Goal: Transaction & Acquisition: Book appointment/travel/reservation

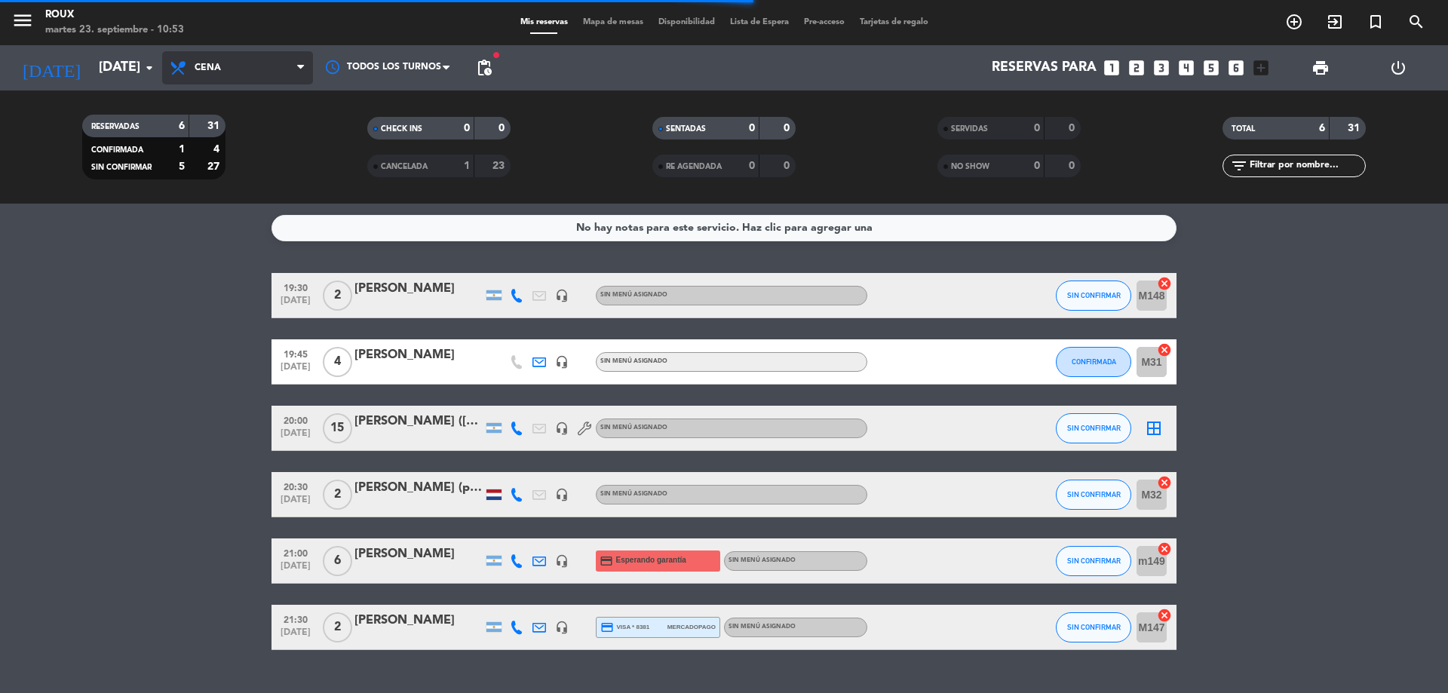
click at [283, 63] on span "Cena" at bounding box center [237, 67] width 151 height 33
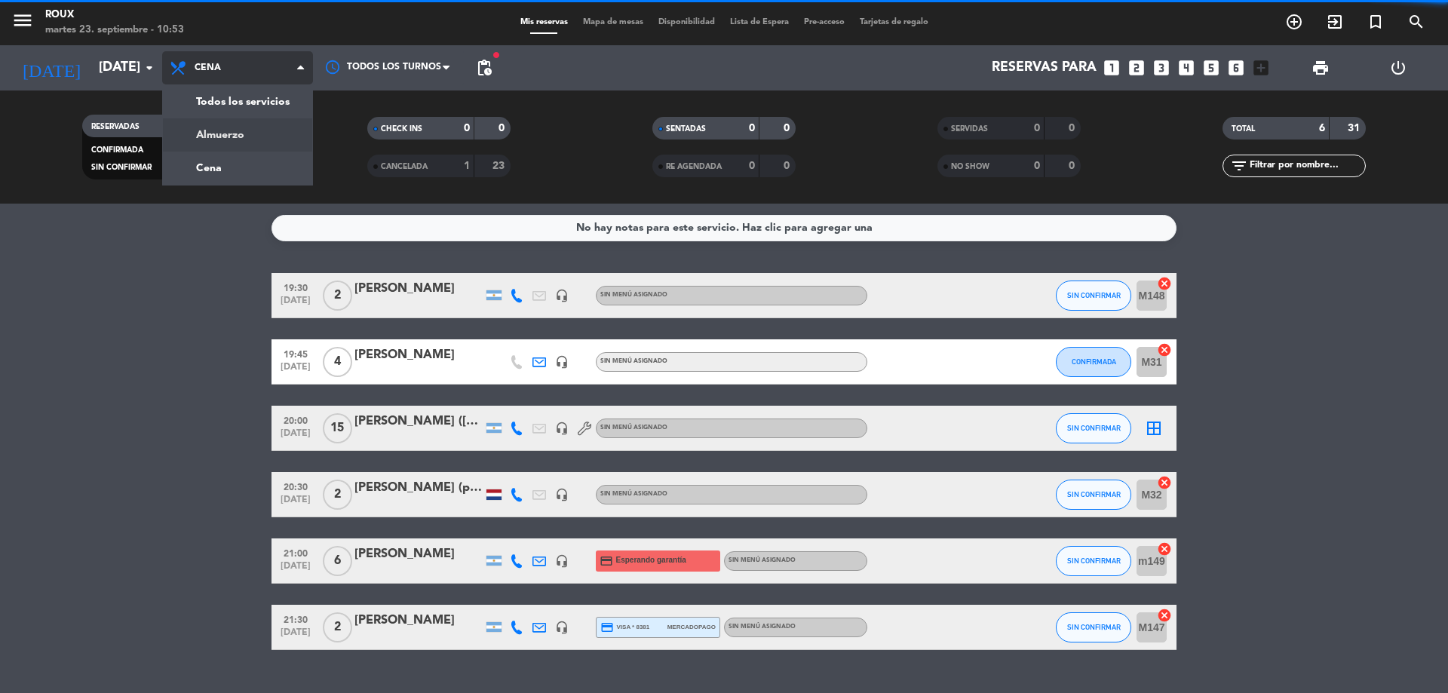
click at [282, 134] on div "menu [PERSON_NAME] [DATE] 23. septiembre - 10:53 Mis reservas Mapa de mesas Dis…" at bounding box center [724, 102] width 1448 height 204
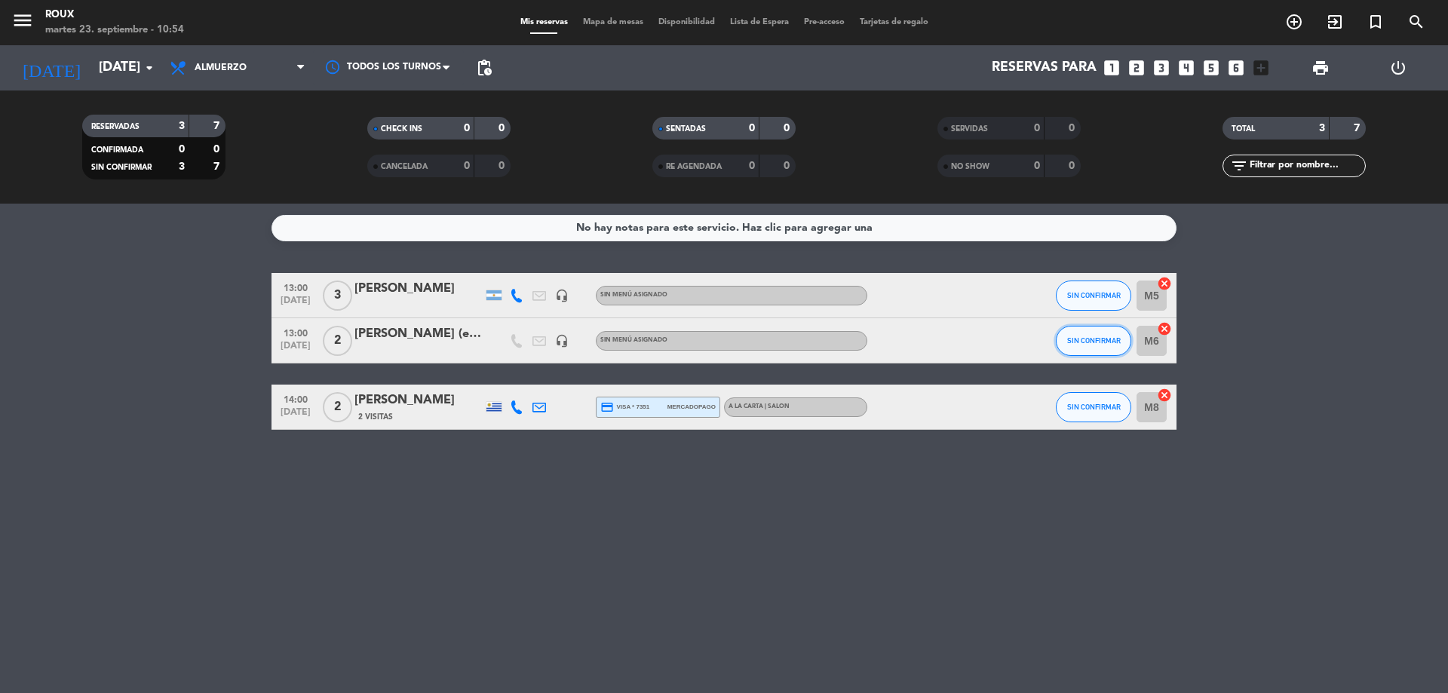
click at [1108, 337] on span "SIN CONFIRMAR" at bounding box center [1094, 340] width 54 height 8
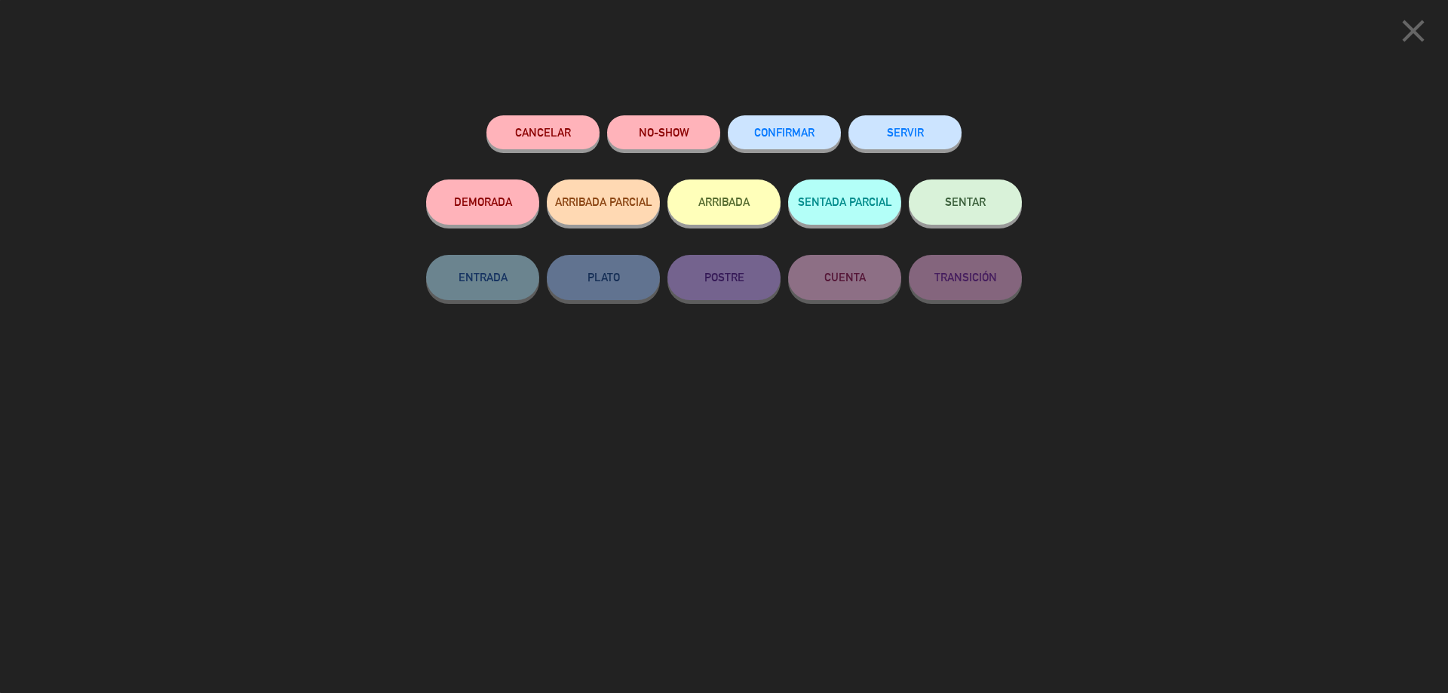
click at [789, 127] on button "CONFIRMAR" at bounding box center [784, 132] width 113 height 34
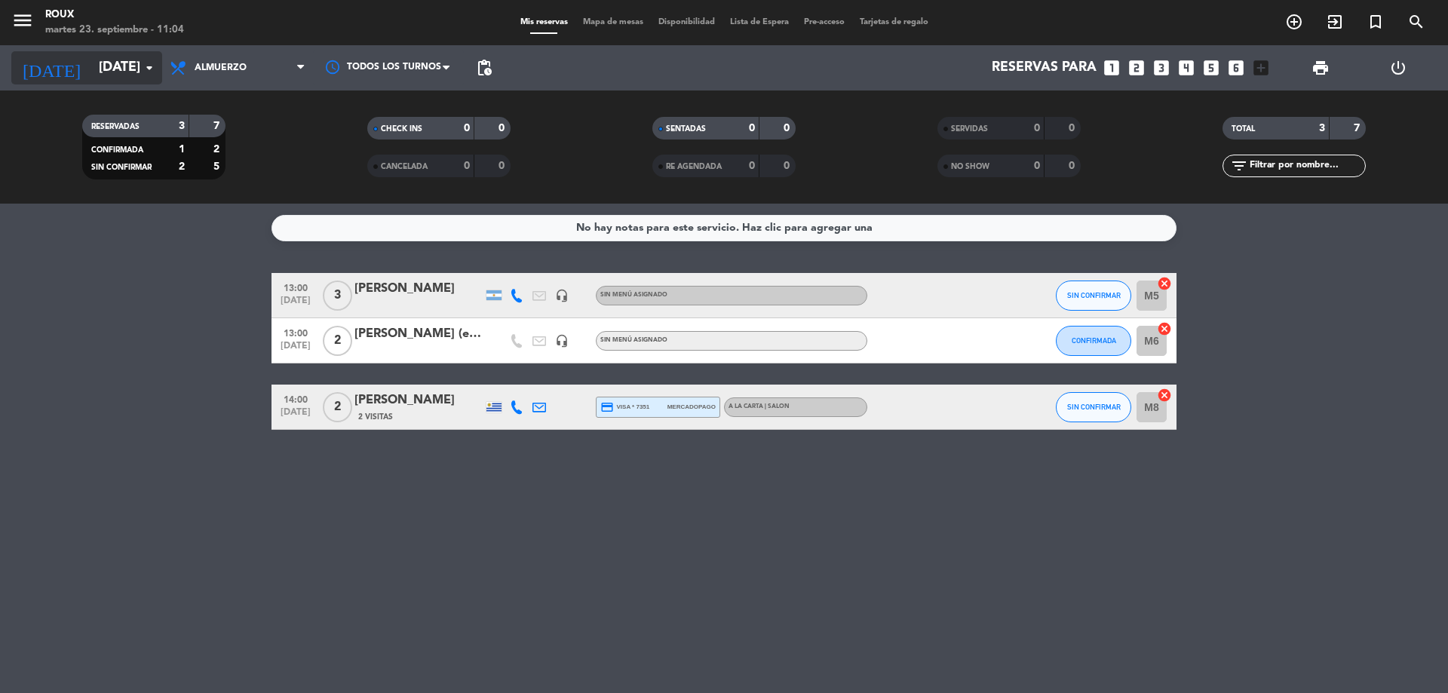
click at [147, 64] on icon "arrow_drop_down" at bounding box center [149, 68] width 18 height 18
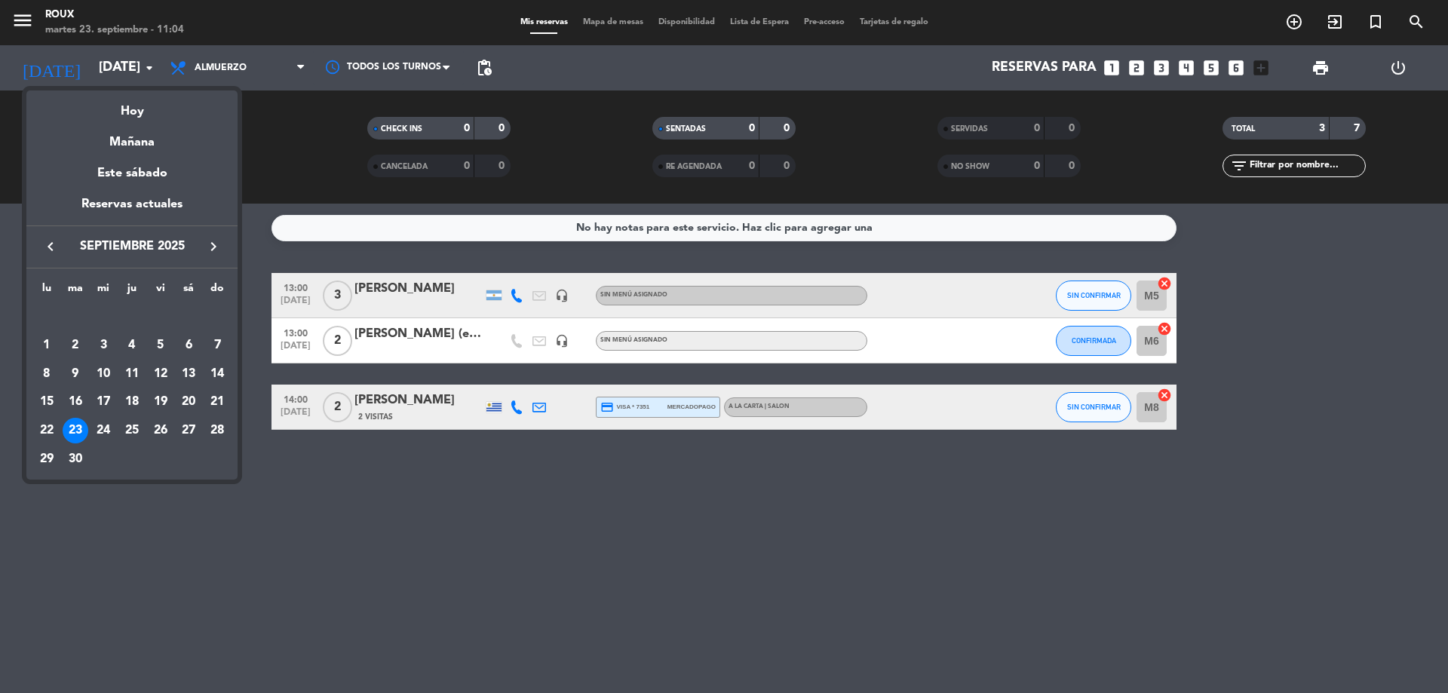
click at [253, 70] on div at bounding box center [724, 346] width 1448 height 693
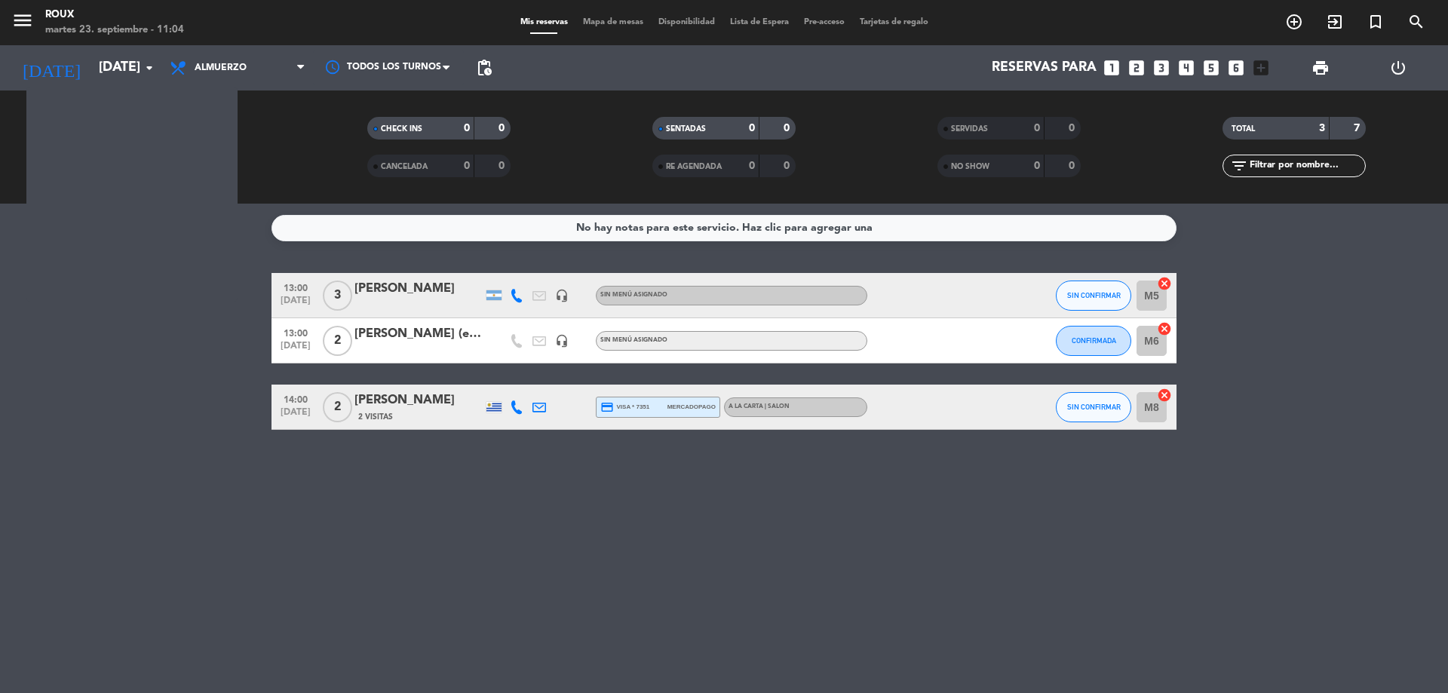
click at [253, 70] on span "Almuerzo" at bounding box center [237, 67] width 151 height 33
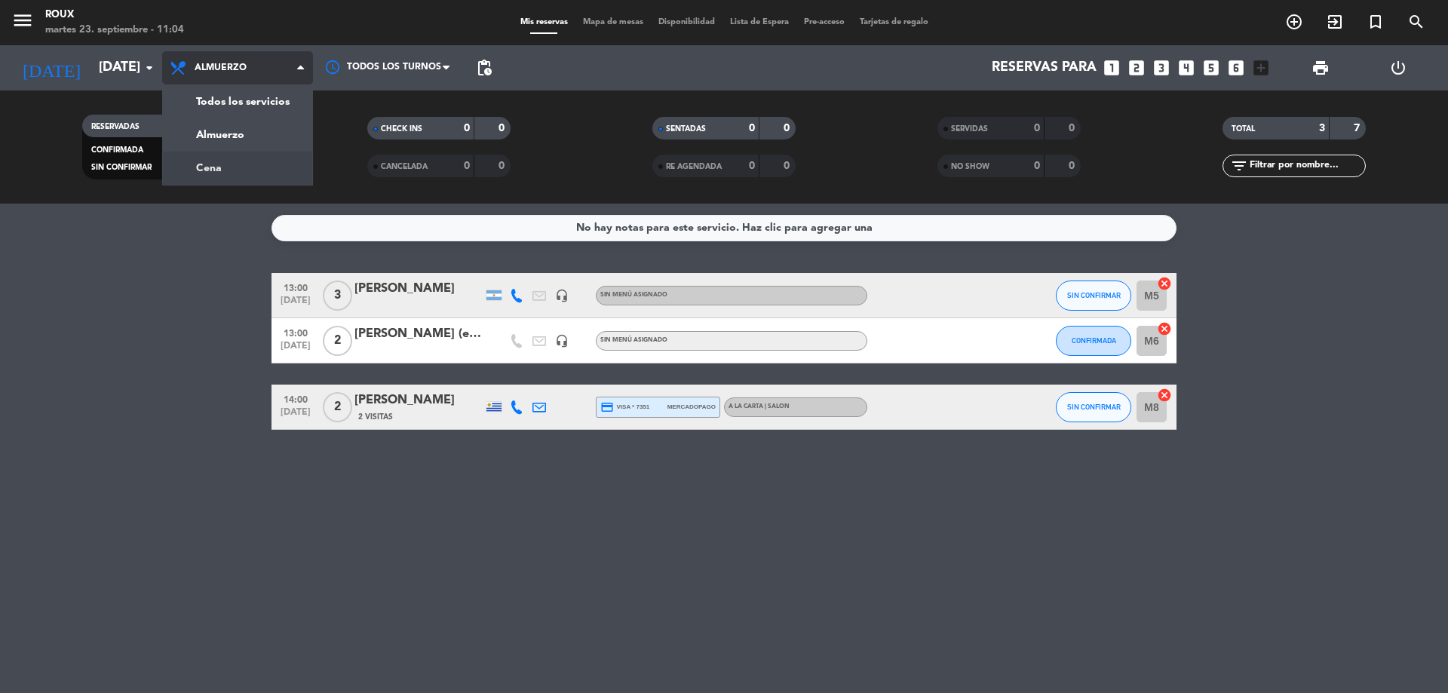
click at [247, 174] on div "menu [PERSON_NAME] [DATE] 23. septiembre - 11:04 Mis reservas Mapa de mesas Dis…" at bounding box center [724, 102] width 1448 height 204
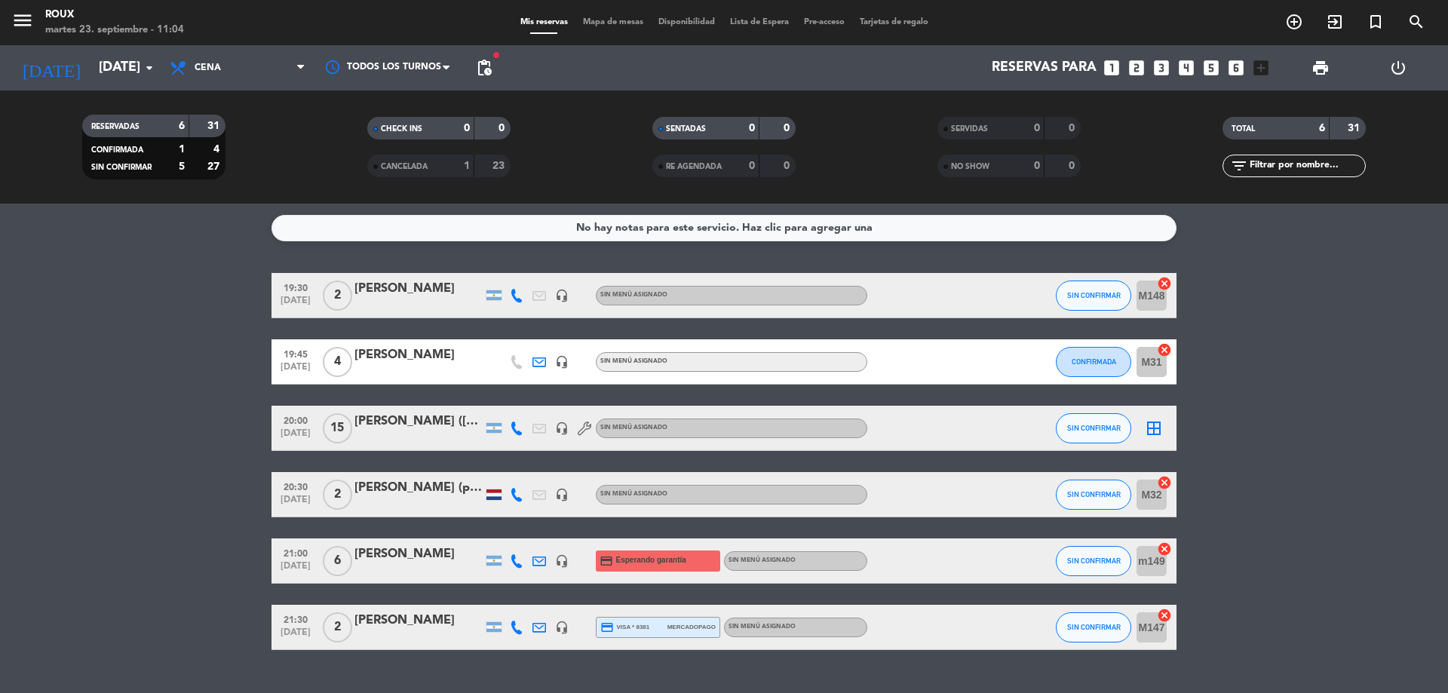
click at [606, 23] on span "Mapa de mesas" at bounding box center [612, 22] width 75 height 8
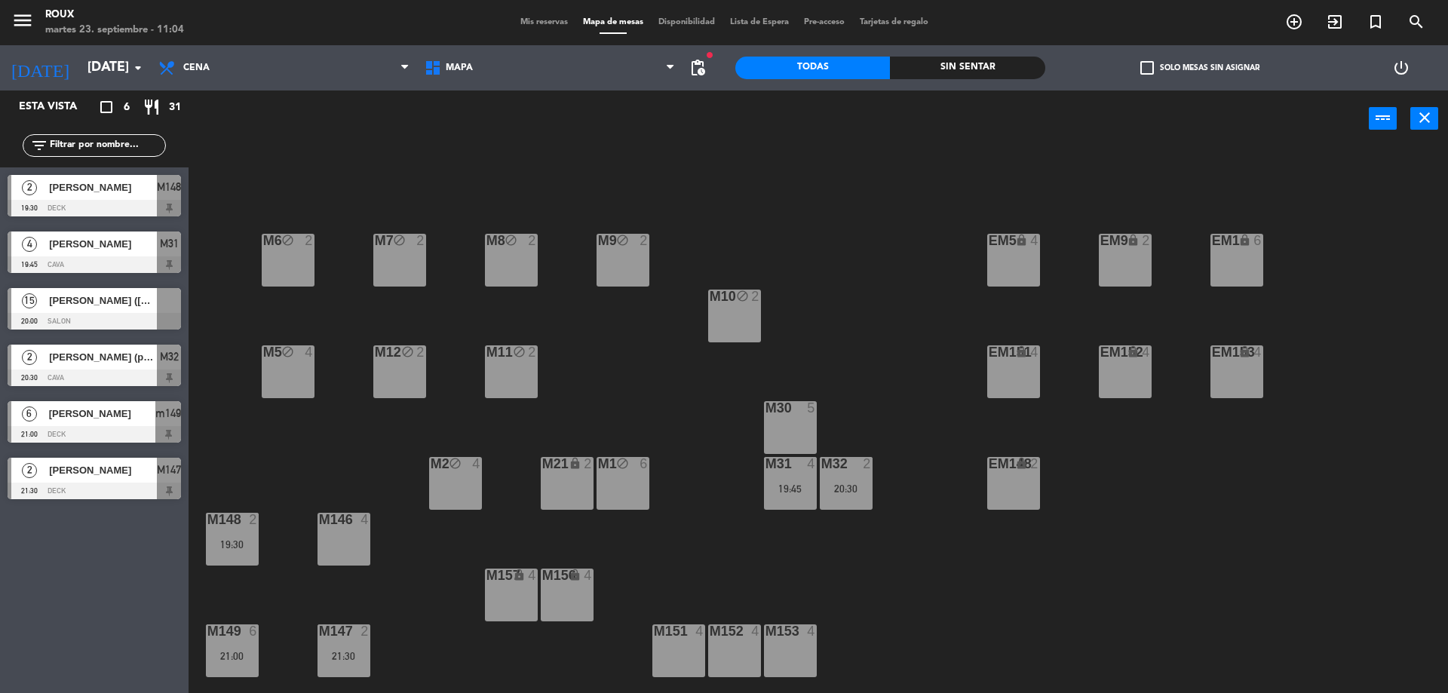
click at [338, 527] on div "M146 4" at bounding box center [343, 520] width 53 height 15
click at [753, 119] on button "[GEOGRAPHIC_DATA]" at bounding box center [731, 118] width 90 height 30
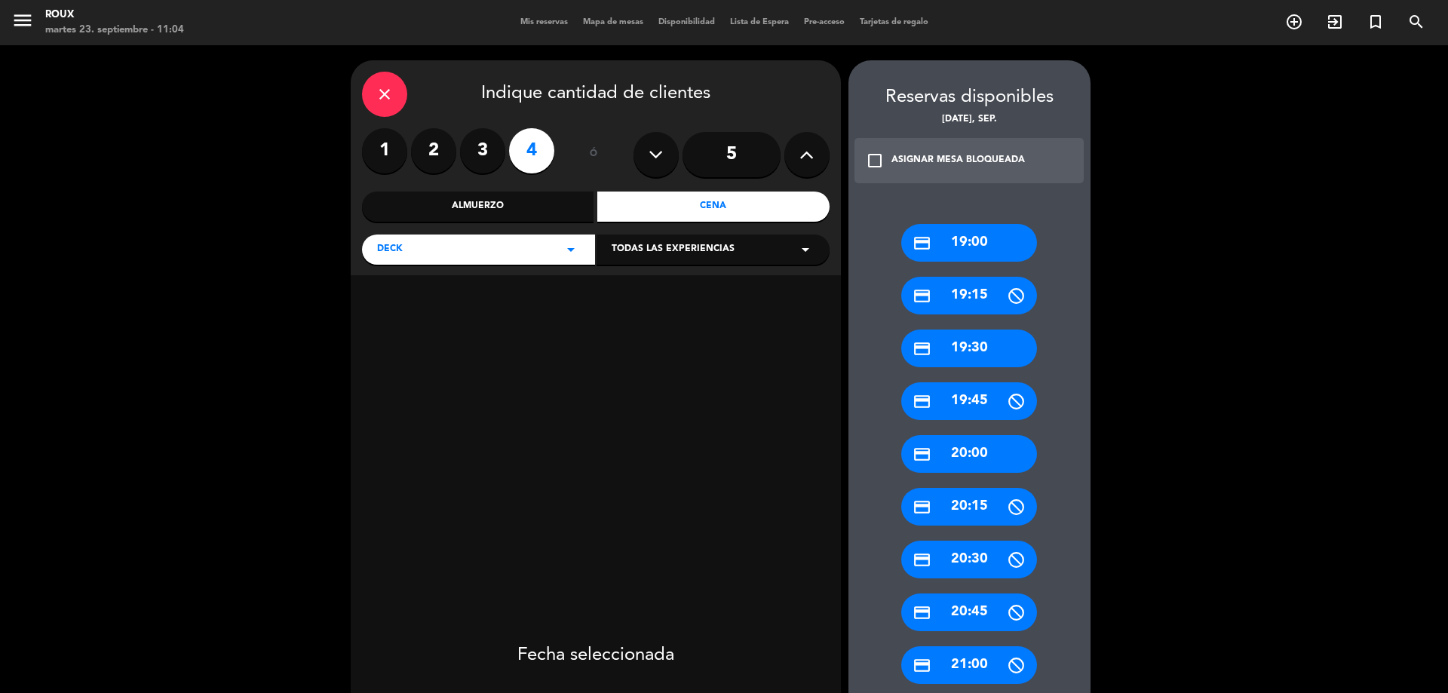
scroll to position [75, 0]
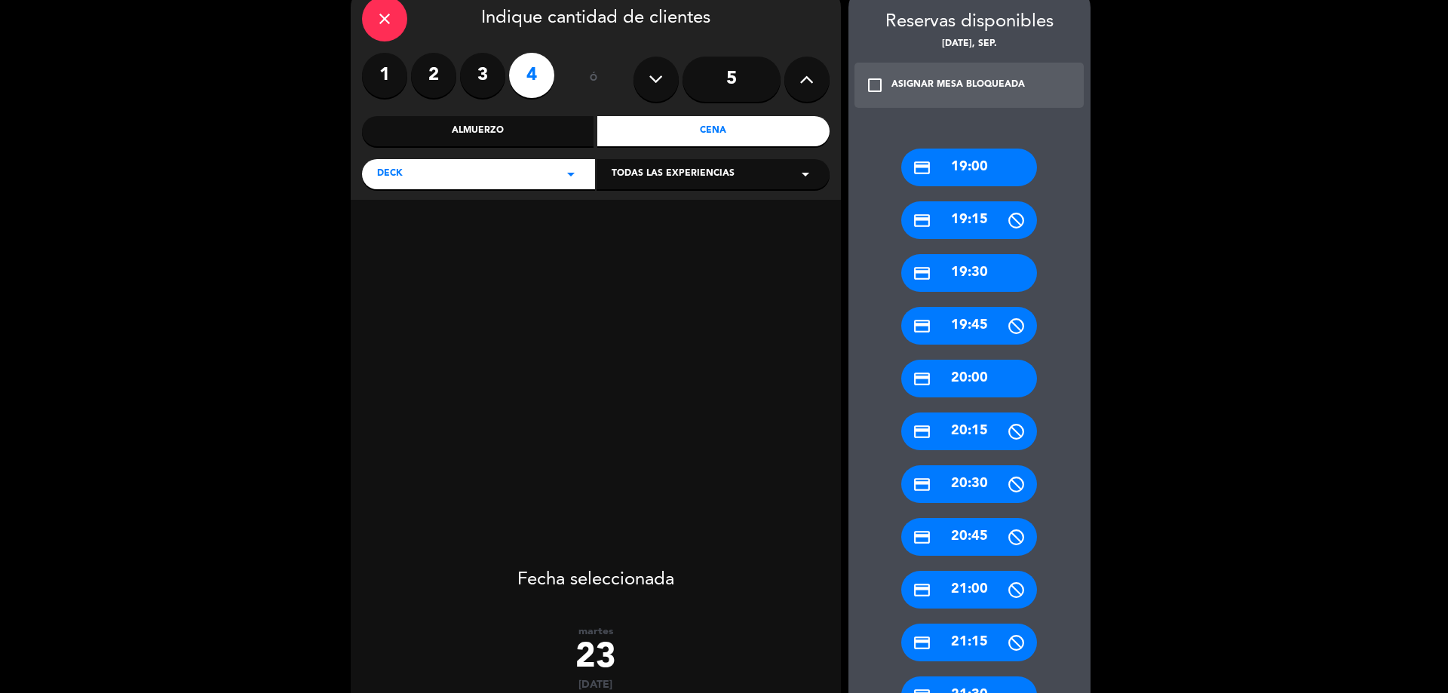
click at [978, 596] on div "credit_card 21:00" at bounding box center [969, 590] width 136 height 38
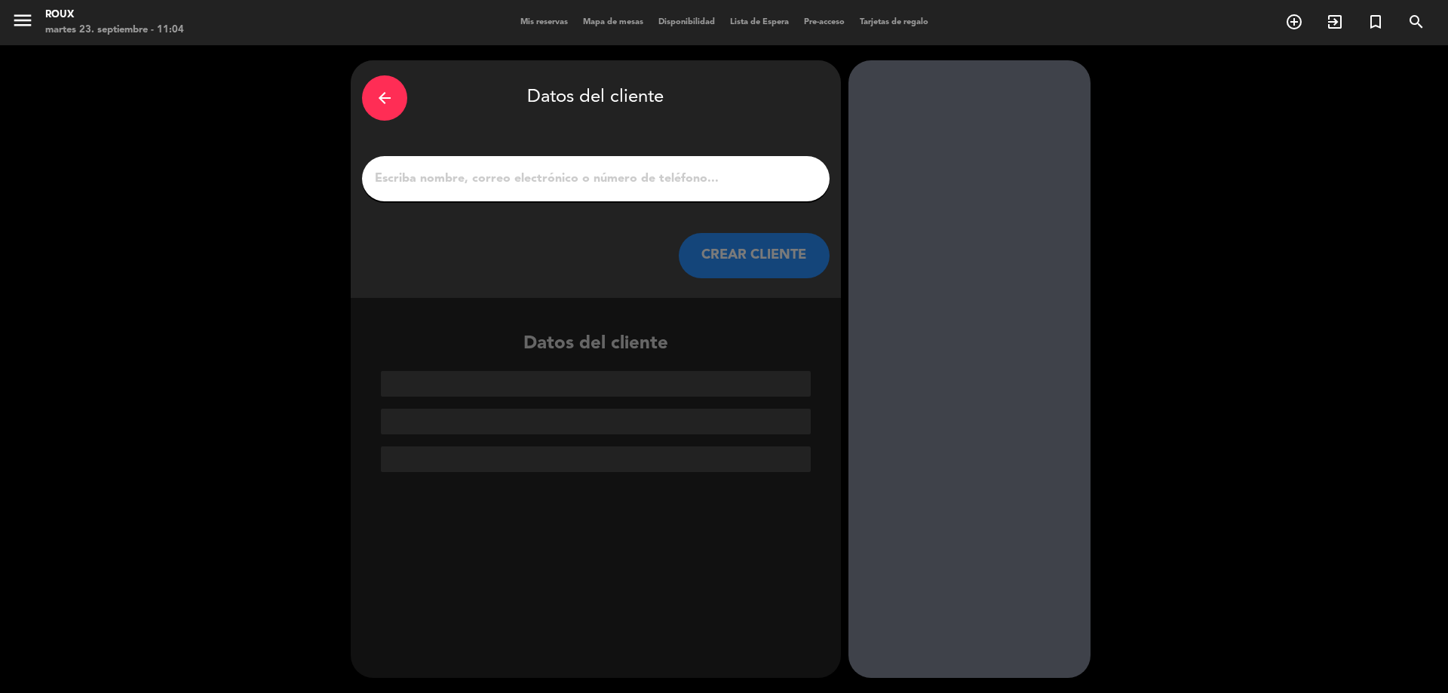
click at [642, 175] on input "1" at bounding box center [595, 178] width 445 height 21
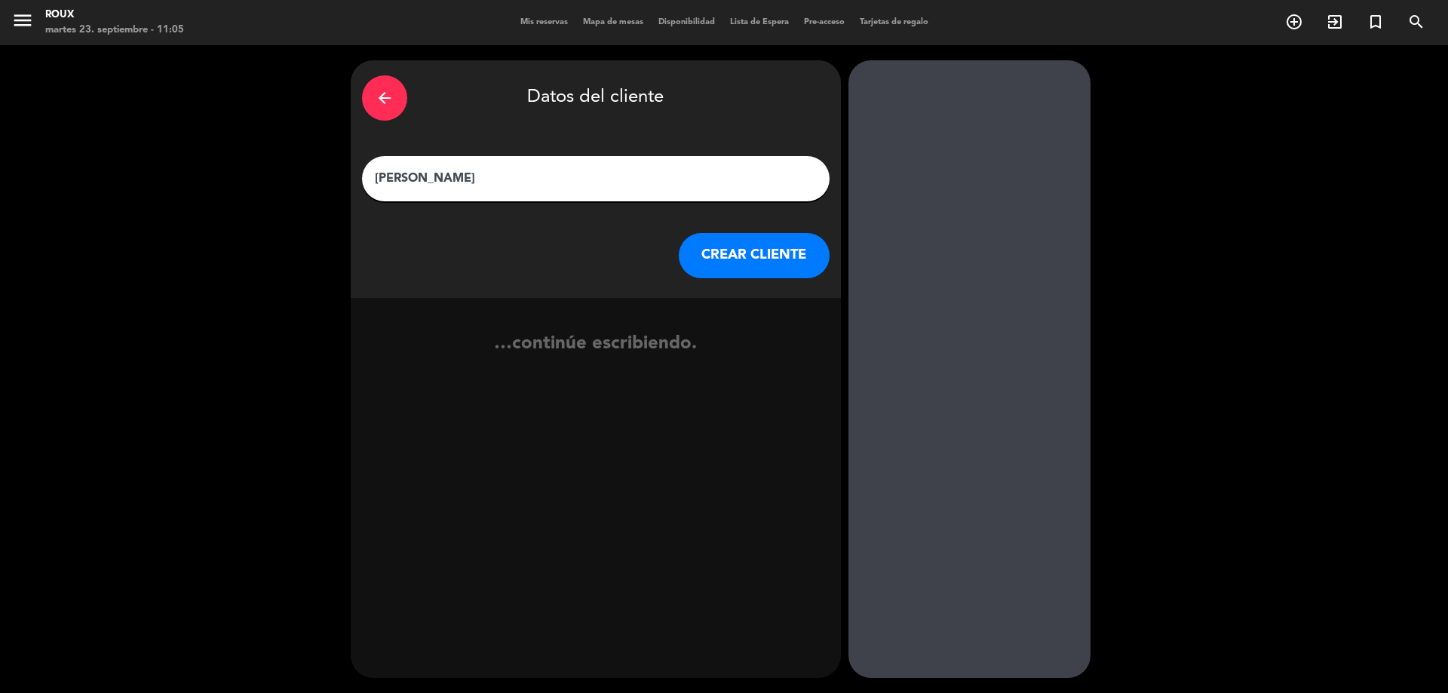
type input "[PERSON_NAME]"
click at [727, 255] on button "CREAR CLIENTE" at bounding box center [754, 255] width 151 height 45
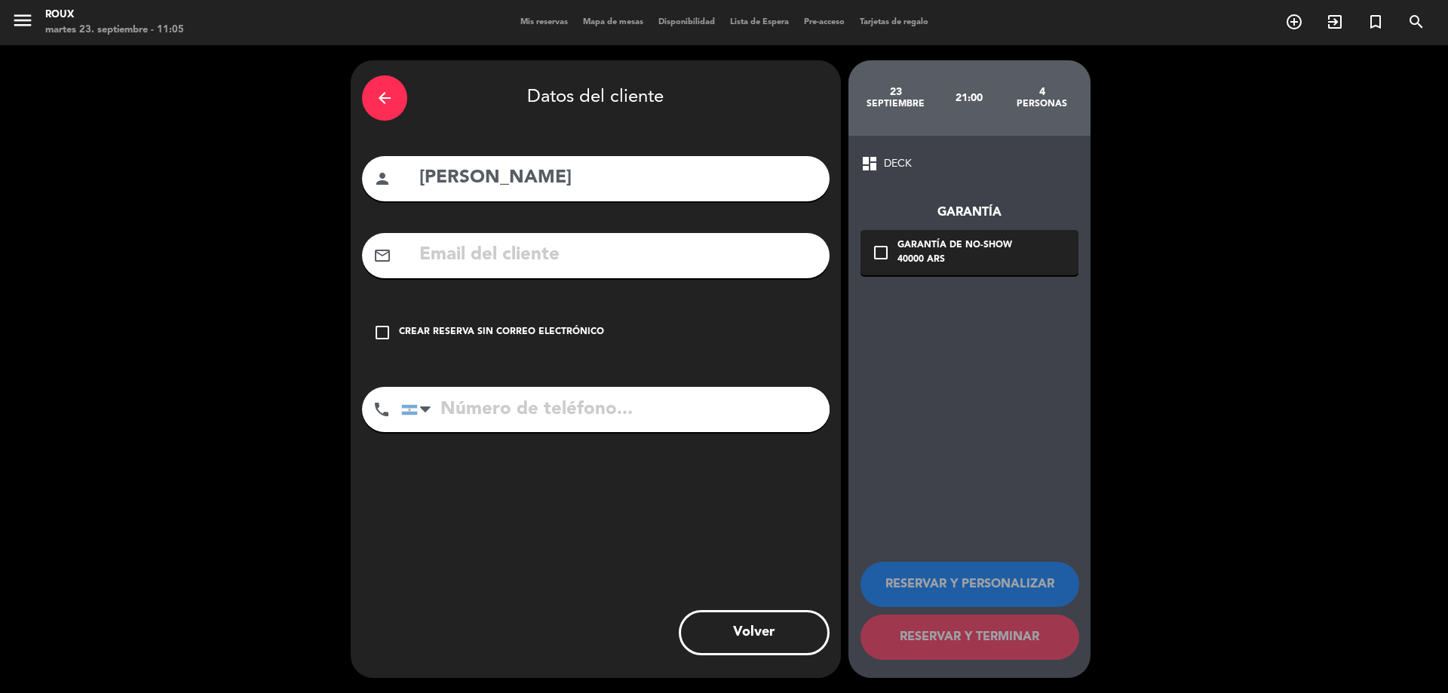
click at [599, 428] on input "tel" at bounding box center [615, 409] width 428 height 45
type input "1156547329"
click at [606, 262] on input "text" at bounding box center [618, 255] width 400 height 31
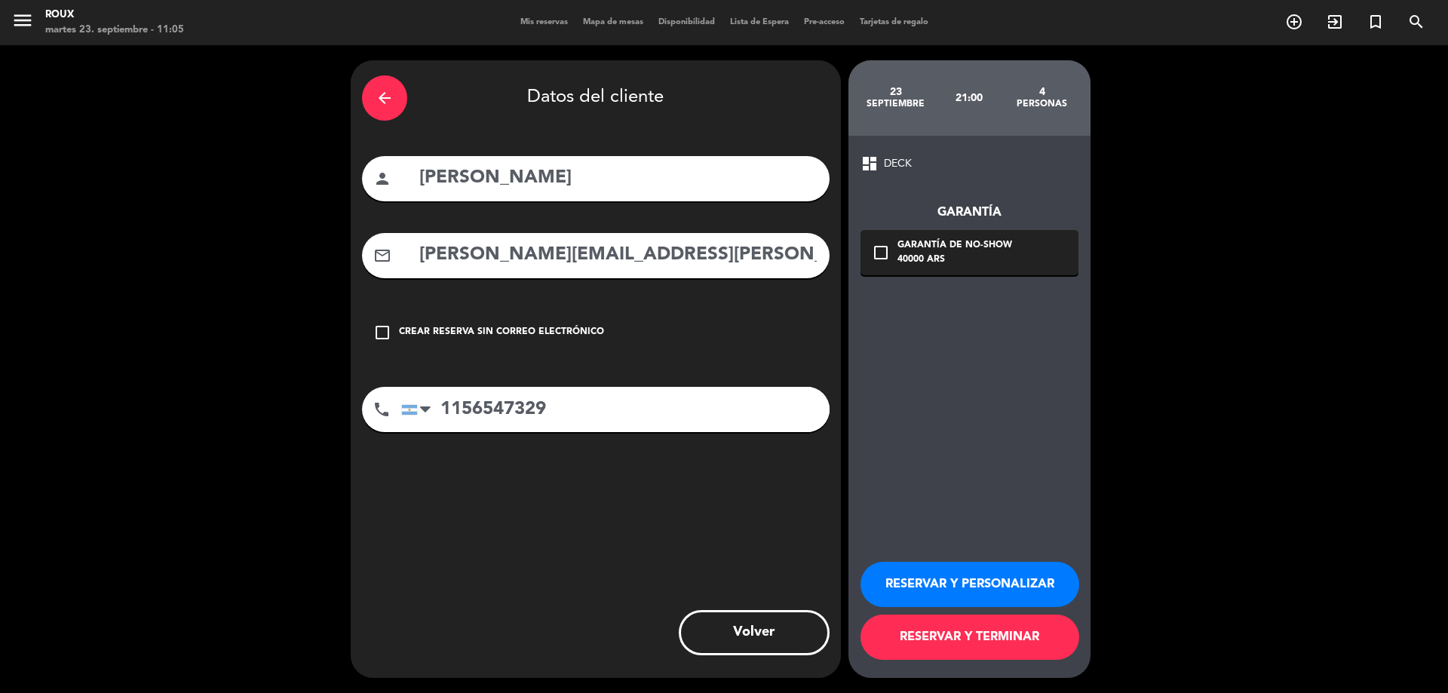
type input "[PERSON_NAME][EMAIL_ADDRESS][PERSON_NAME][DOMAIN_NAME]"
click at [880, 250] on icon "check_box_outline_blank" at bounding box center [881, 253] width 18 height 18
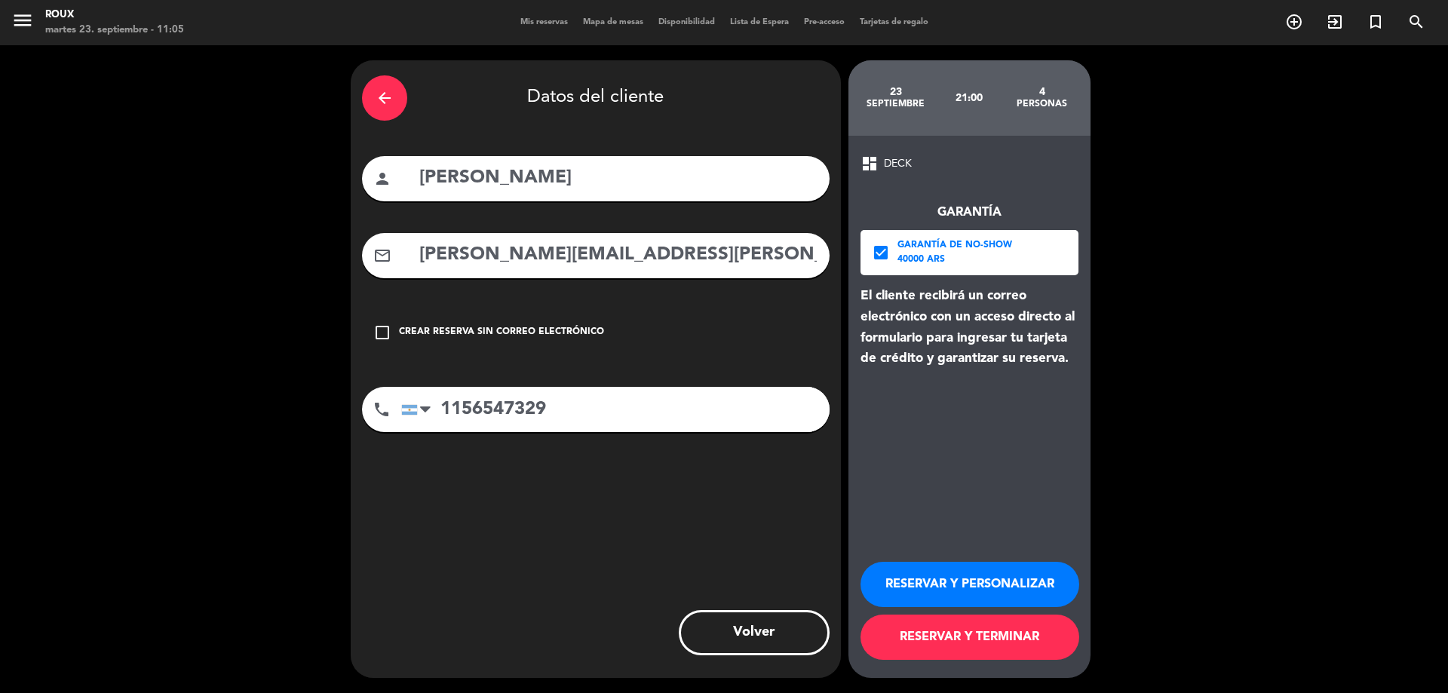
click at [1045, 640] on button "RESERVAR Y TERMINAR" at bounding box center [969, 637] width 219 height 45
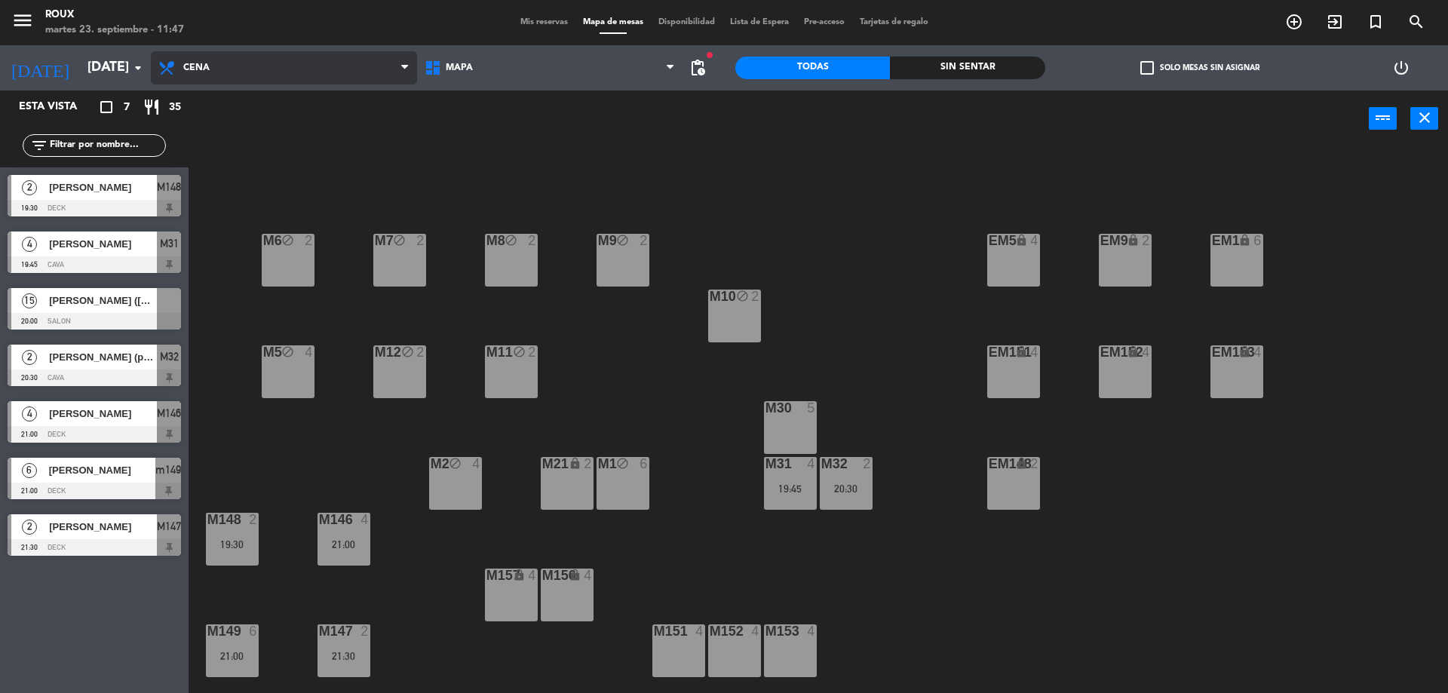
click at [302, 74] on span "Cena" at bounding box center [284, 67] width 266 height 33
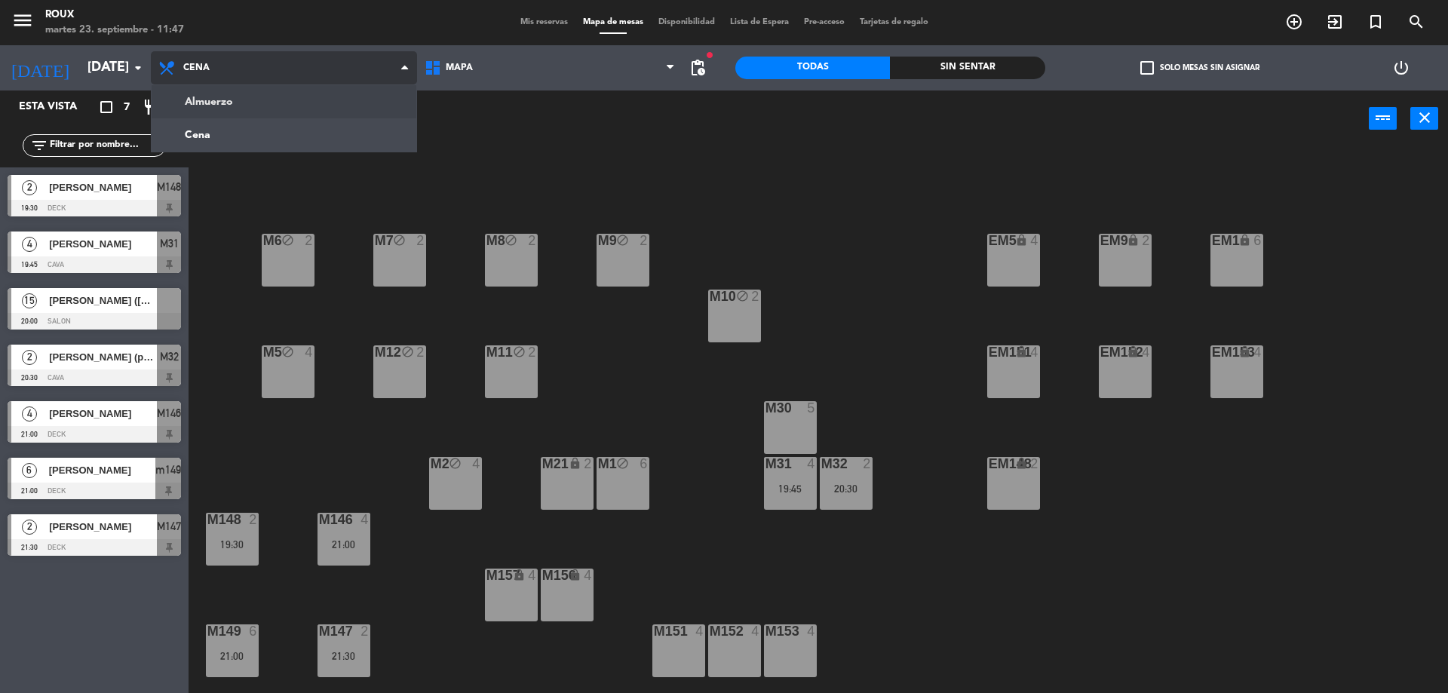
click at [303, 113] on ng-component "menu [PERSON_NAME] [DATE] 23. septiembre - 11:47 Mis reservas Mapa de mesas Dis…" at bounding box center [724, 348] width 1448 height 697
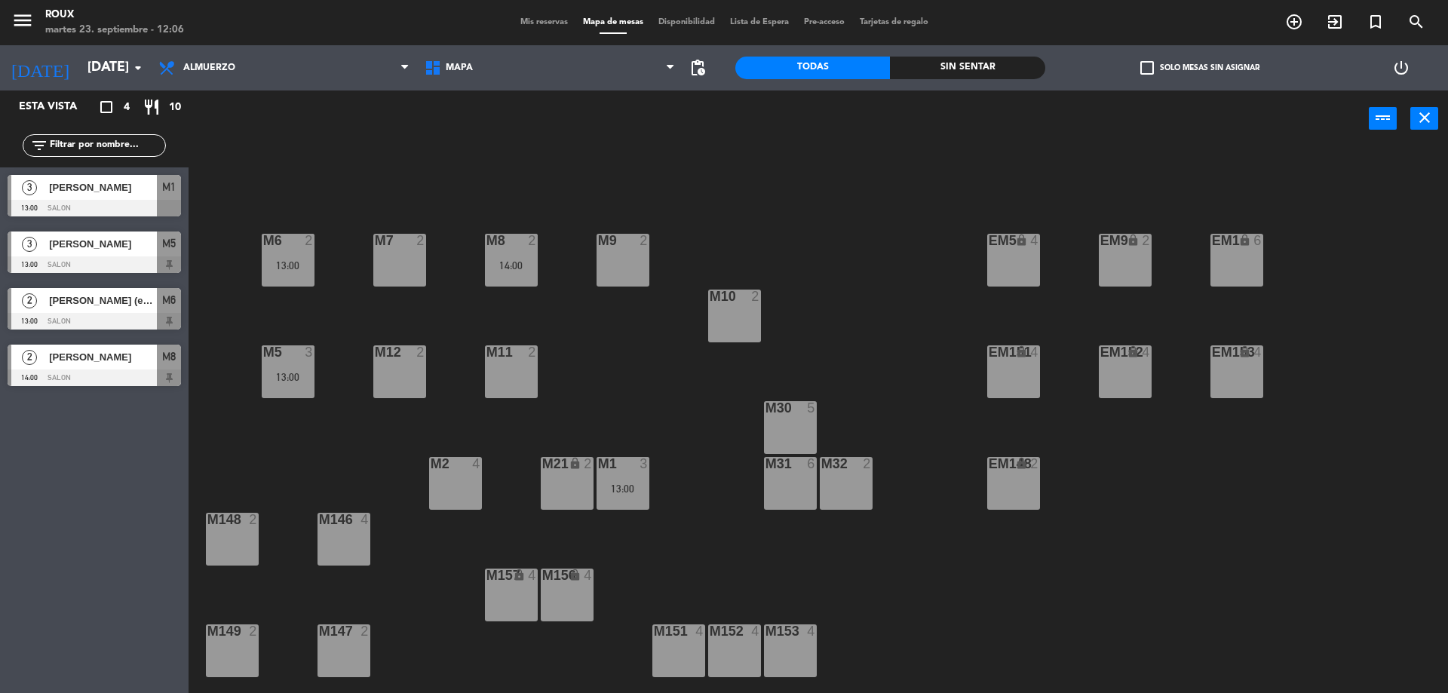
click at [561, 20] on span "Mis reservas" at bounding box center [544, 22] width 63 height 8
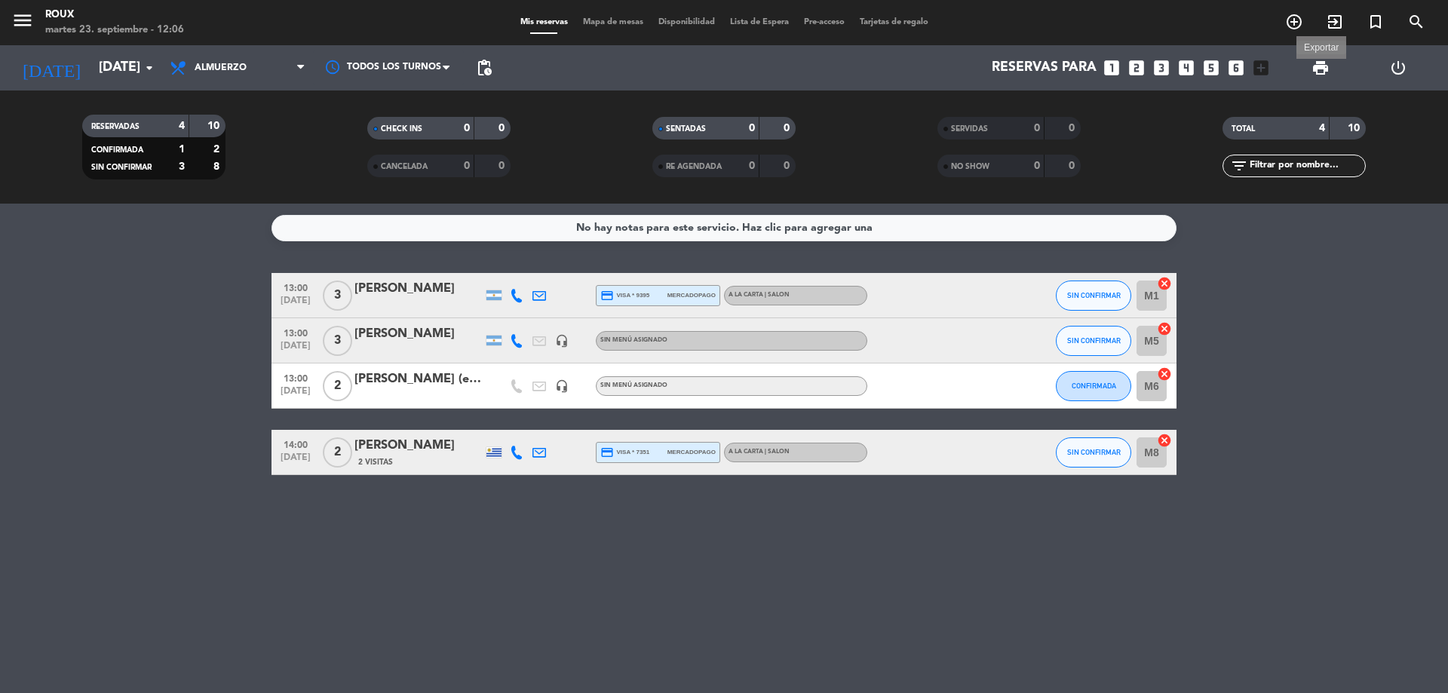
click at [1322, 64] on span "print" at bounding box center [1320, 68] width 18 height 18
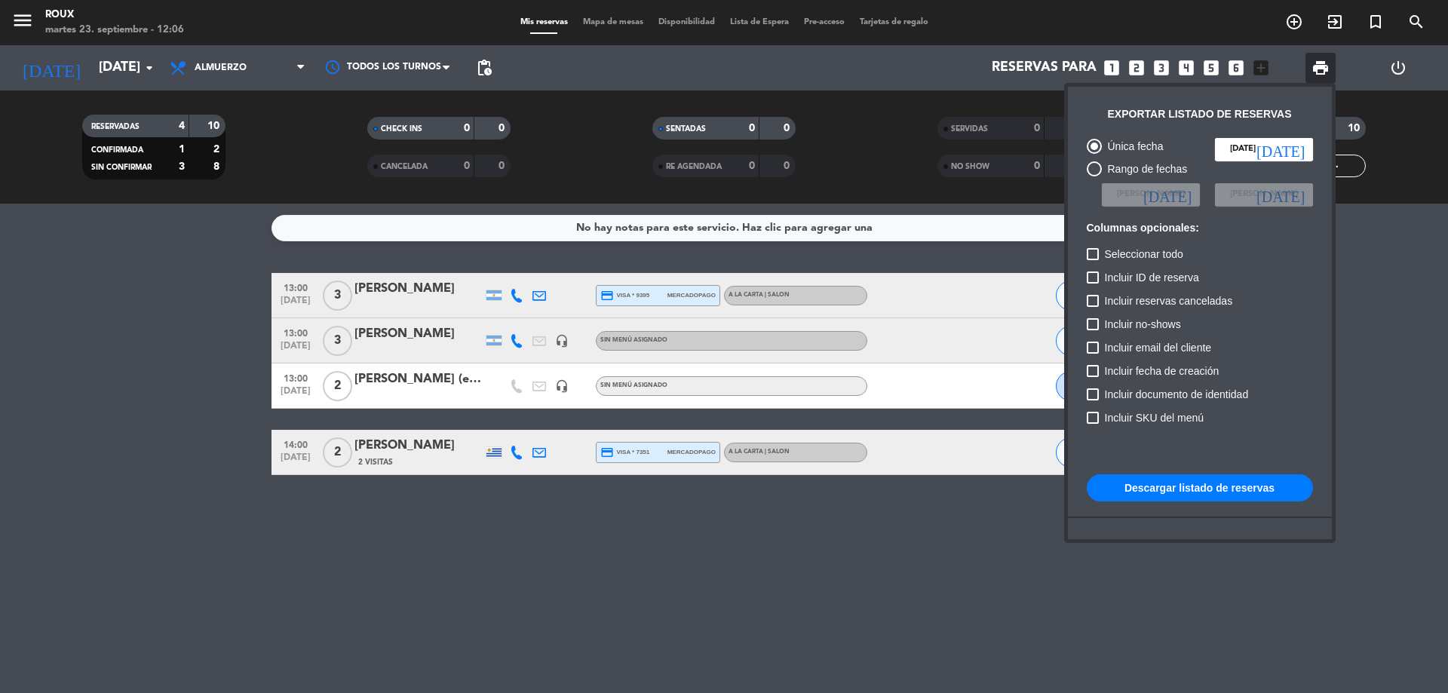
click at [1148, 485] on button "Descargar listado de reservas" at bounding box center [1200, 487] width 226 height 27
click at [1202, 492] on button "Descargar listado de reservas" at bounding box center [1200, 487] width 226 height 27
click at [1384, 248] on div at bounding box center [724, 346] width 1448 height 693
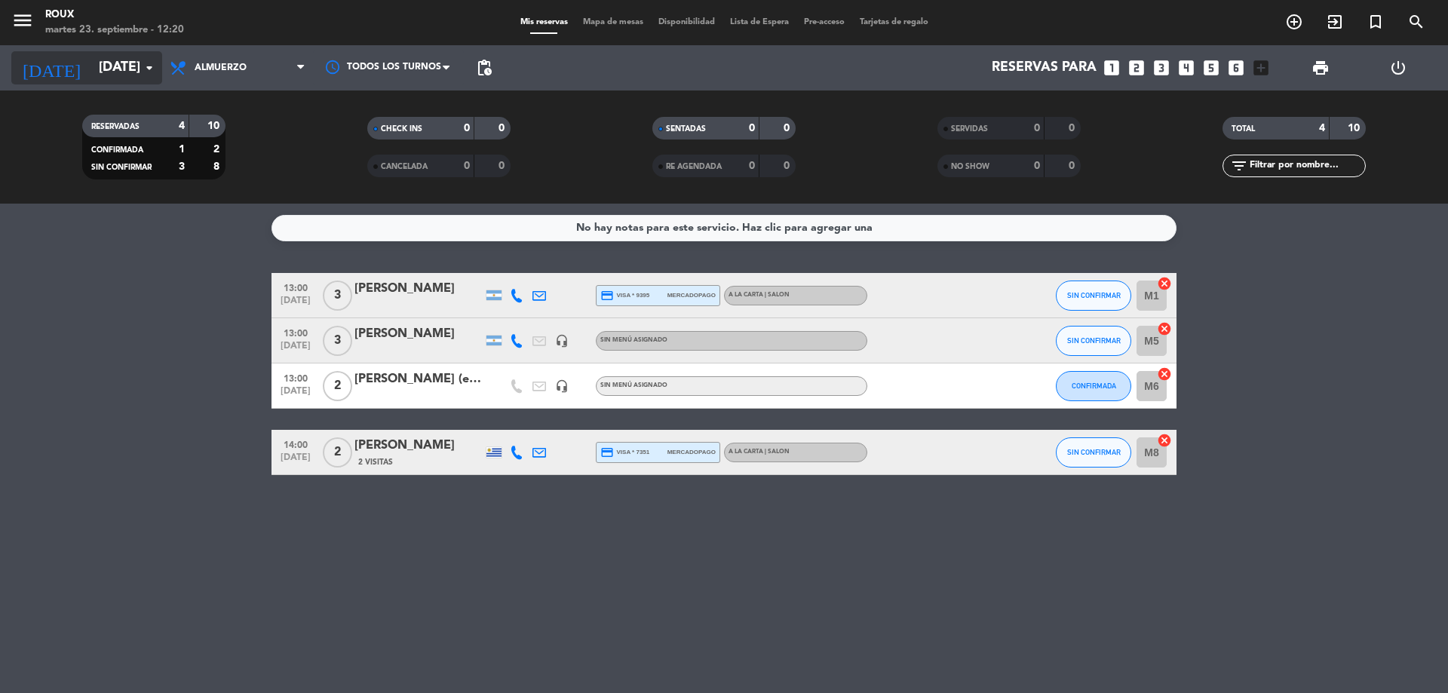
click at [107, 69] on input "[DATE]" at bounding box center [178, 68] width 175 height 30
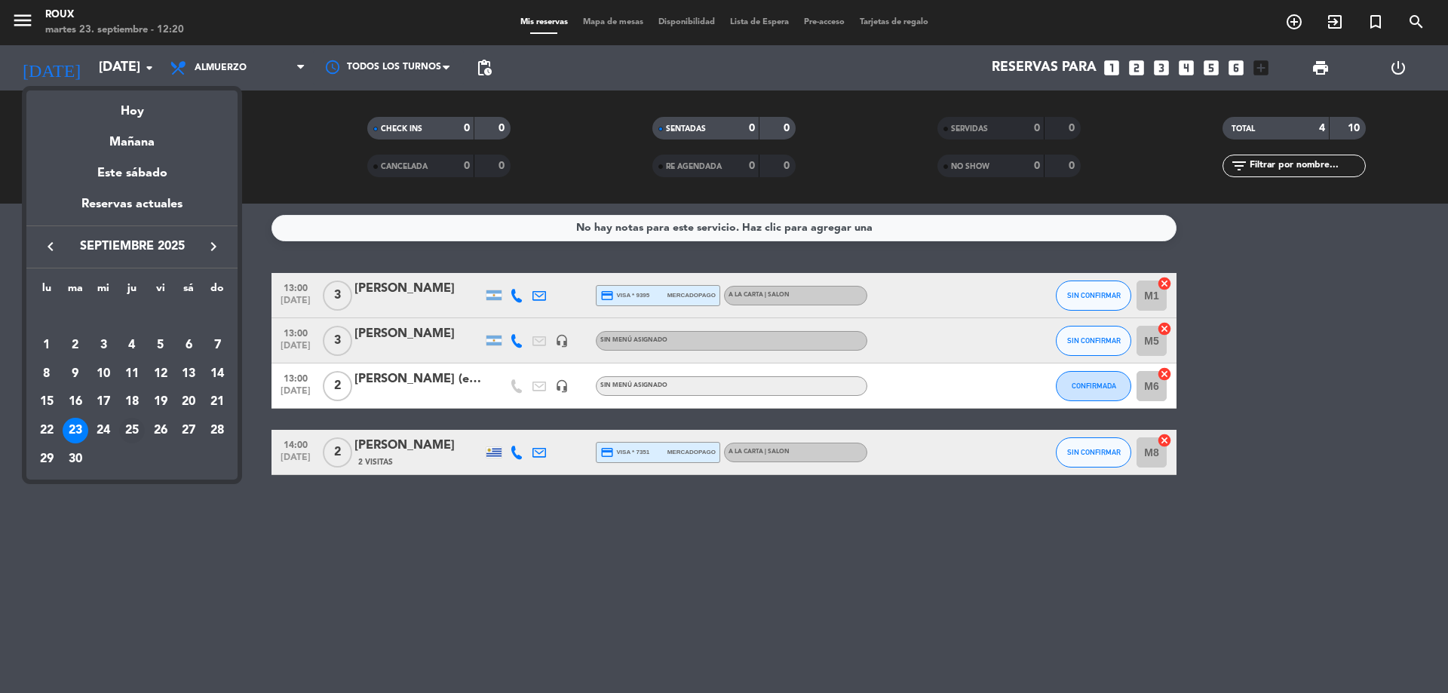
click at [128, 425] on div "25" at bounding box center [132, 431] width 26 height 26
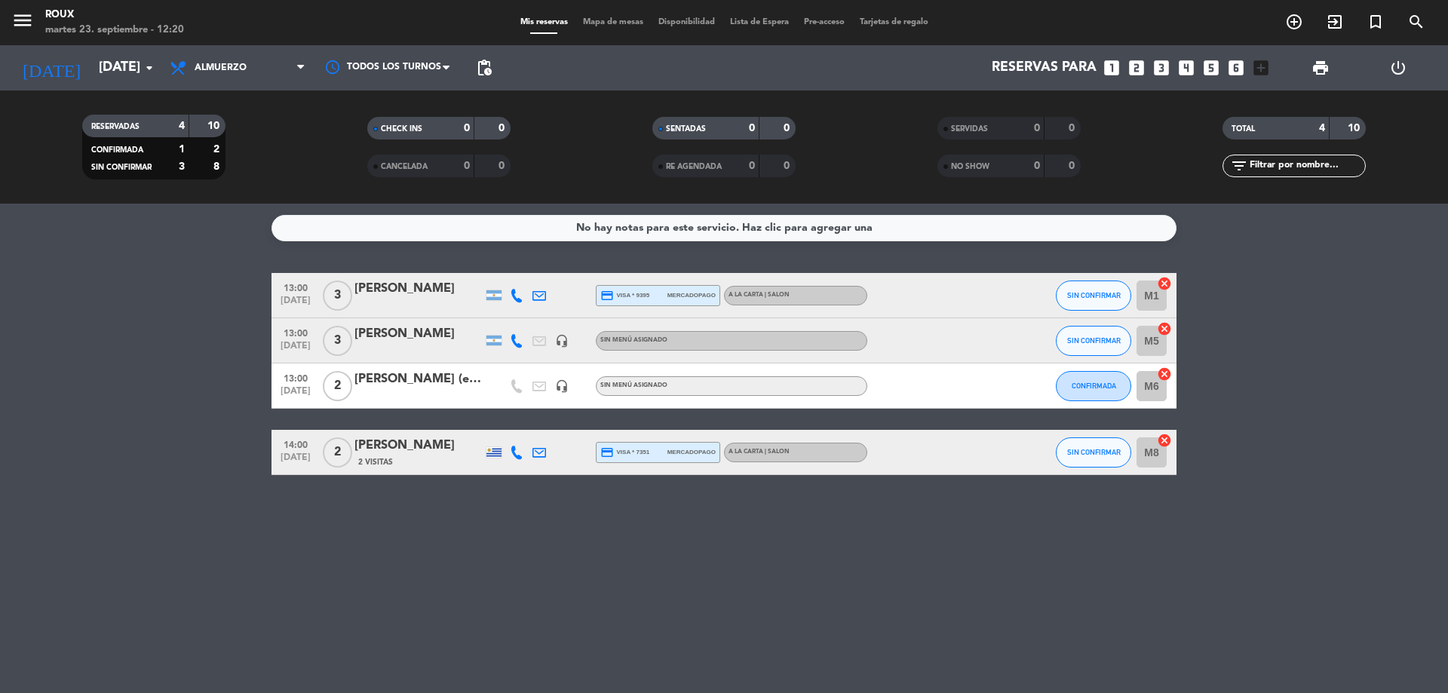
type input "[DEMOGRAPHIC_DATA][DATE]"
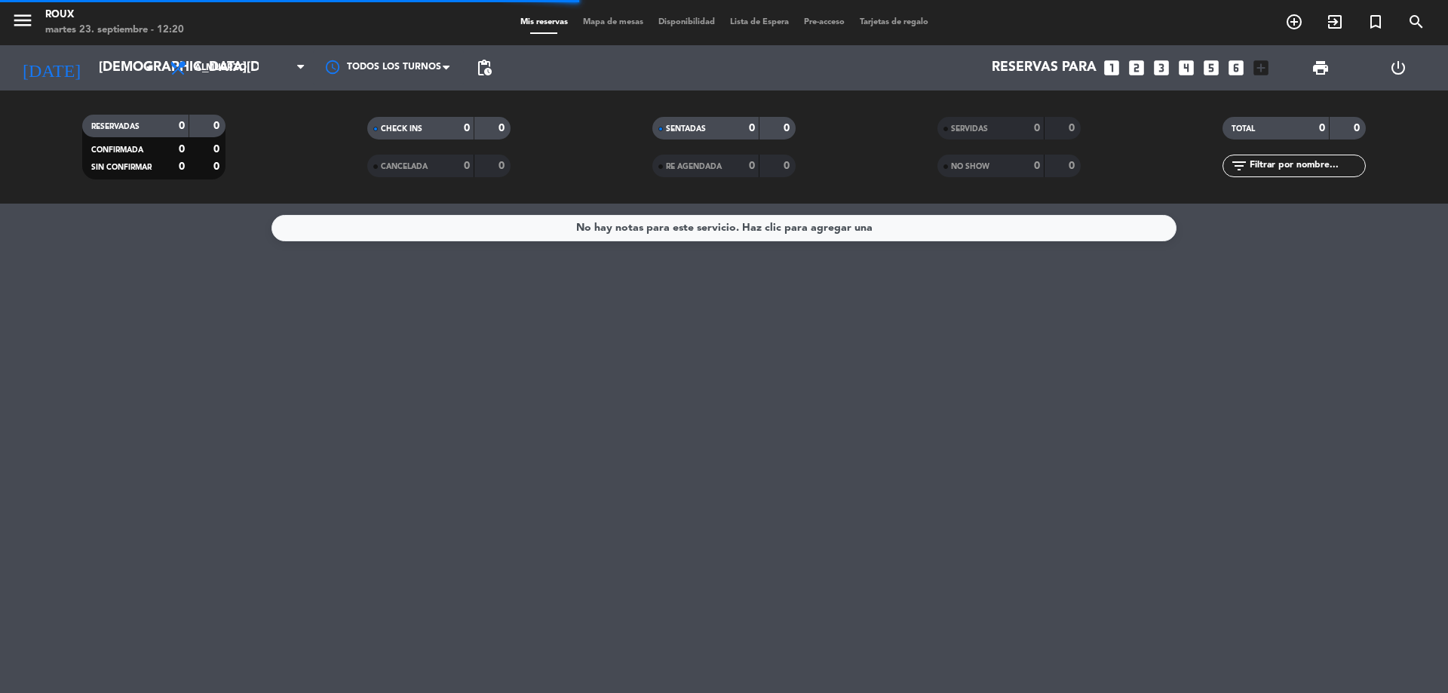
click at [225, 64] on span "Almuerzo" at bounding box center [221, 68] width 52 height 11
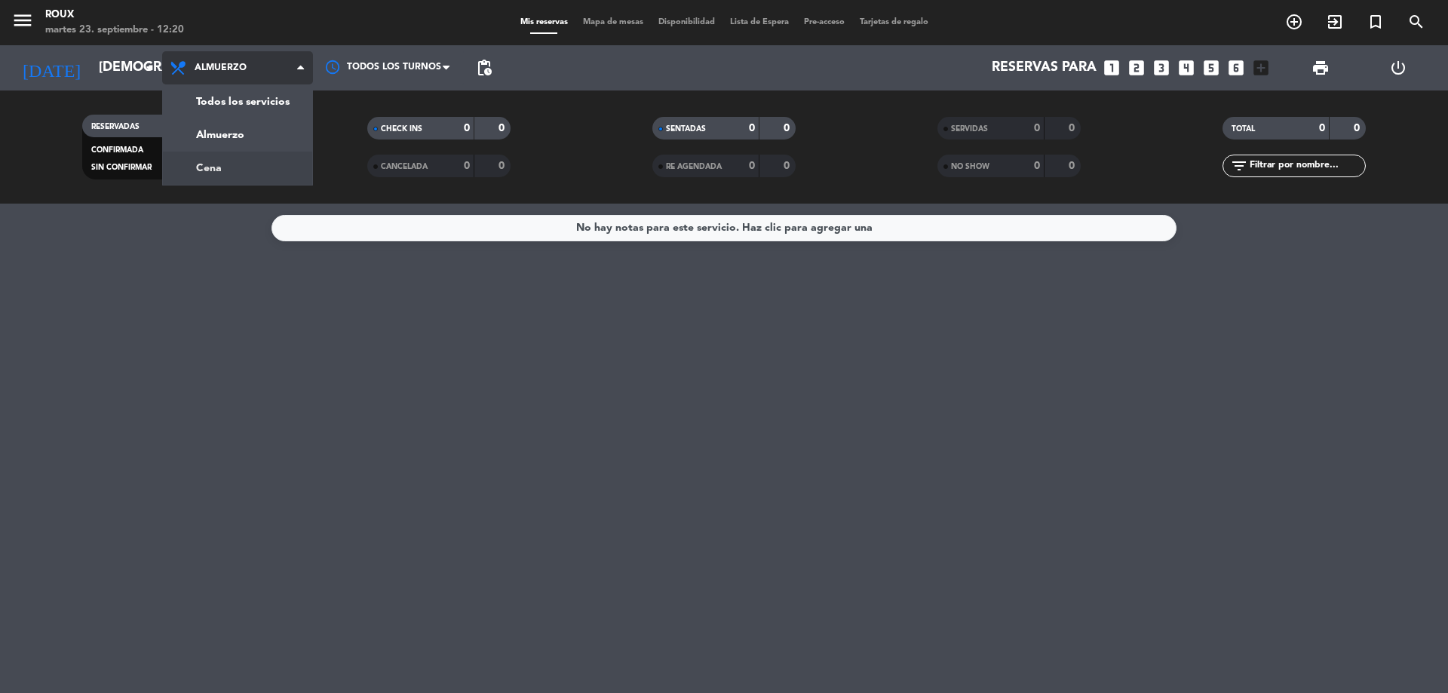
click at [235, 162] on div "menu [PERSON_NAME] [DATE] 23. septiembre - 12:20 Mis reservas Mapa de mesas Dis…" at bounding box center [724, 102] width 1448 height 204
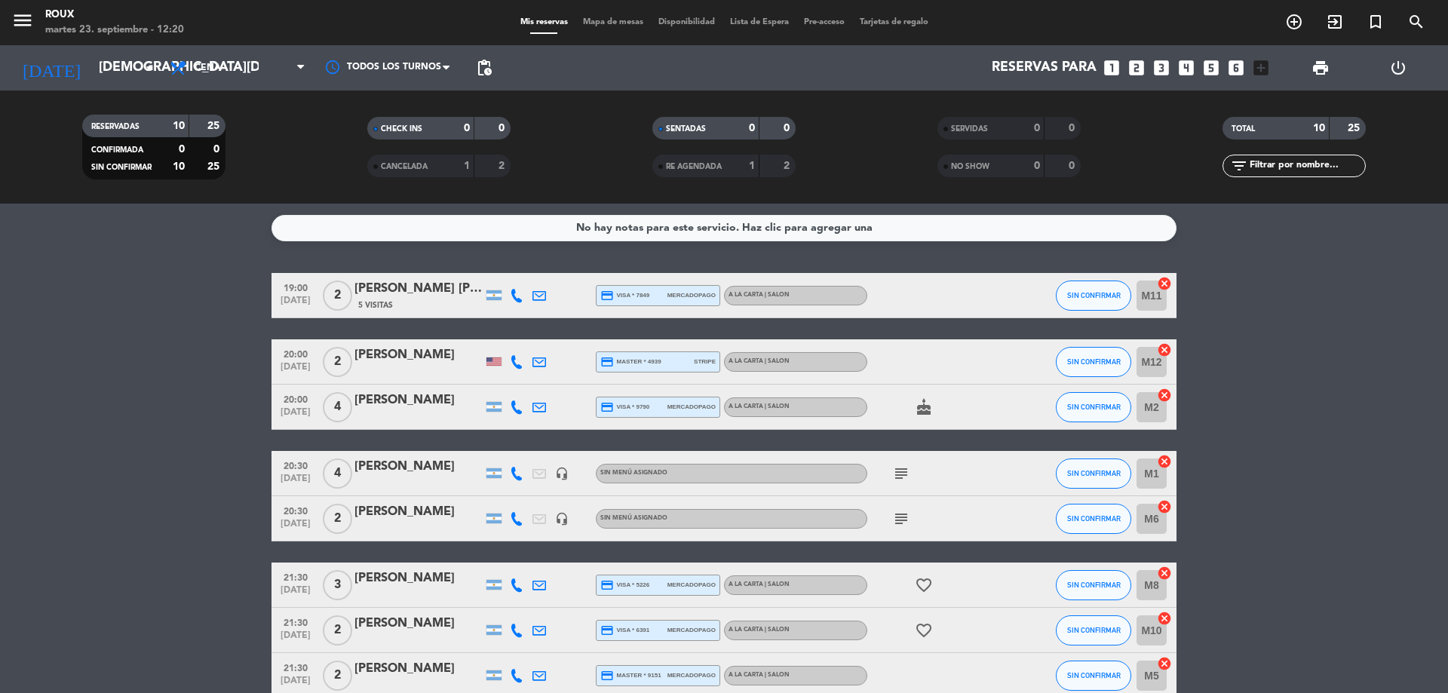
click at [612, 22] on span "Mapa de mesas" at bounding box center [612, 22] width 75 height 8
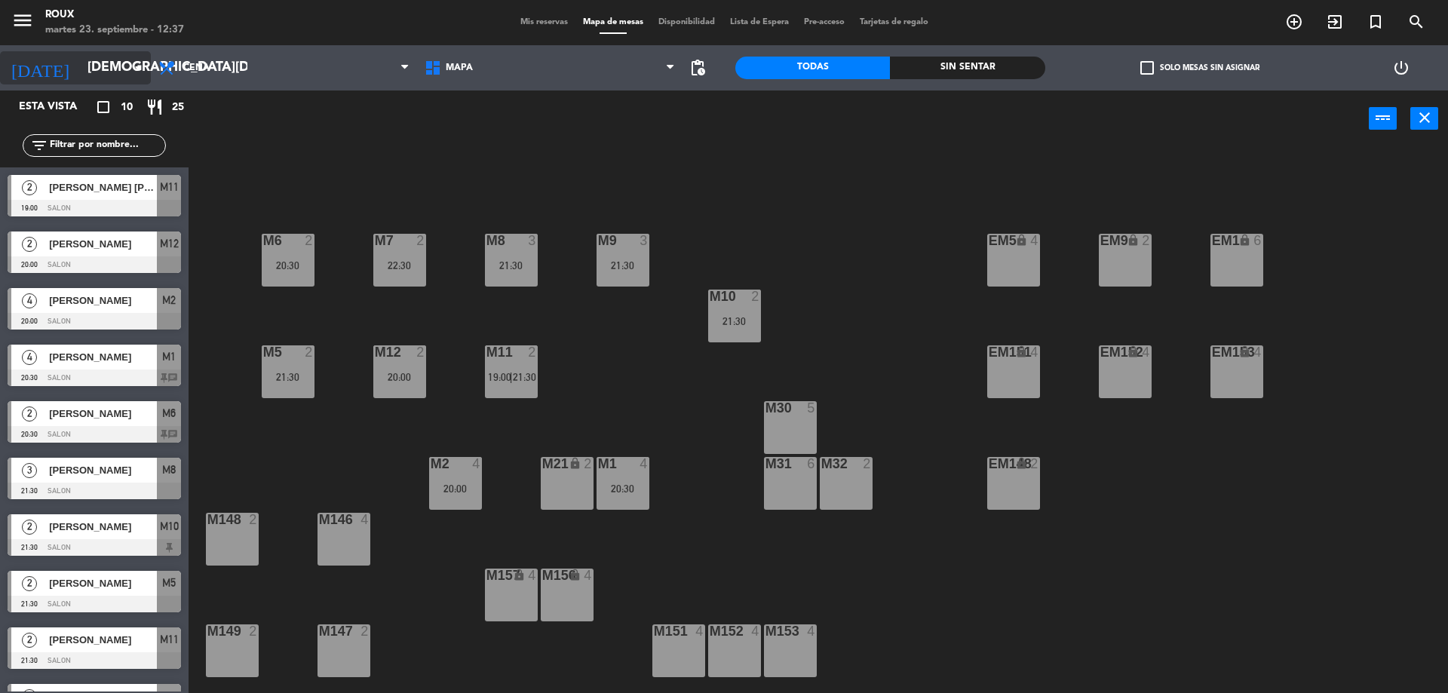
click at [127, 68] on input "[DEMOGRAPHIC_DATA][DATE]" at bounding box center [167, 68] width 175 height 30
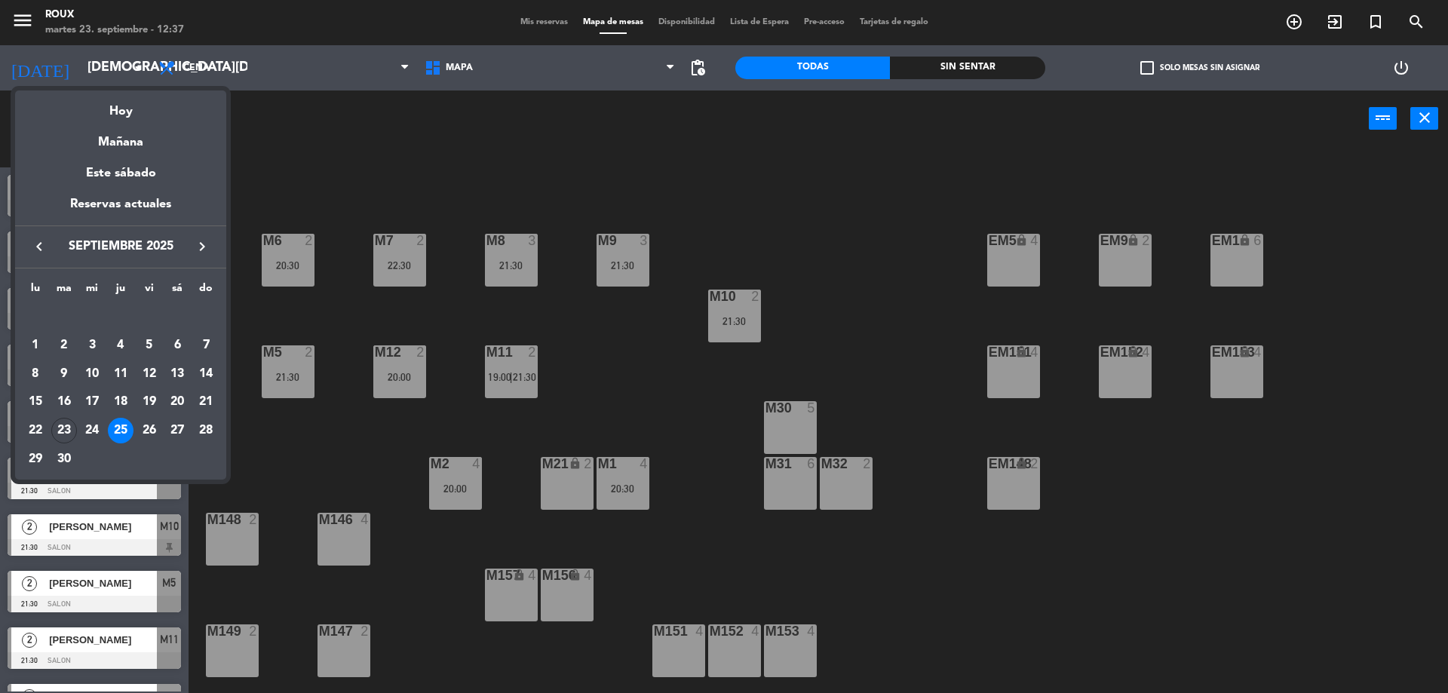
click at [124, 432] on div "25" at bounding box center [121, 431] width 26 height 26
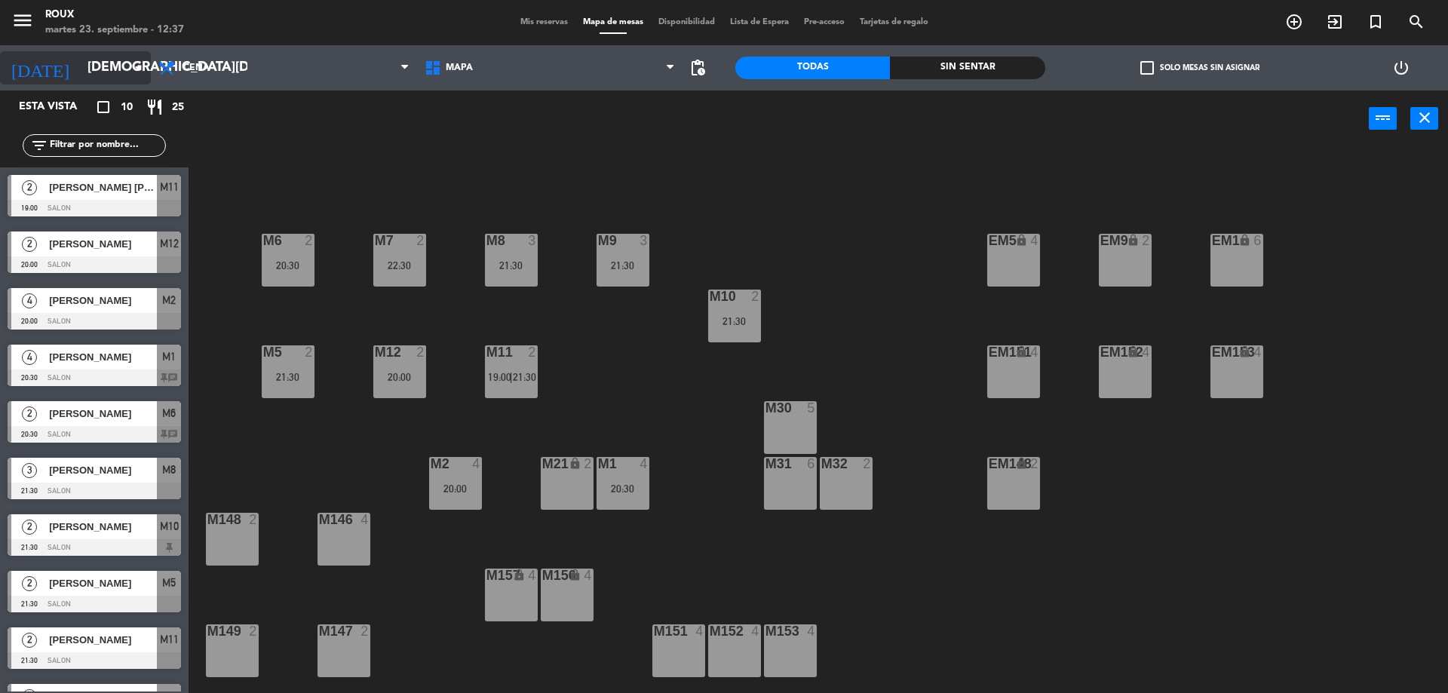
click at [118, 64] on input "[DEMOGRAPHIC_DATA][DATE]" at bounding box center [167, 68] width 175 height 30
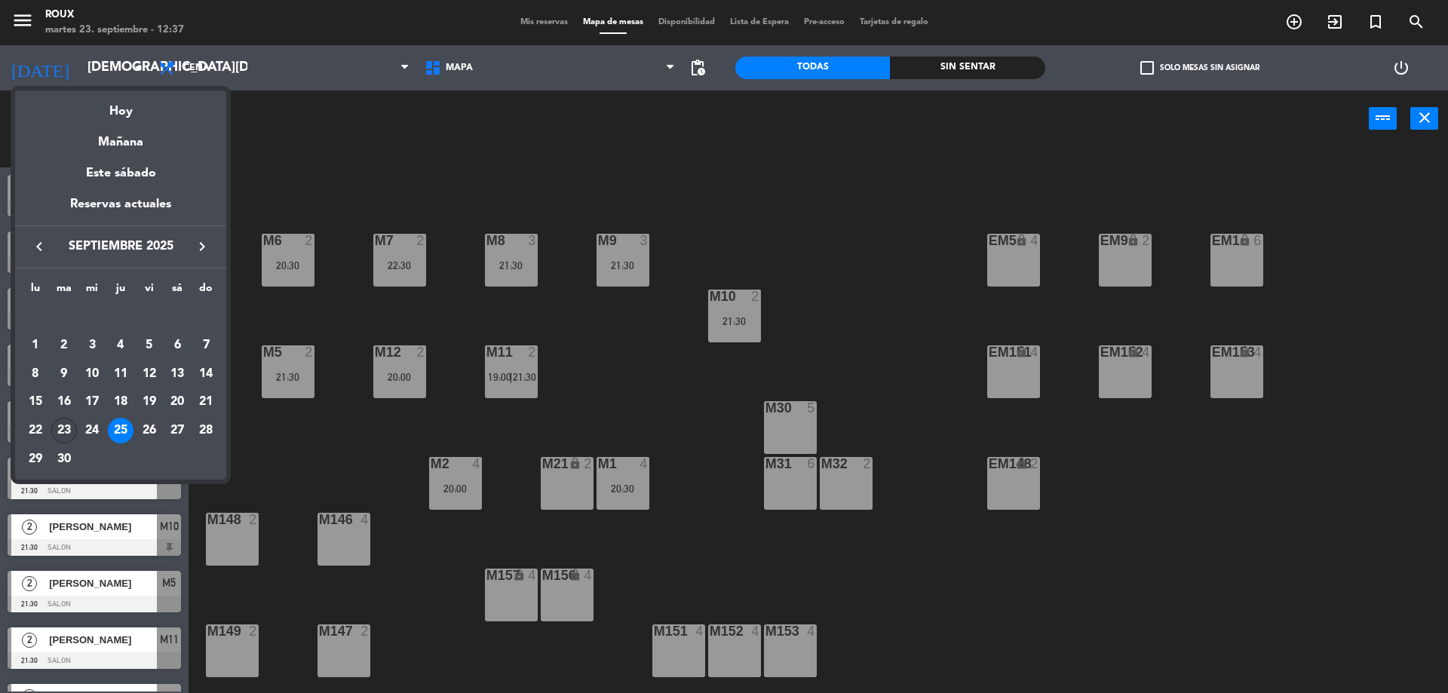
click at [67, 429] on div "23" at bounding box center [64, 431] width 26 height 26
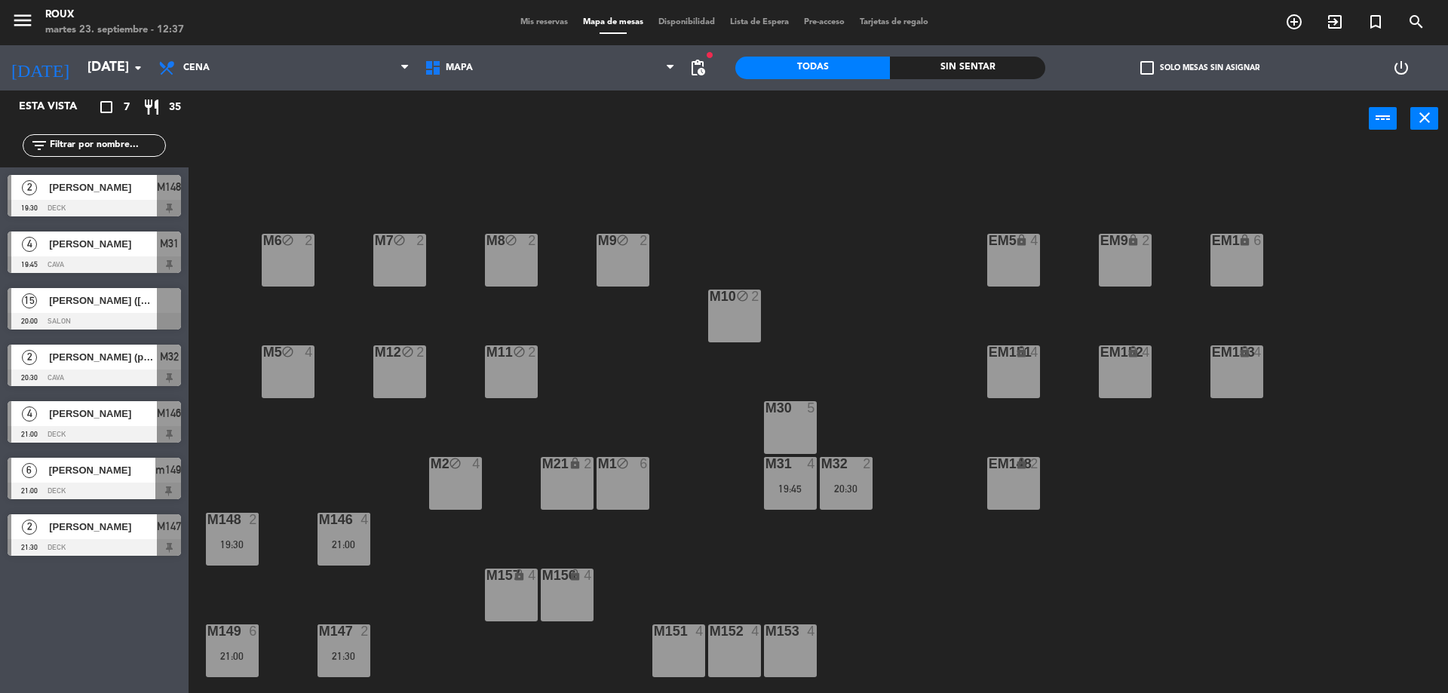
click at [858, 362] on div "M6 block 2 M7 block 2 M8 block 2 M9 block 2 EM9 lock 2 EM5 lock 4 EM1 lock 6 M1…" at bounding box center [825, 424] width 1245 height 546
click at [777, 432] on div "M30 5" at bounding box center [790, 427] width 53 height 53
click at [792, 464] on div at bounding box center [789, 464] width 25 height 14
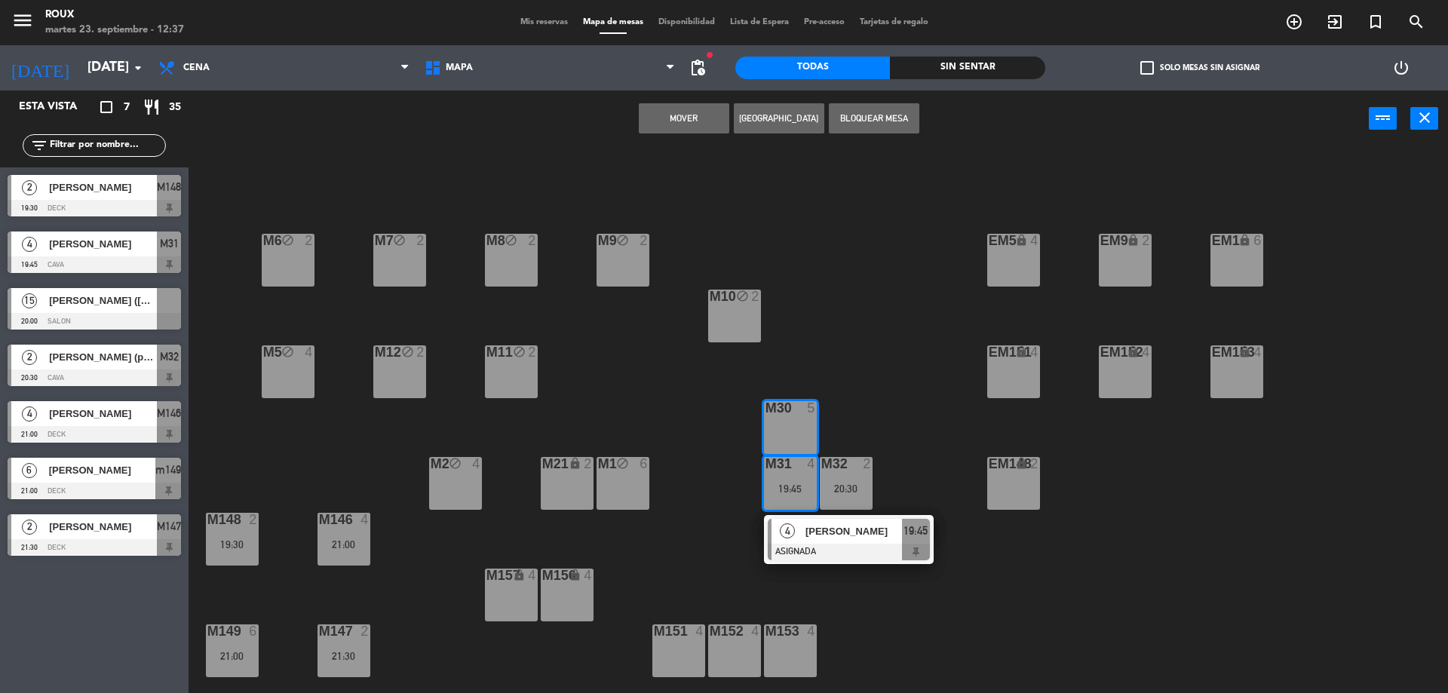
click at [862, 532] on span "[PERSON_NAME]" at bounding box center [853, 531] width 97 height 16
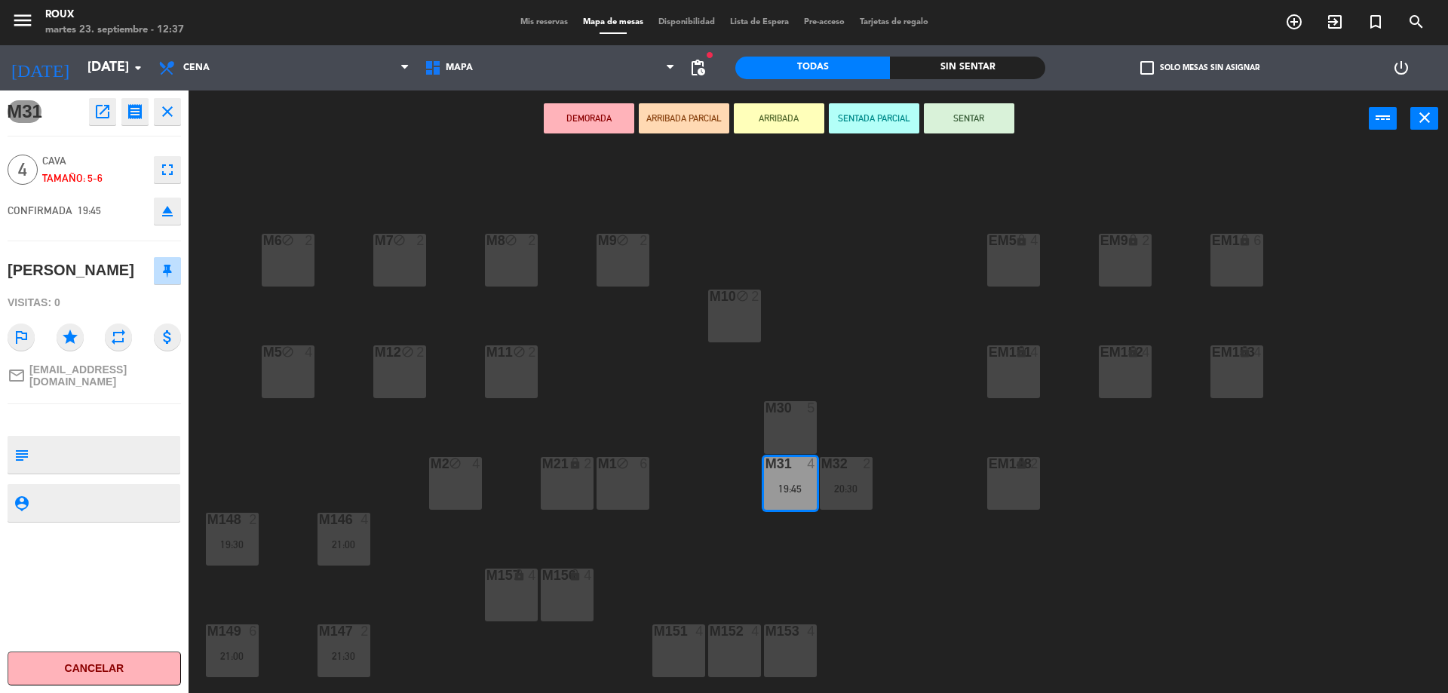
click at [867, 338] on div "M6 block 2 M7 block 2 M8 block 2 M9 block 2 EM9 lock 2 EM5 lock 4 EM1 lock 6 M1…" at bounding box center [825, 424] width 1245 height 546
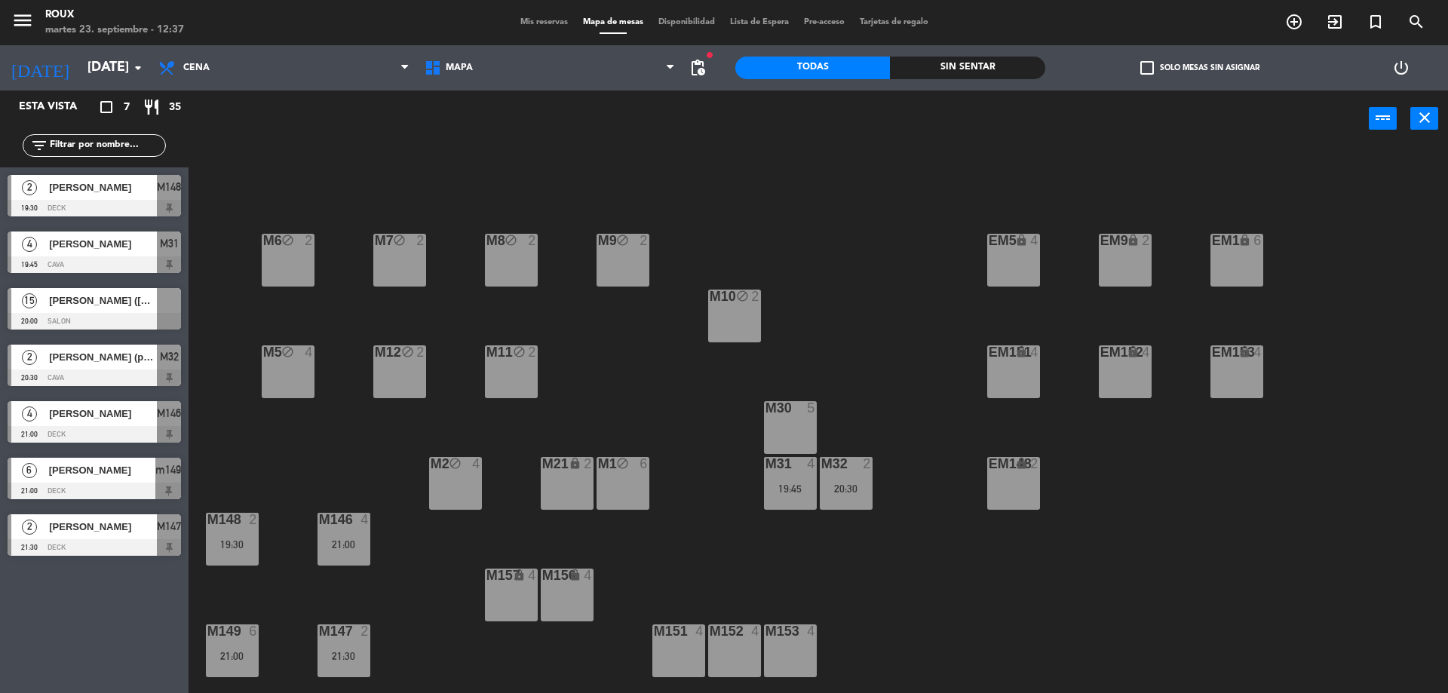
click at [842, 487] on div "20:30" at bounding box center [846, 488] width 53 height 11
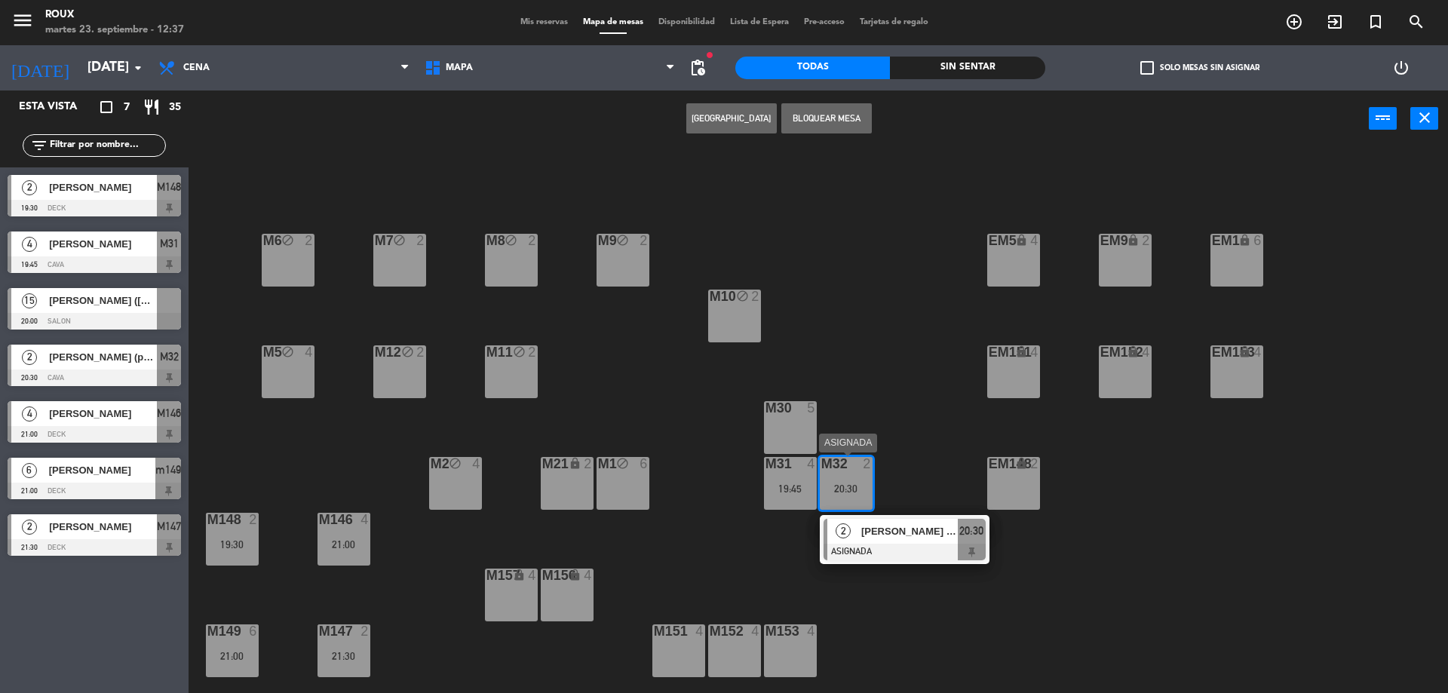
click at [931, 533] on span "[PERSON_NAME] (paso [PERSON_NAME])" at bounding box center [909, 531] width 97 height 16
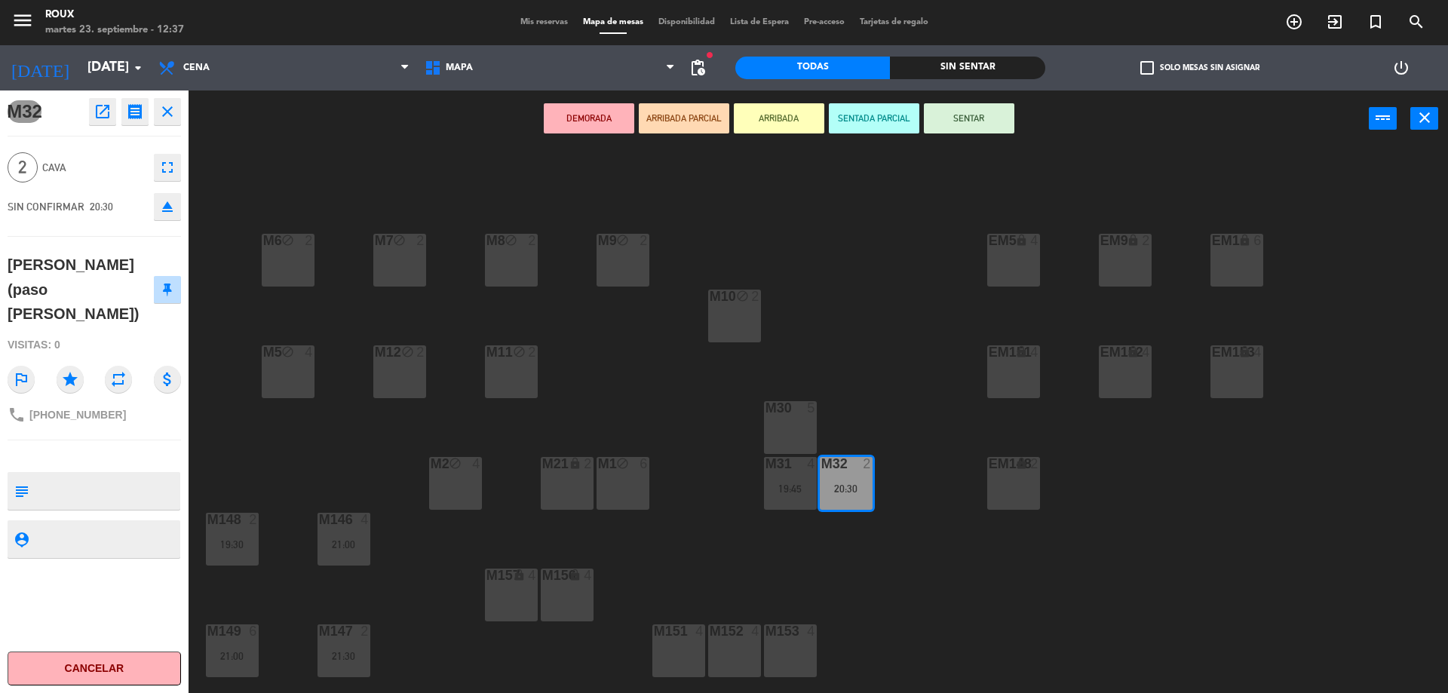
click at [879, 351] on div "M6 block 2 M7 block 2 M8 block 2 M9 block 2 EM9 lock 2 EM5 lock 4 EM1 lock 6 M1…" at bounding box center [825, 424] width 1245 height 546
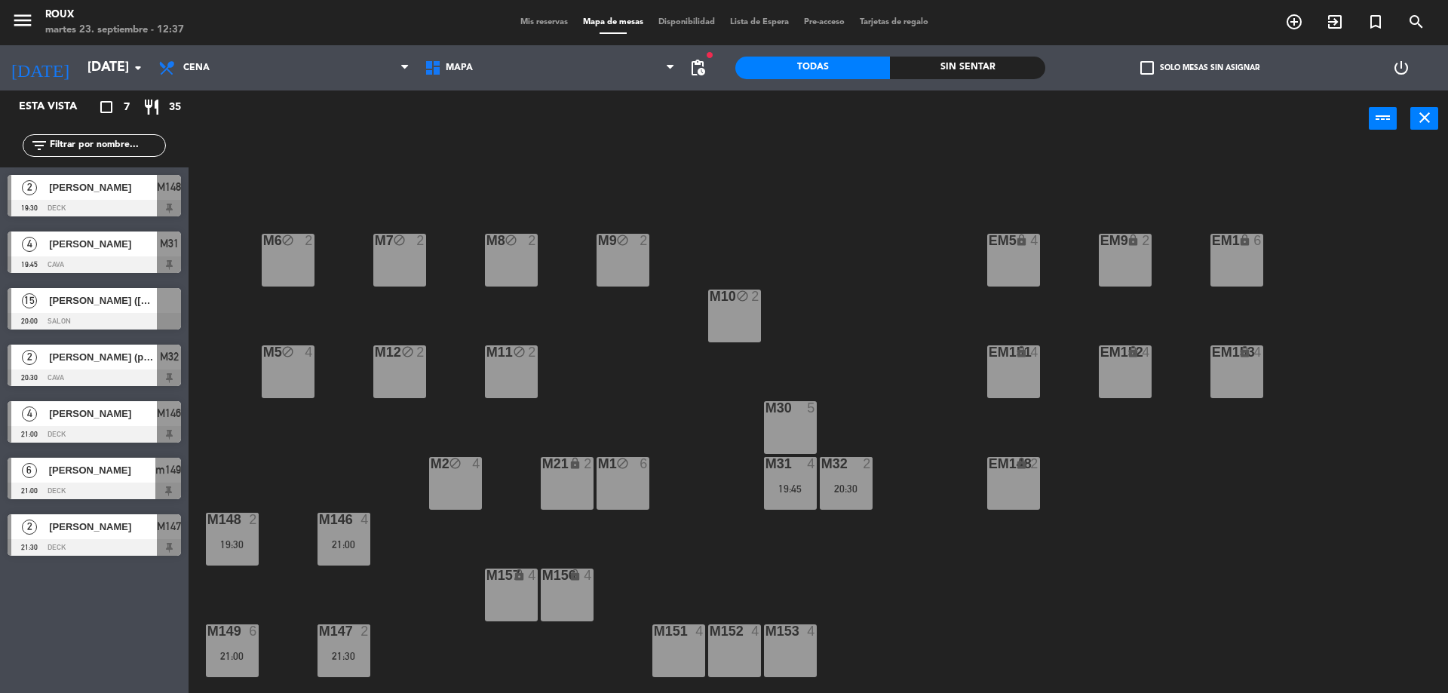
click at [783, 428] on div "M30 5" at bounding box center [790, 427] width 53 height 53
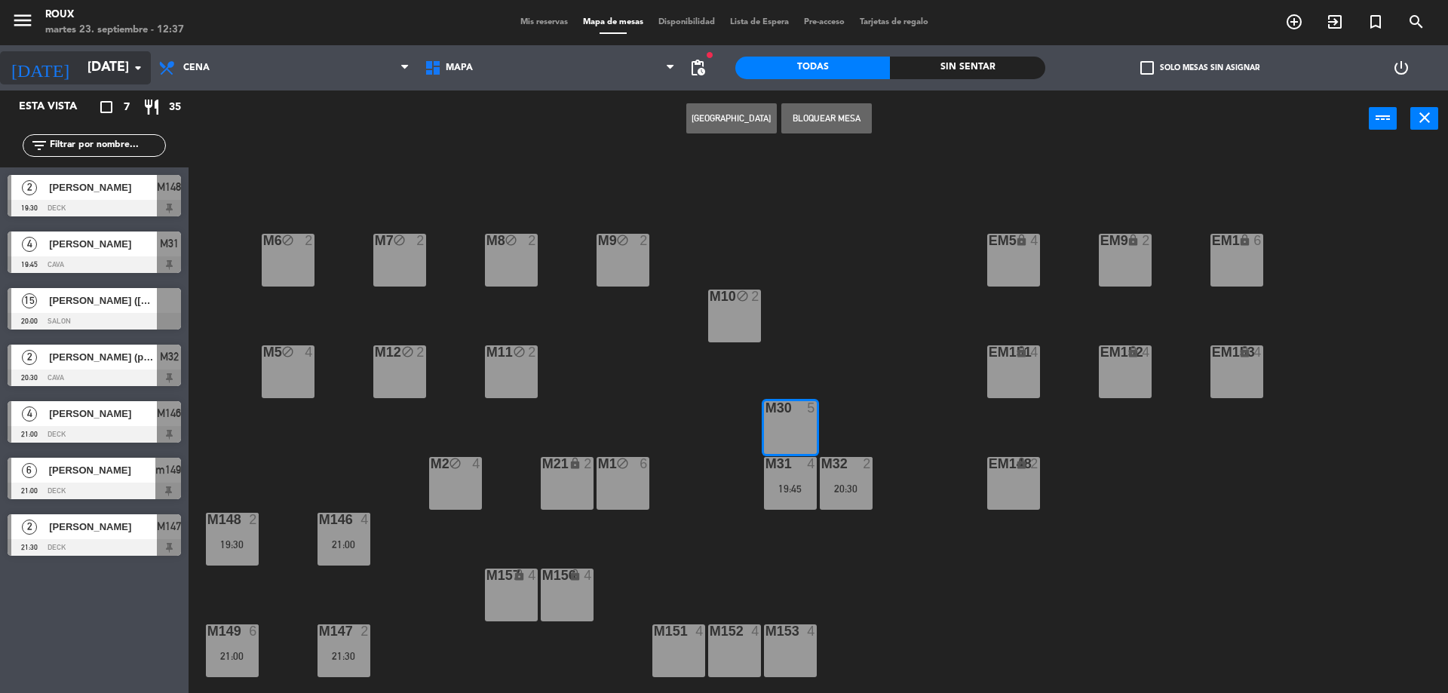
click at [80, 69] on input "[DATE]" at bounding box center [167, 68] width 175 height 30
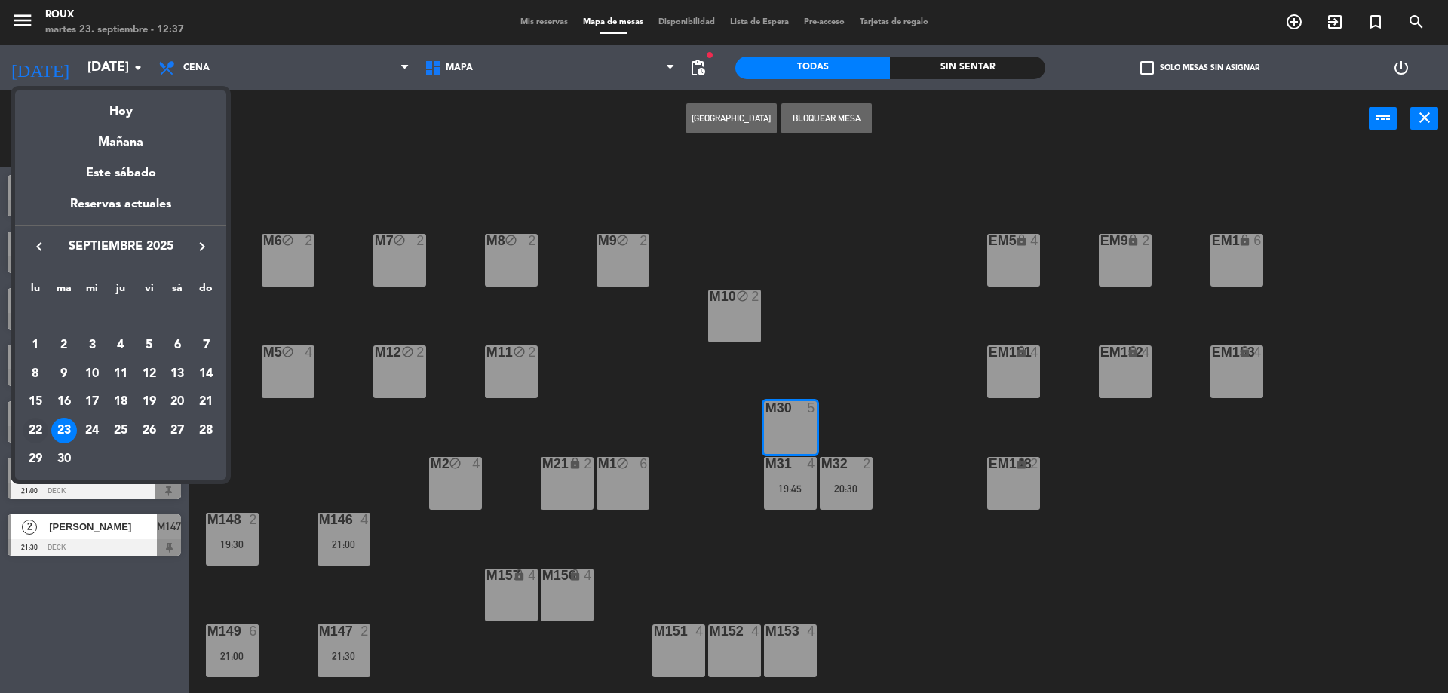
click at [41, 427] on div "22" at bounding box center [36, 431] width 26 height 26
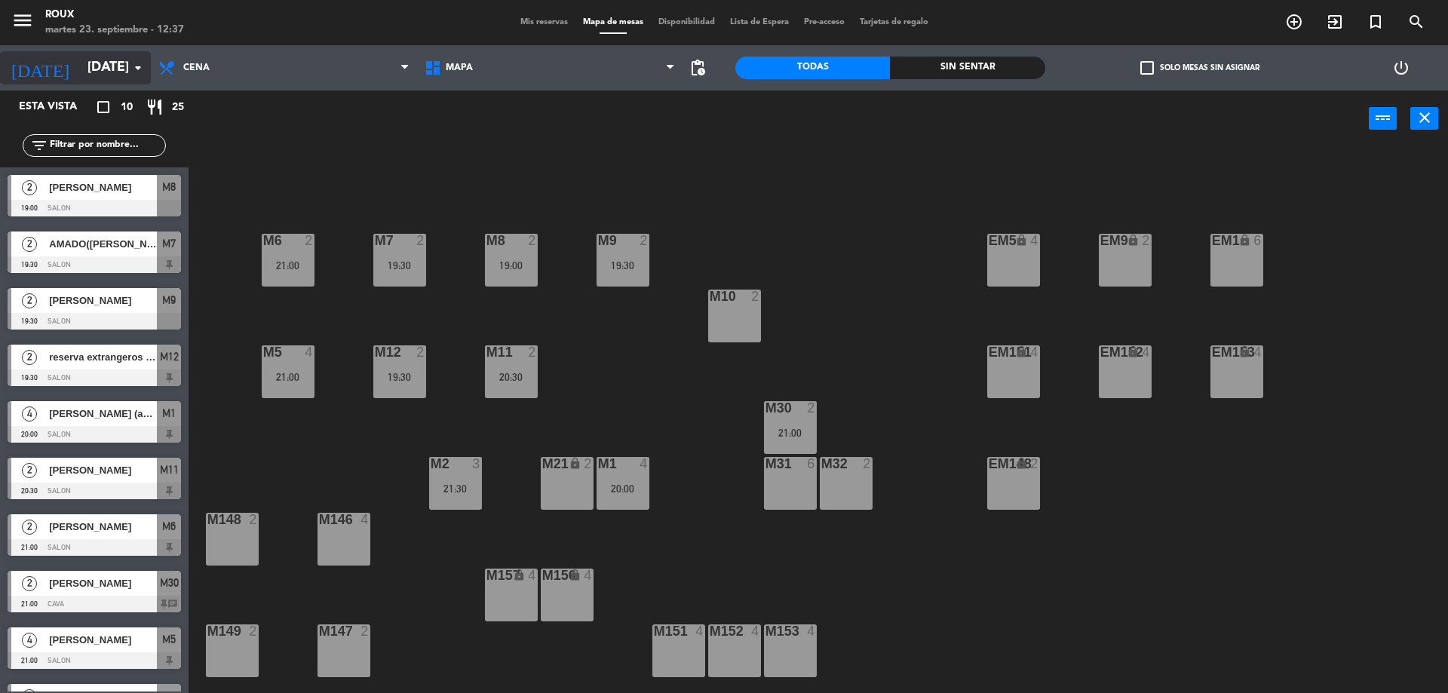
click at [123, 72] on input "[DATE]" at bounding box center [167, 68] width 175 height 30
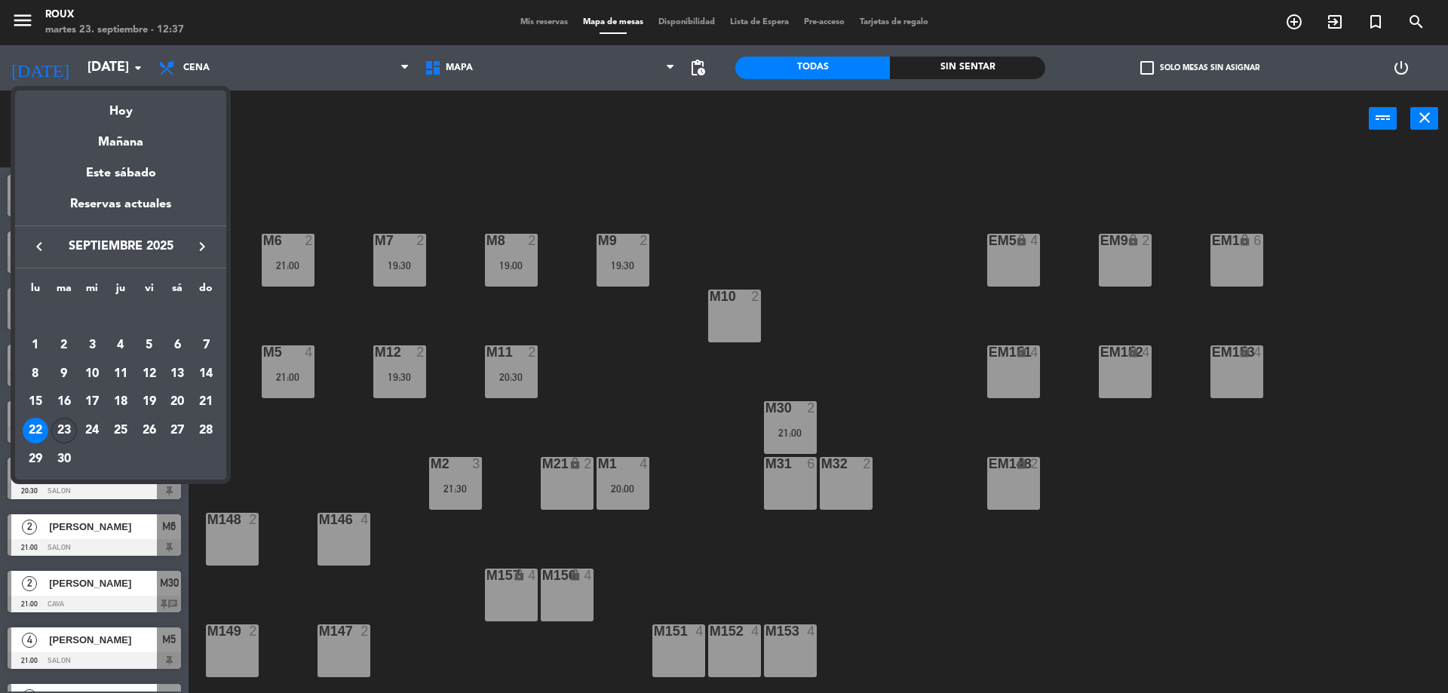
click at [62, 429] on div "23" at bounding box center [64, 431] width 26 height 26
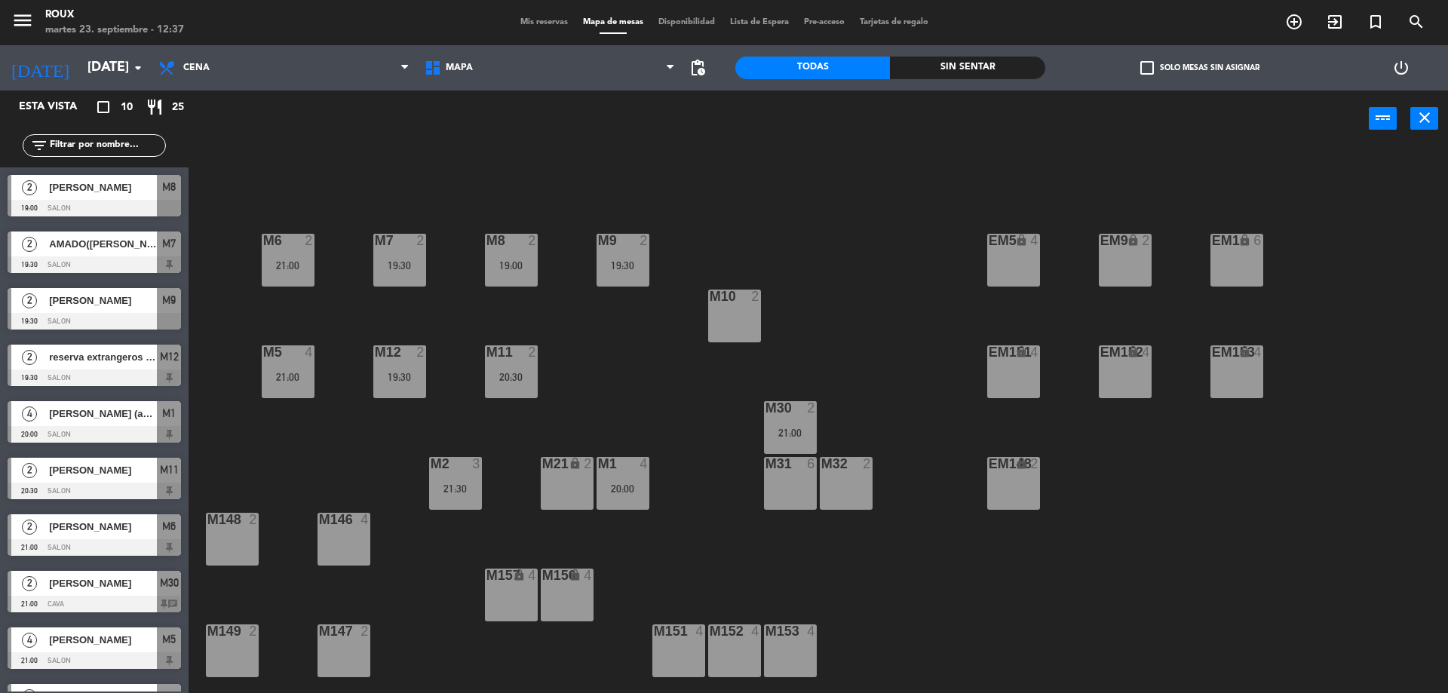
type input "[DATE]"
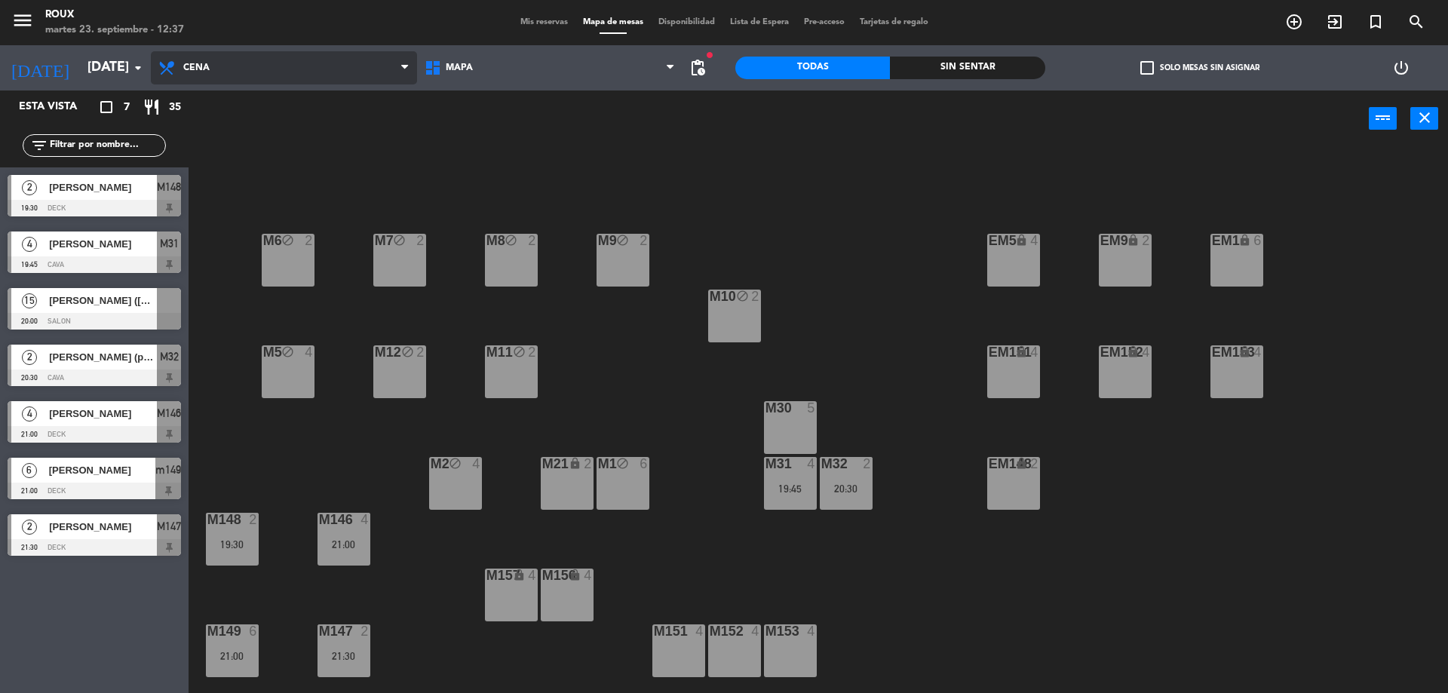
click at [188, 67] on span "Cena" at bounding box center [196, 68] width 26 height 11
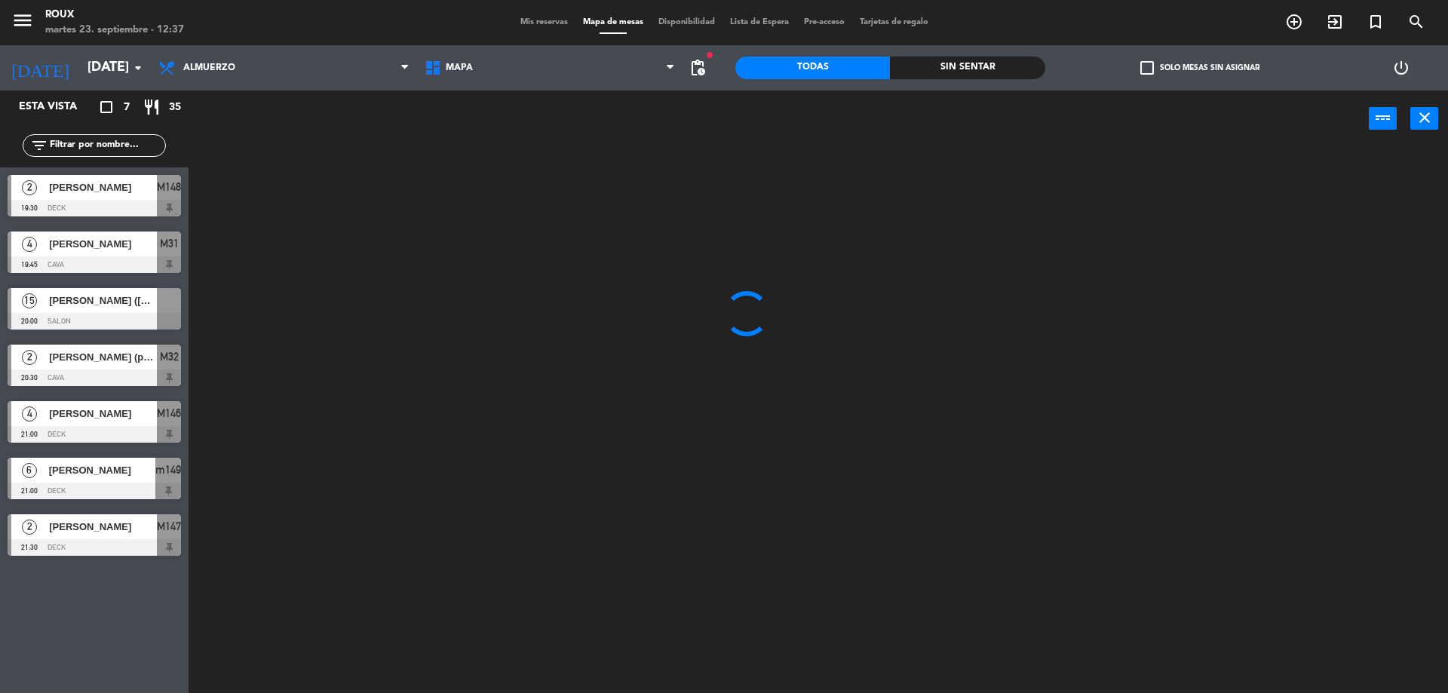
click at [215, 104] on ng-component "menu [PERSON_NAME] [DATE] 23. septiembre - 12:37 Mis reservas Mapa de mesas Dis…" at bounding box center [724, 348] width 1448 height 697
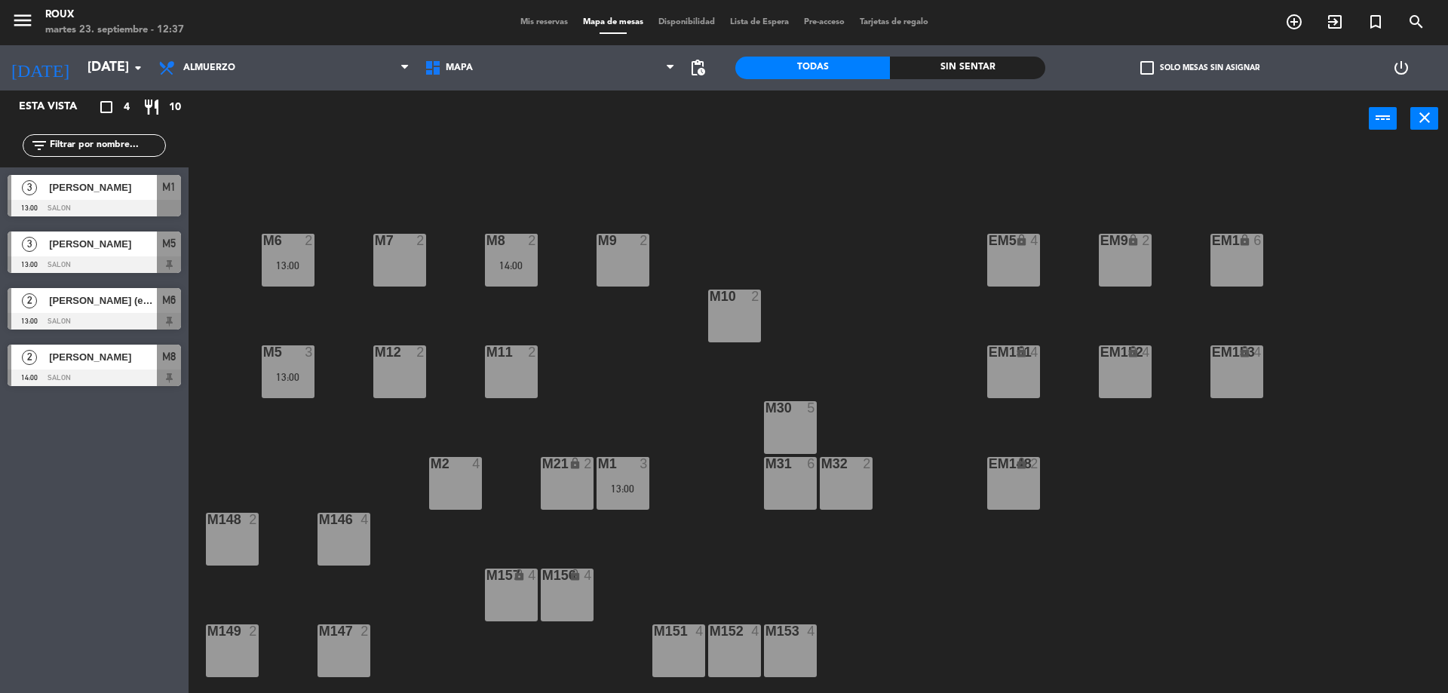
click at [790, 475] on div "M31 6" at bounding box center [790, 483] width 53 height 53
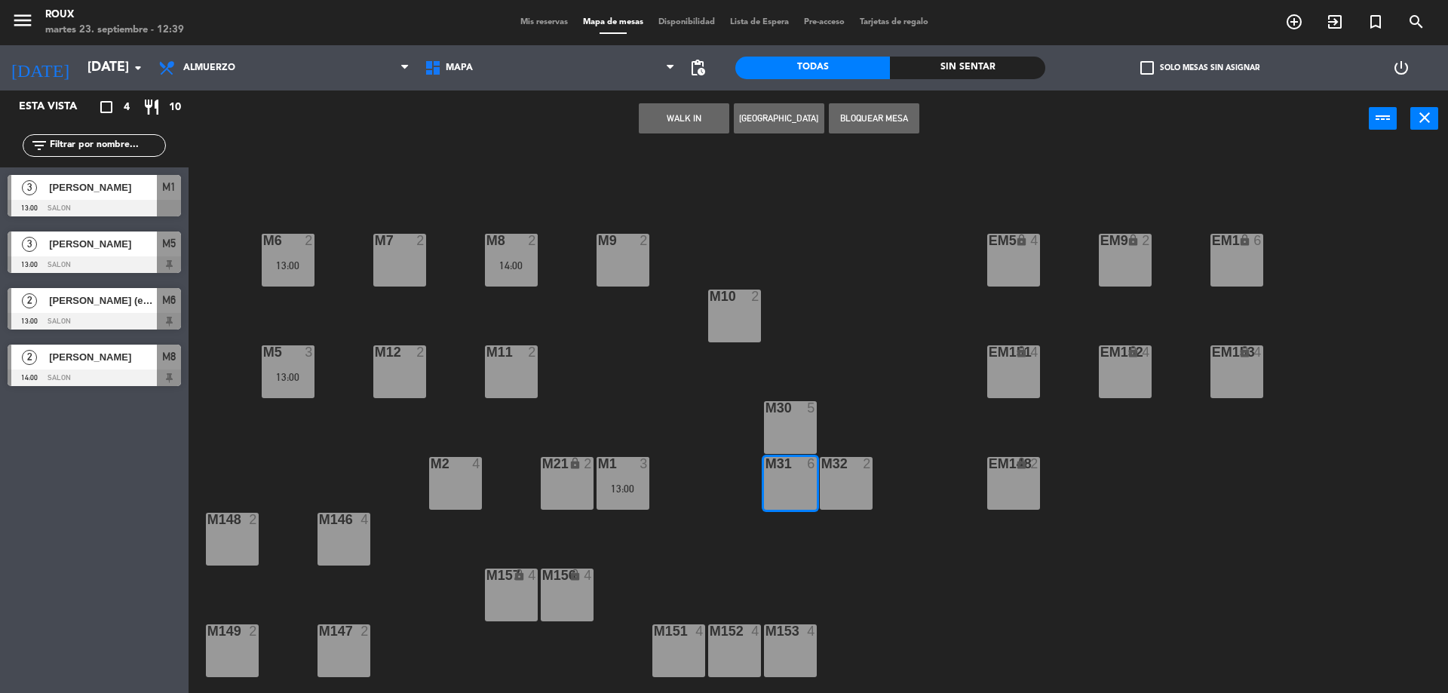
click at [788, 112] on button "[GEOGRAPHIC_DATA]" at bounding box center [779, 118] width 90 height 30
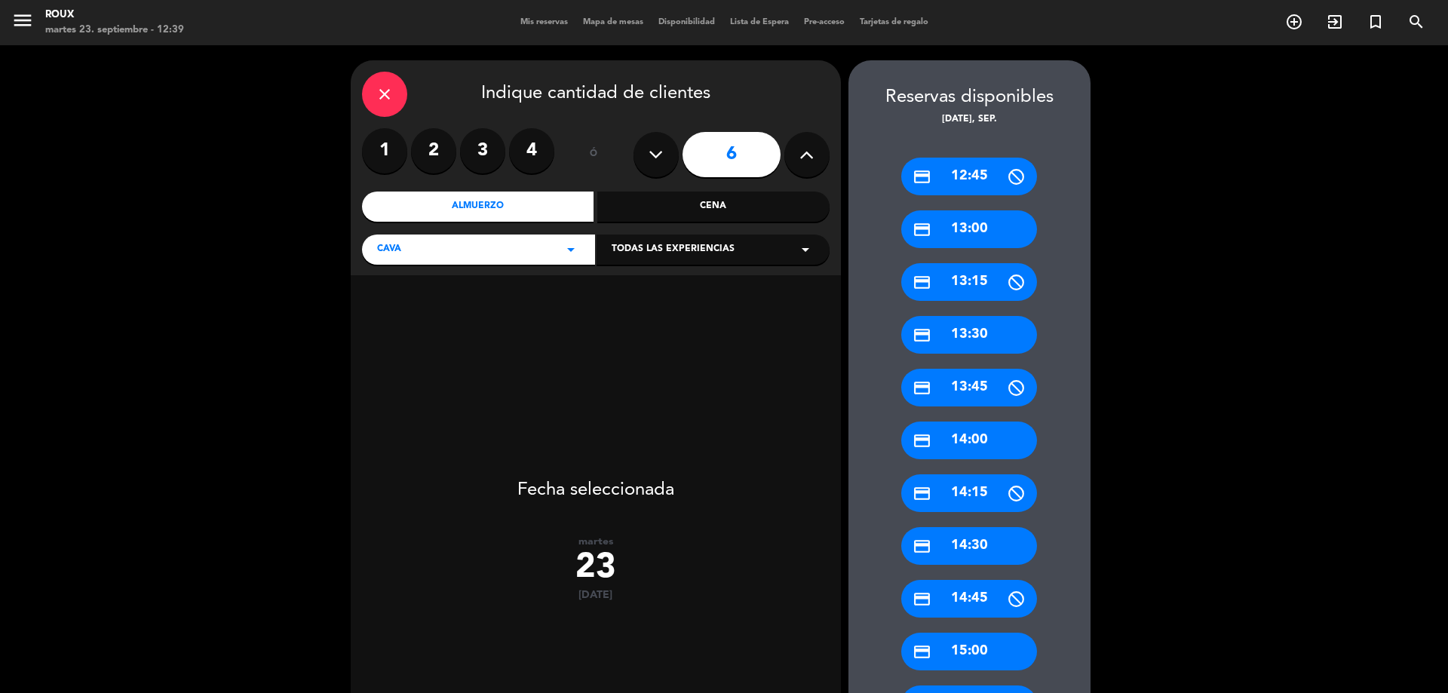
click at [993, 443] on div "credit_card 14:00" at bounding box center [969, 441] width 136 height 38
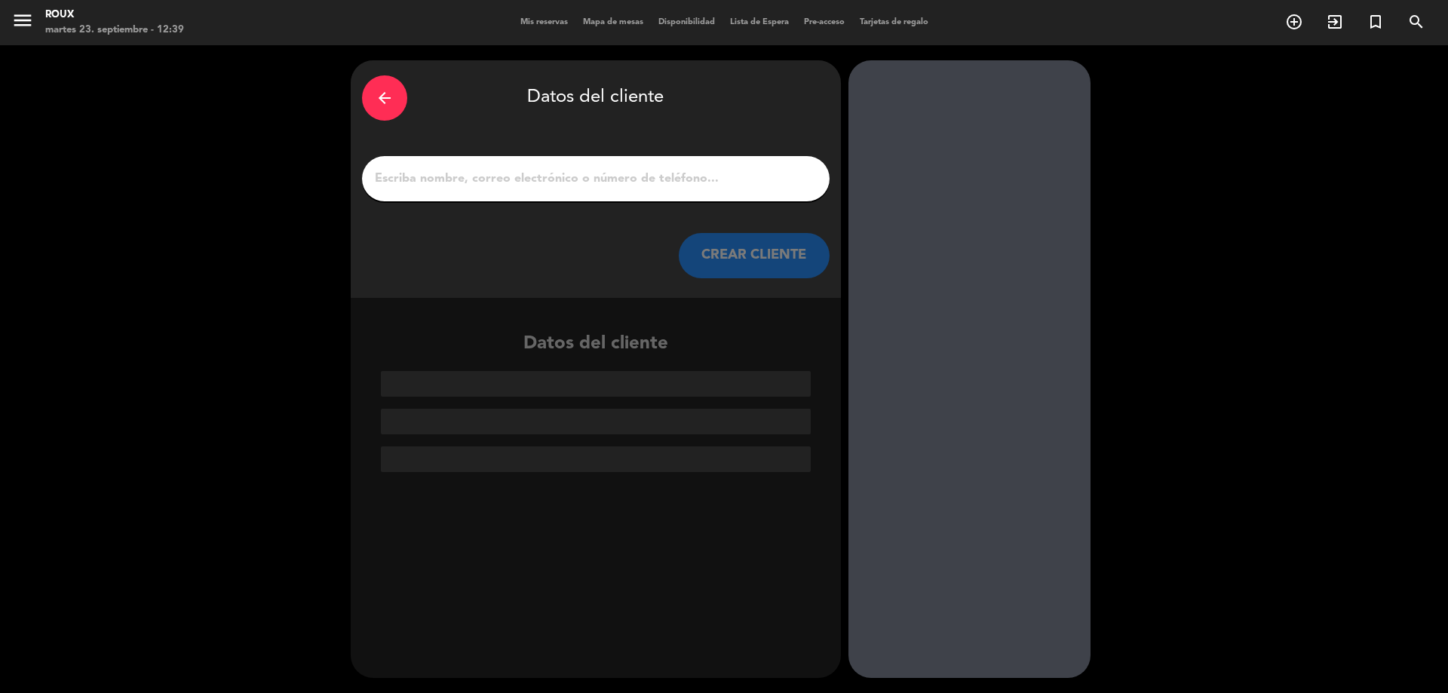
click at [665, 178] on input "1" at bounding box center [595, 178] width 445 height 21
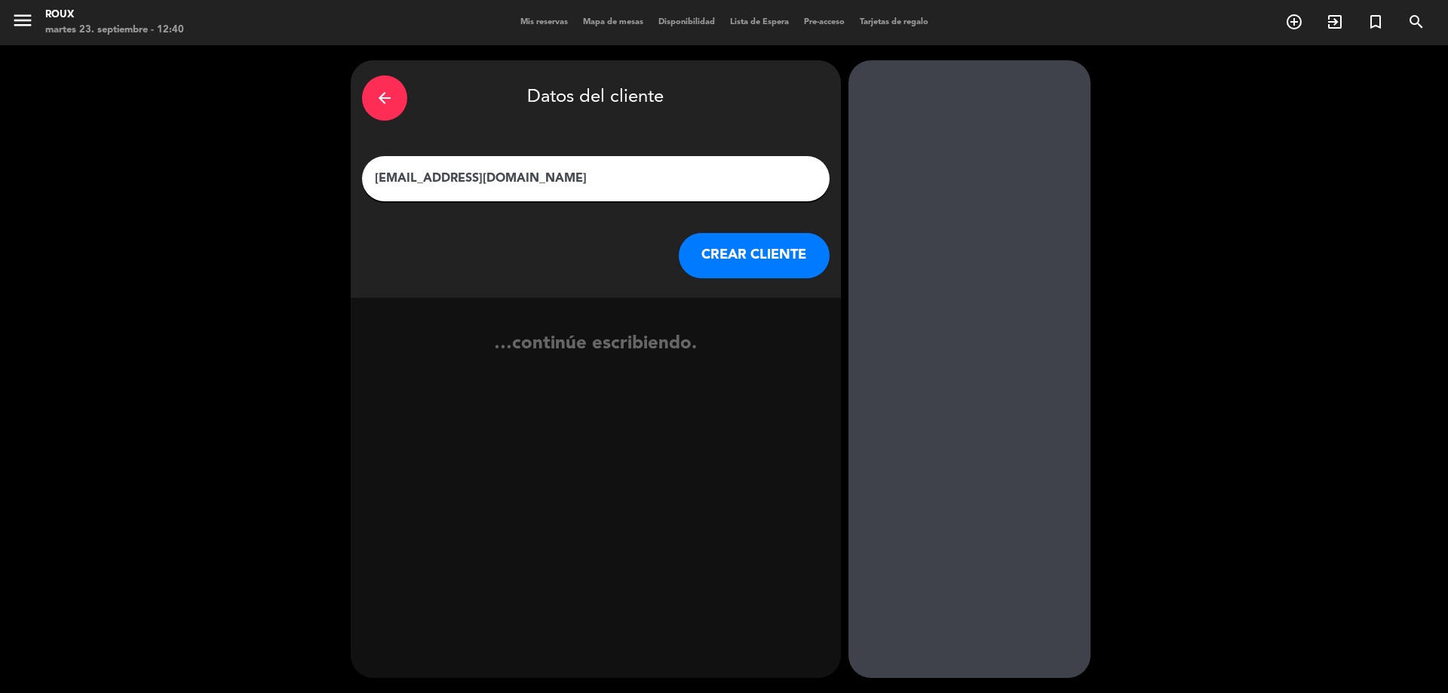
type input "[EMAIL_ADDRESS][DOMAIN_NAME]"
click at [728, 245] on button "CREAR CLIENTE" at bounding box center [754, 255] width 151 height 45
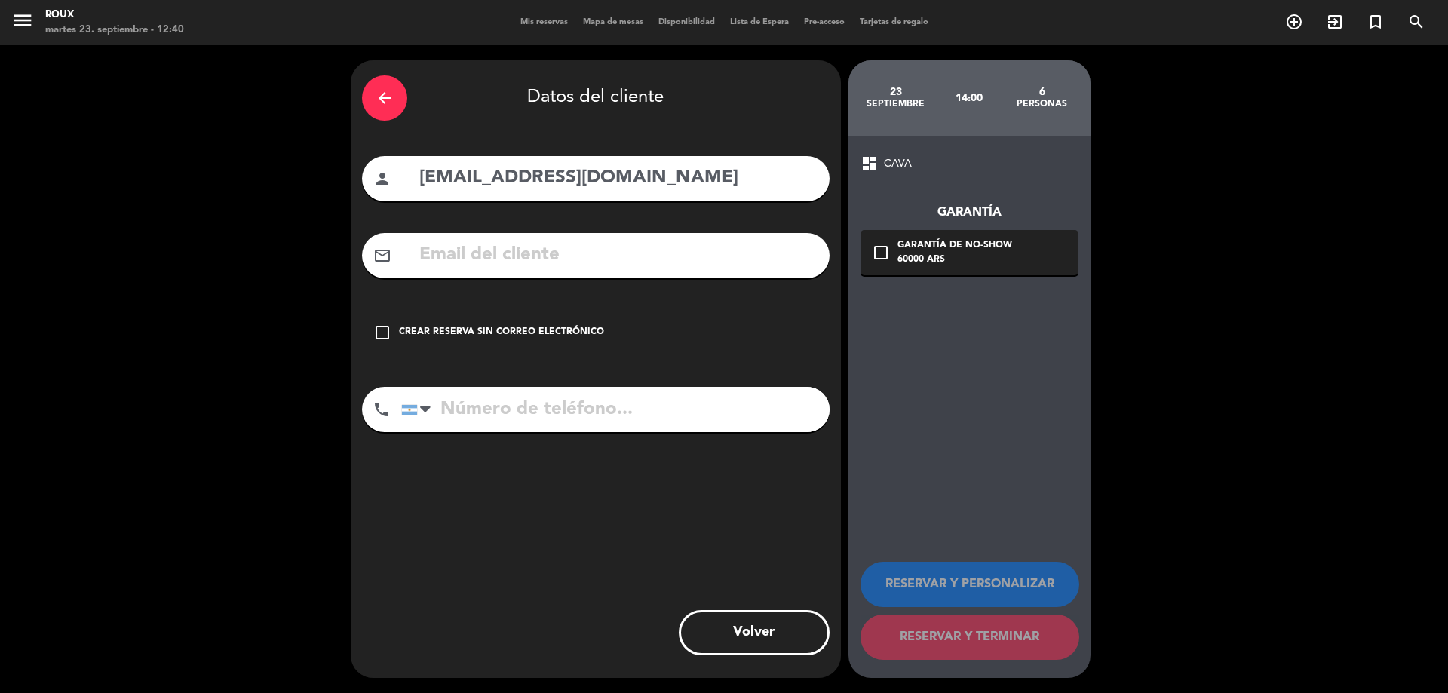
drag, startPoint x: 679, startPoint y: 182, endPoint x: 421, endPoint y: 192, distance: 258.1
click at [421, 192] on input "[EMAIL_ADDRESS][DOMAIN_NAME]" at bounding box center [618, 178] width 400 height 31
click at [507, 259] on input "text" at bounding box center [618, 255] width 400 height 31
paste input "[EMAIL_ADDRESS][DOMAIN_NAME]"
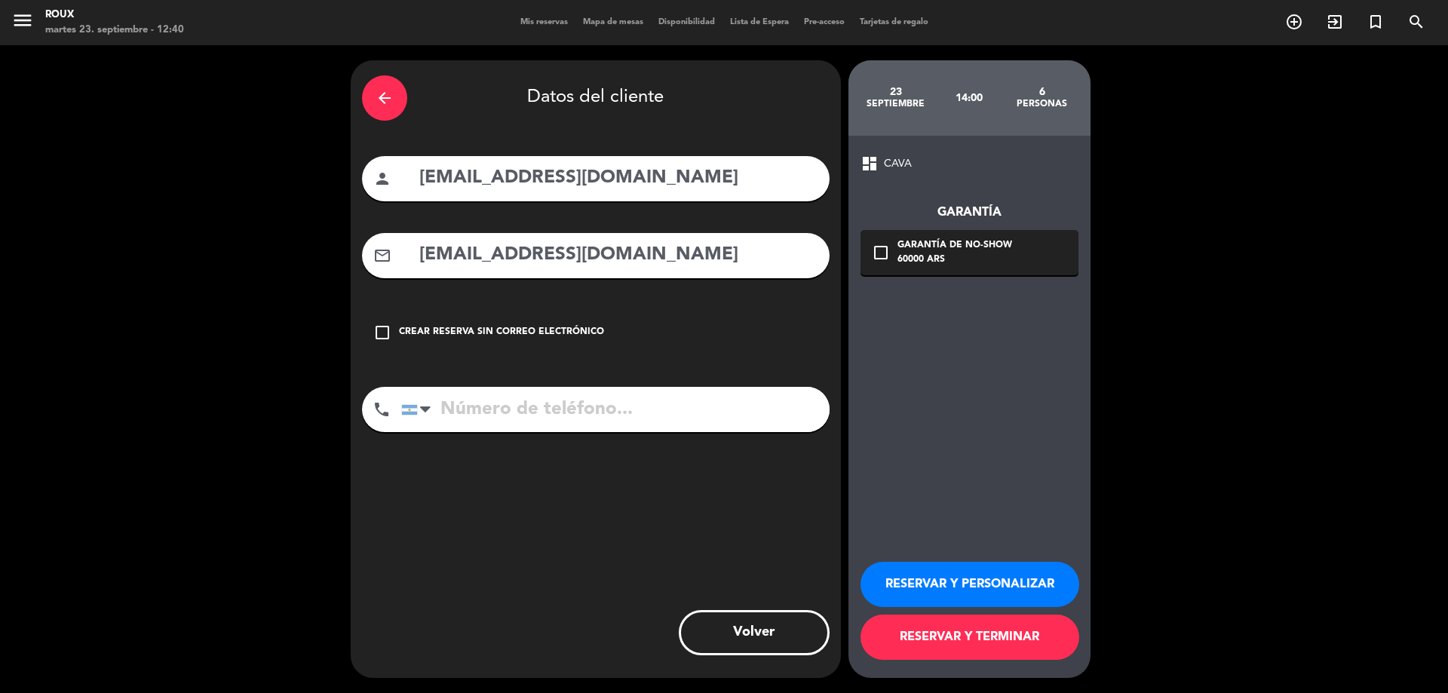
type input "[EMAIL_ADDRESS][DOMAIN_NAME]"
drag, startPoint x: 685, startPoint y: 169, endPoint x: 435, endPoint y: 208, distance: 252.7
click at [435, 208] on div "arrow_back Datos del cliente person [EMAIL_ADDRESS][DOMAIN_NAME] mail_outline […" at bounding box center [596, 369] width 490 height 618
type input "v"
type input "[PERSON_NAME]"
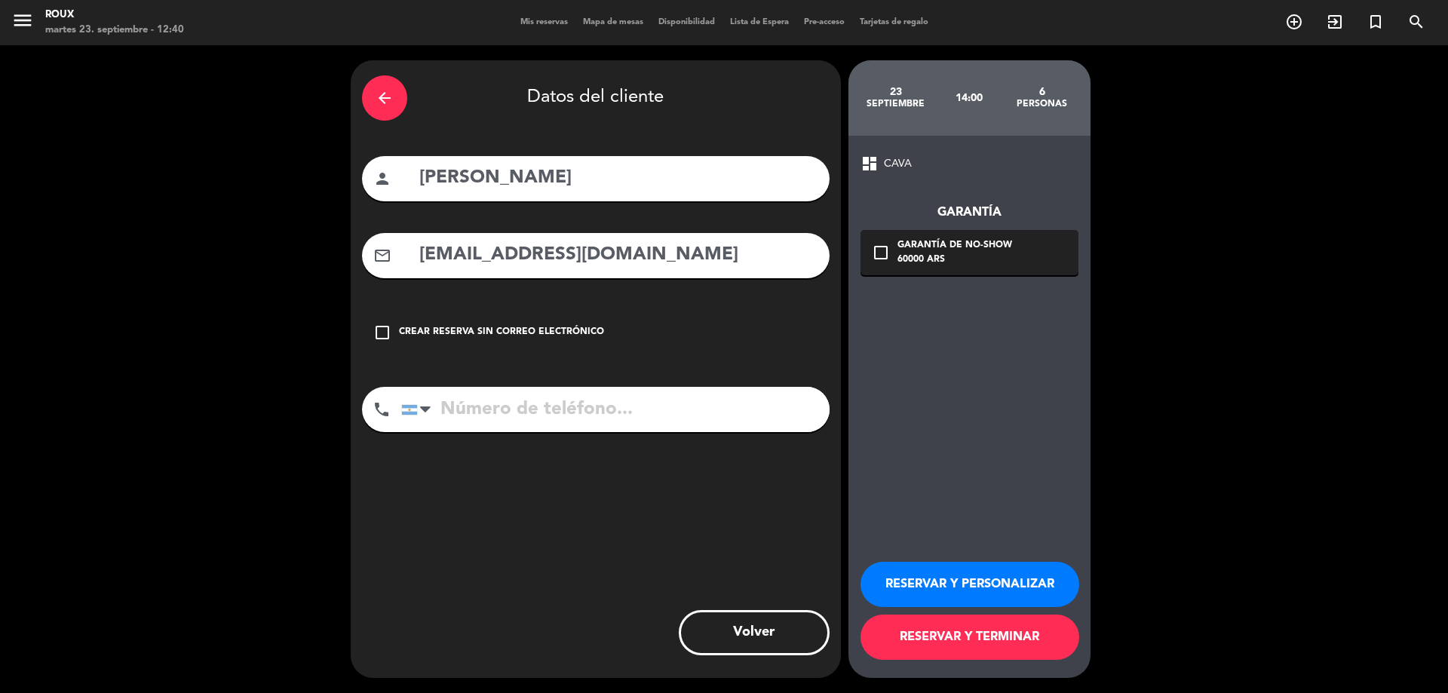
click at [546, 414] on input "tel" at bounding box center [615, 409] width 428 height 45
type input "1150550099"
click at [885, 253] on icon "check_box_outline_blank" at bounding box center [881, 253] width 18 height 18
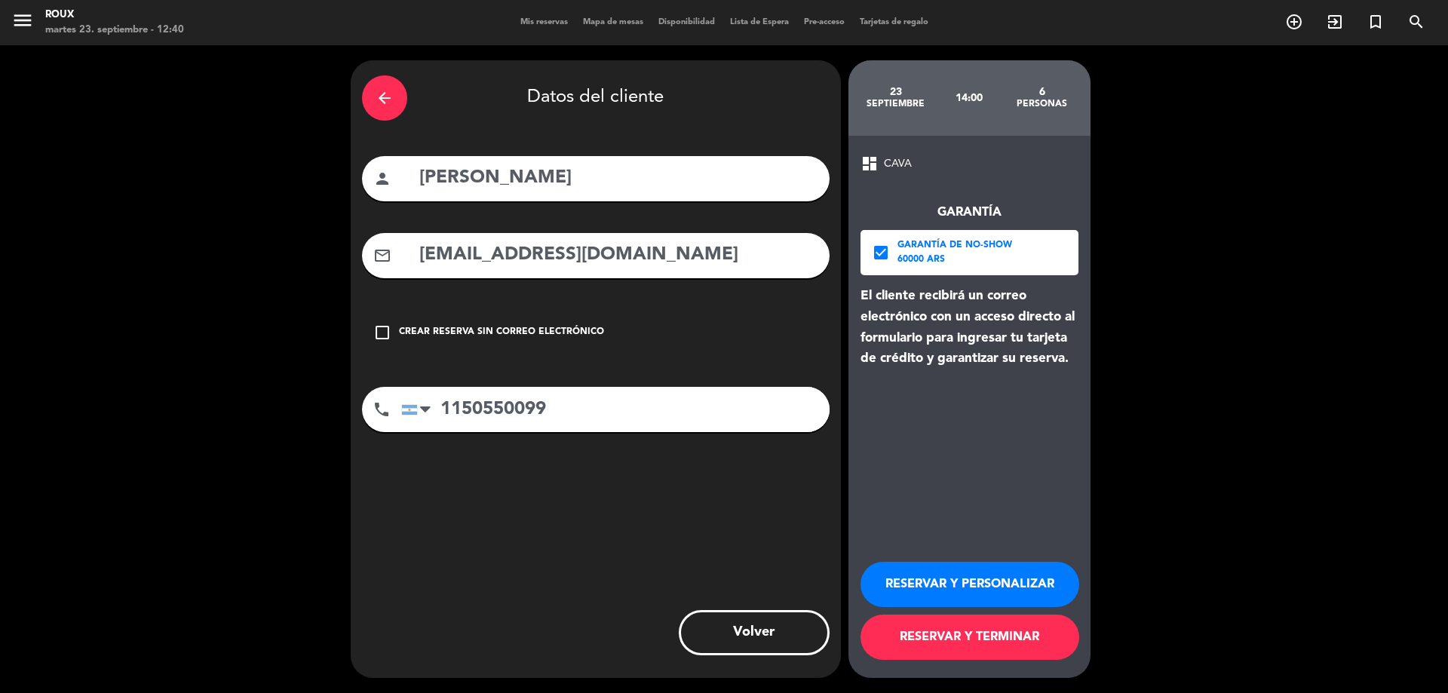
click at [1009, 645] on button "RESERVAR Y TERMINAR" at bounding box center [969, 637] width 219 height 45
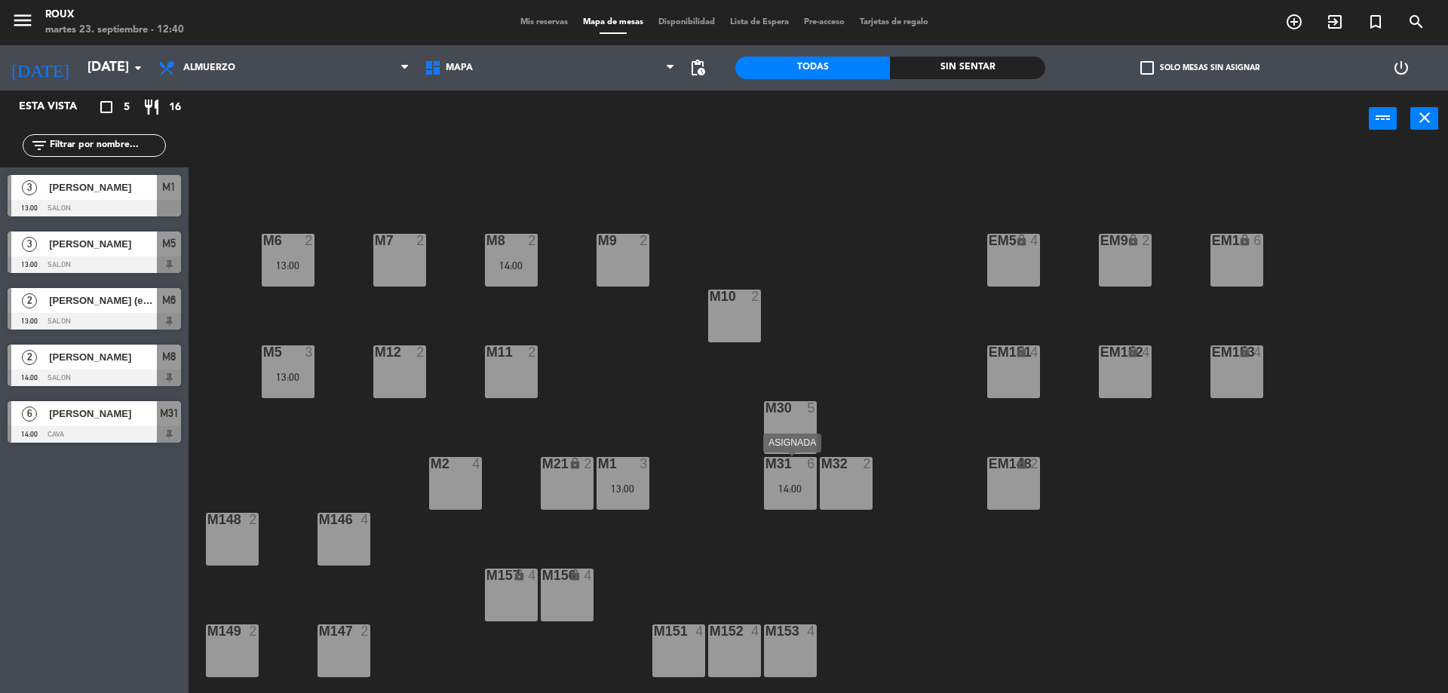
click at [803, 490] on div "14:00" at bounding box center [790, 488] width 53 height 11
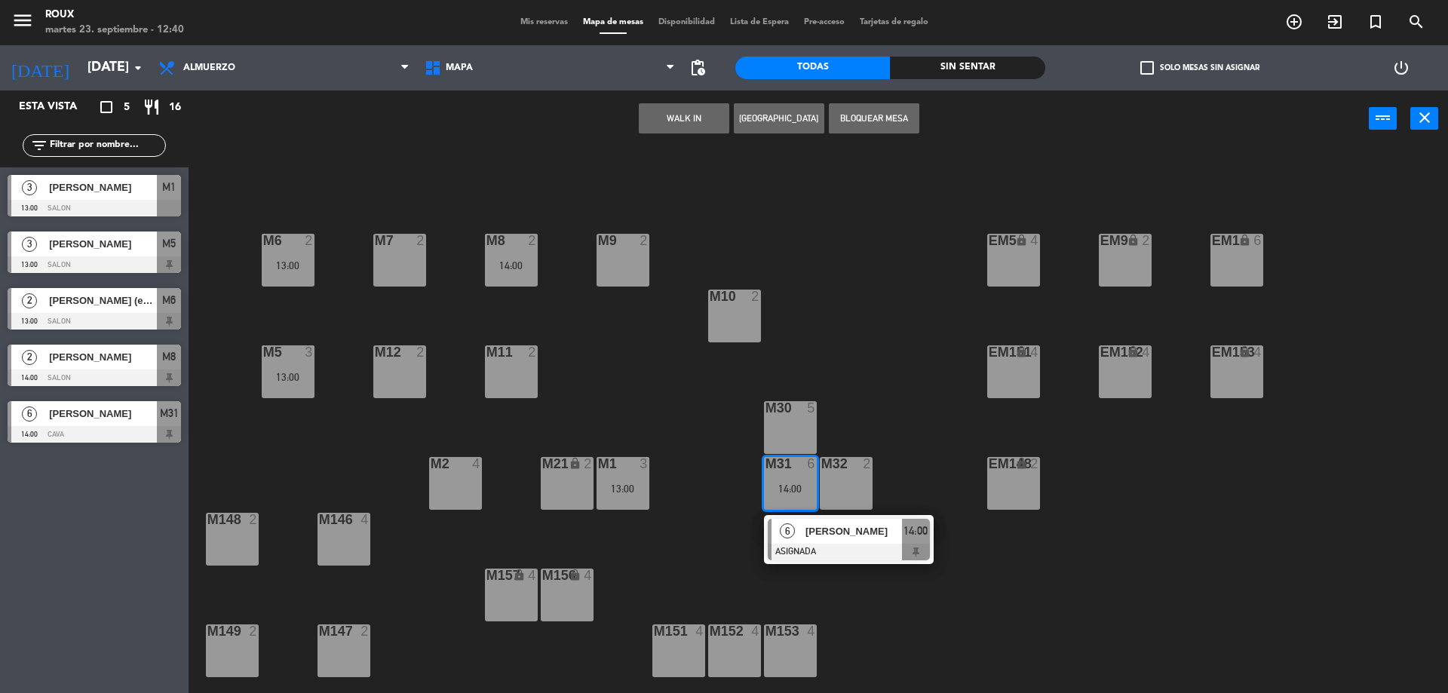
click at [829, 531] on span "[PERSON_NAME]" at bounding box center [853, 531] width 97 height 16
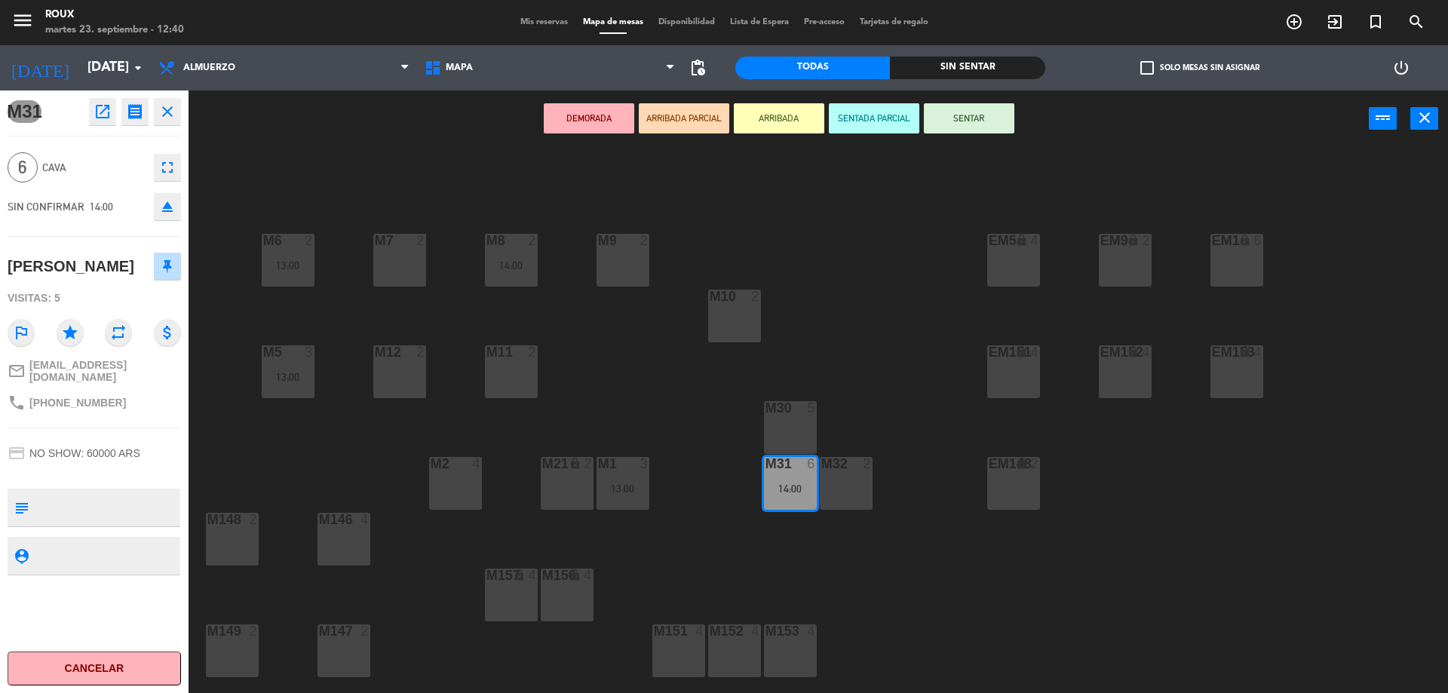
click at [531, 19] on span "Mis reservas" at bounding box center [544, 22] width 63 height 8
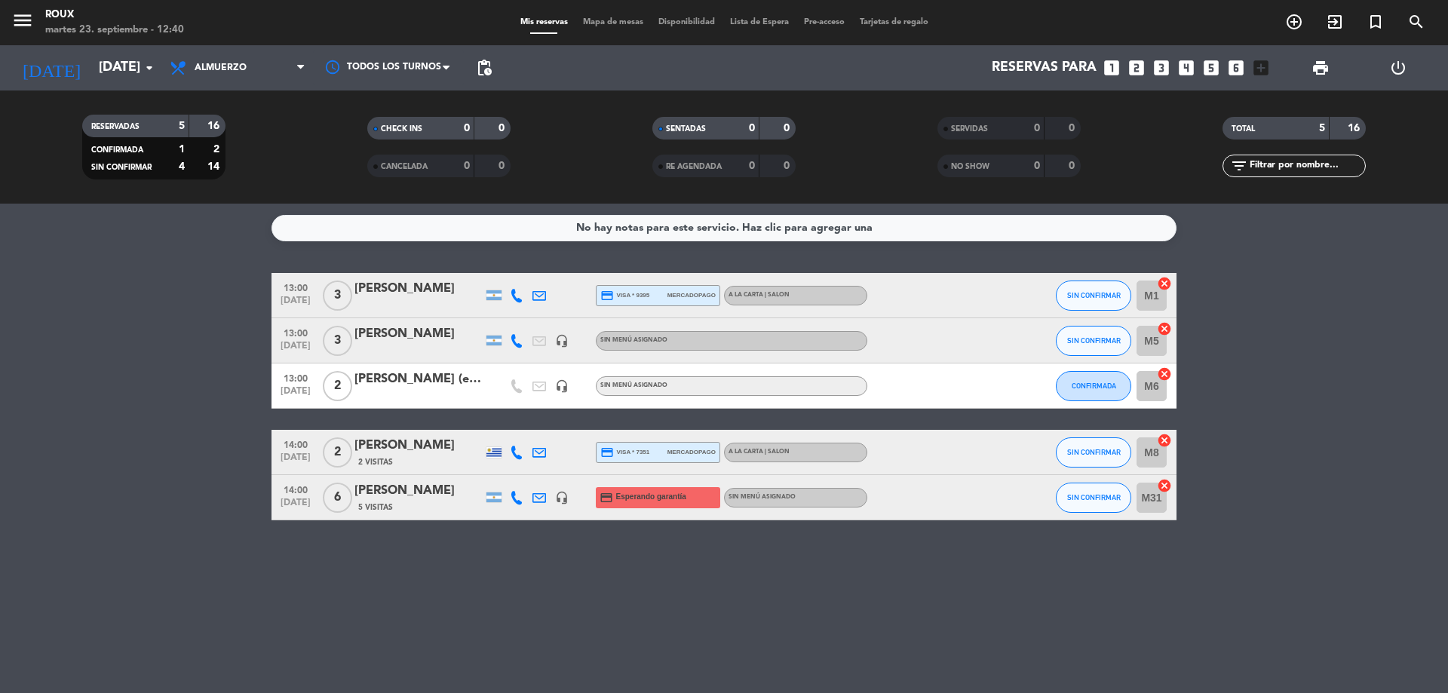
click at [660, 502] on span "Esperando garantía" at bounding box center [651, 497] width 70 height 12
click at [921, 492] on div at bounding box center [935, 497] width 136 height 44
click at [375, 494] on div "[PERSON_NAME]" at bounding box center [418, 491] width 128 height 20
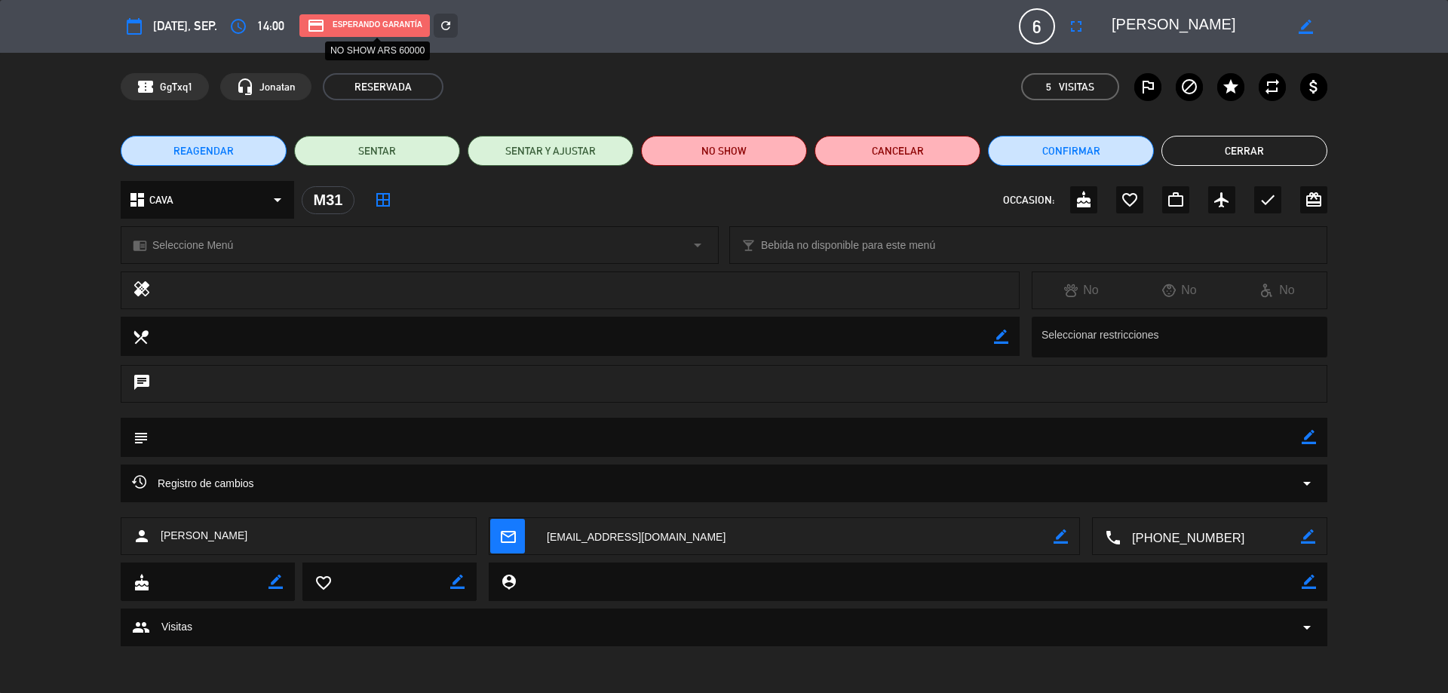
click at [349, 20] on div "credit_card Esperando garantía" at bounding box center [364, 25] width 130 height 23
click at [1242, 146] on button "Cerrar" at bounding box center [1244, 151] width 166 height 30
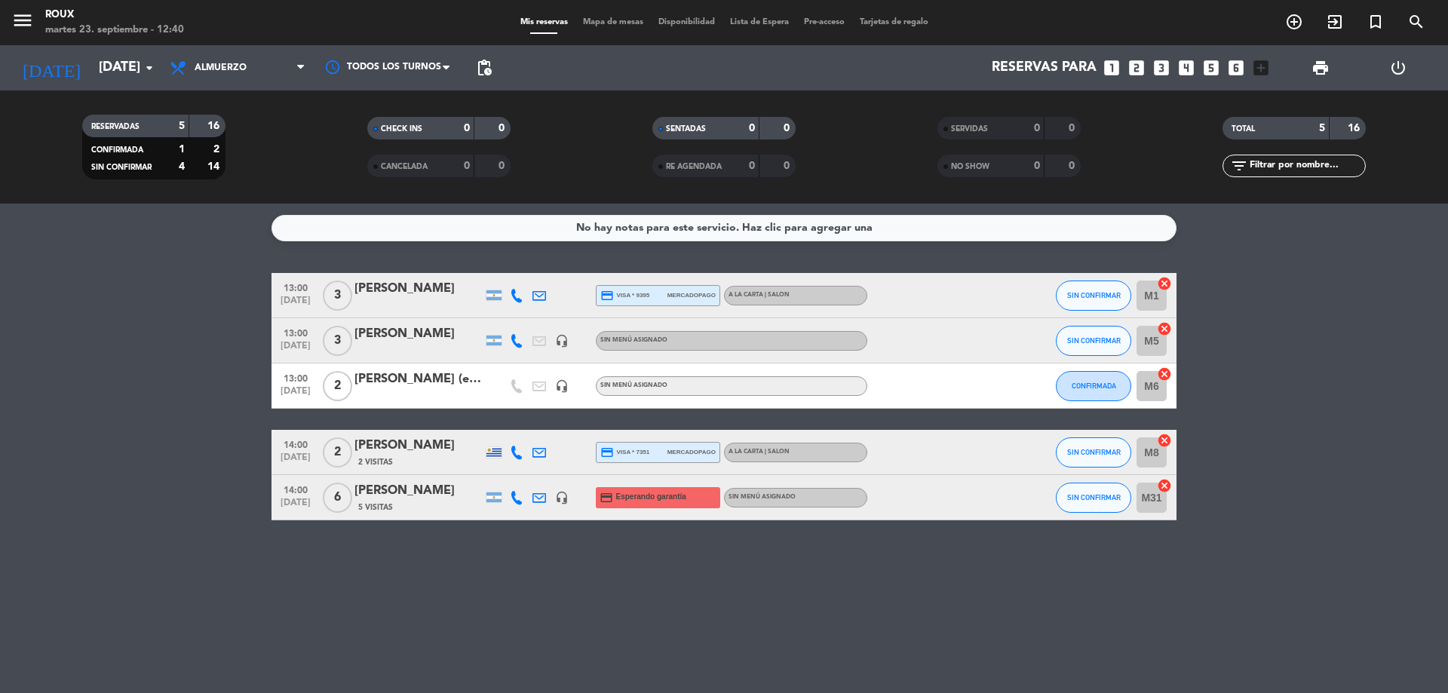
click at [41, 268] on div "No hay notas para este servicio. Haz clic para agregar una 13:00 [DATE] 3 [PERS…" at bounding box center [724, 448] width 1448 height 489
click at [127, 69] on input "[DATE]" at bounding box center [178, 68] width 175 height 30
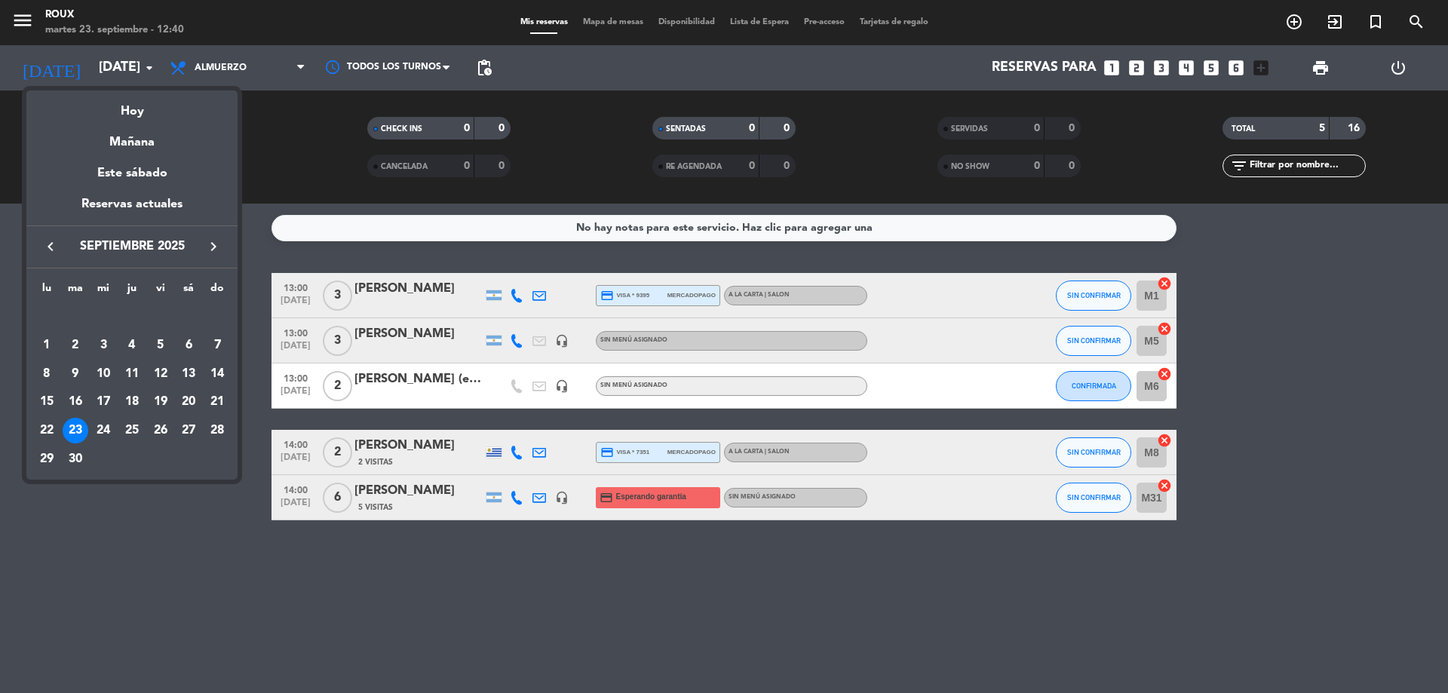
click at [81, 428] on div "23" at bounding box center [76, 431] width 26 height 26
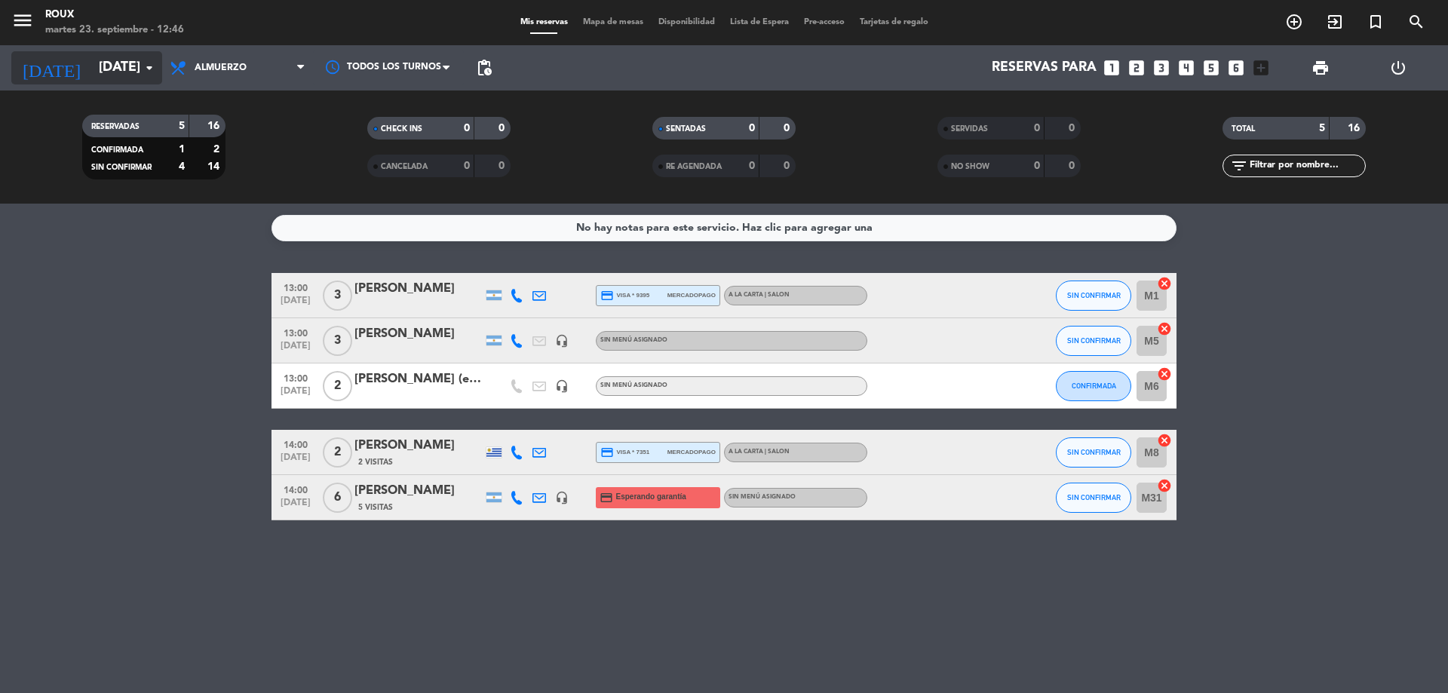
click at [138, 66] on input "[DATE]" at bounding box center [178, 68] width 175 height 30
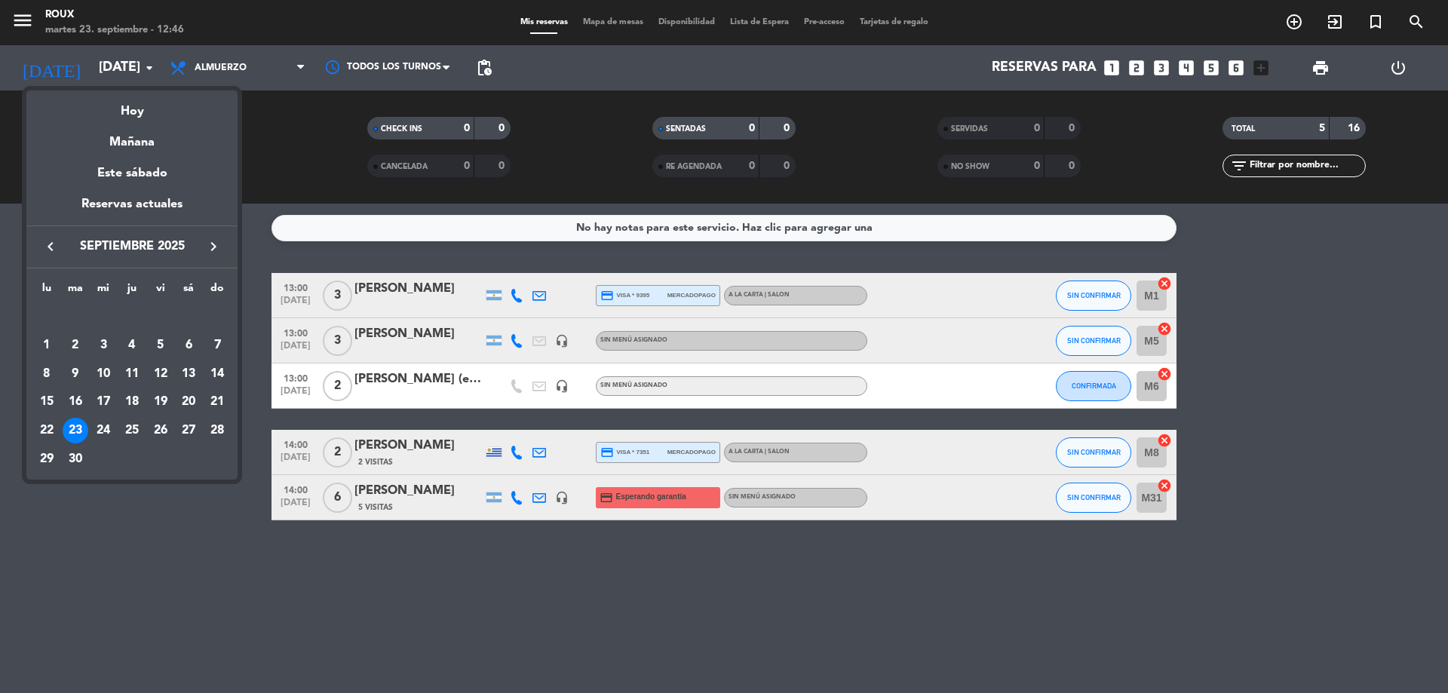
click at [617, 19] on div at bounding box center [724, 346] width 1448 height 693
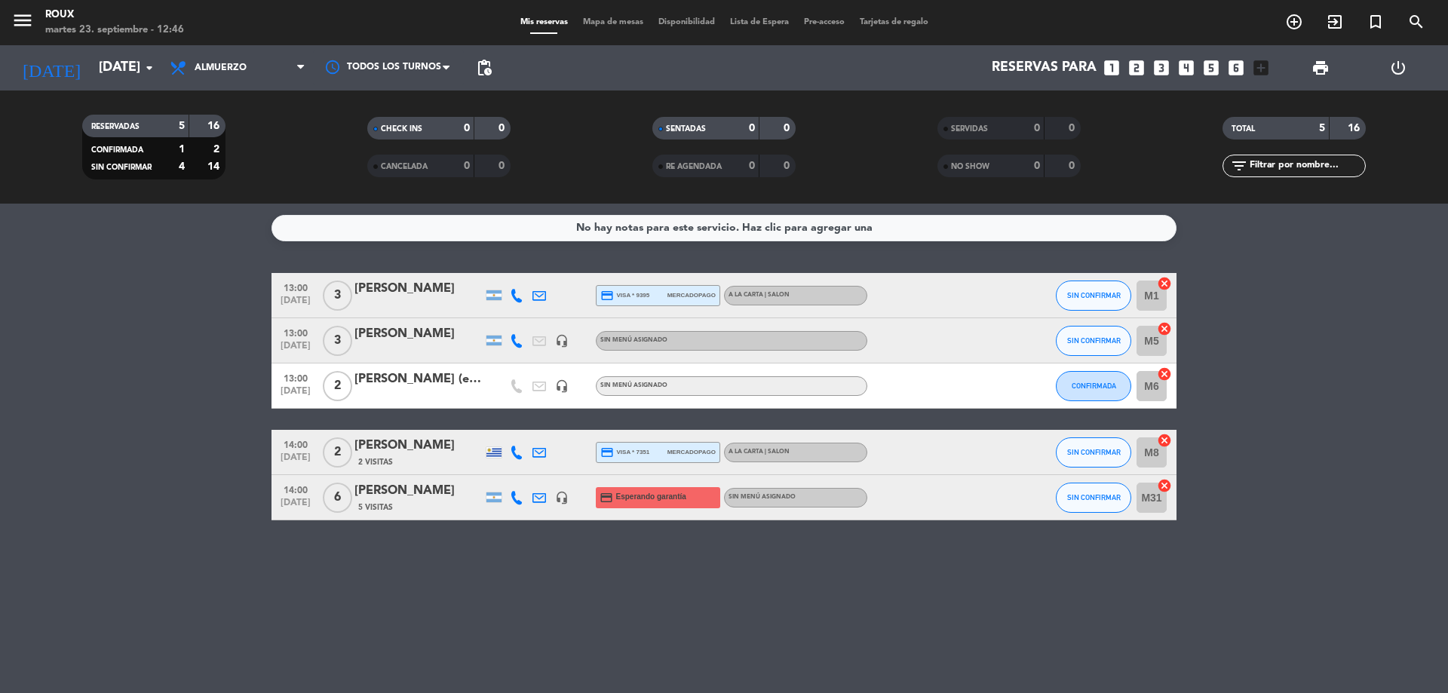
click at [617, 19] on span "Mapa de mesas" at bounding box center [612, 22] width 75 height 8
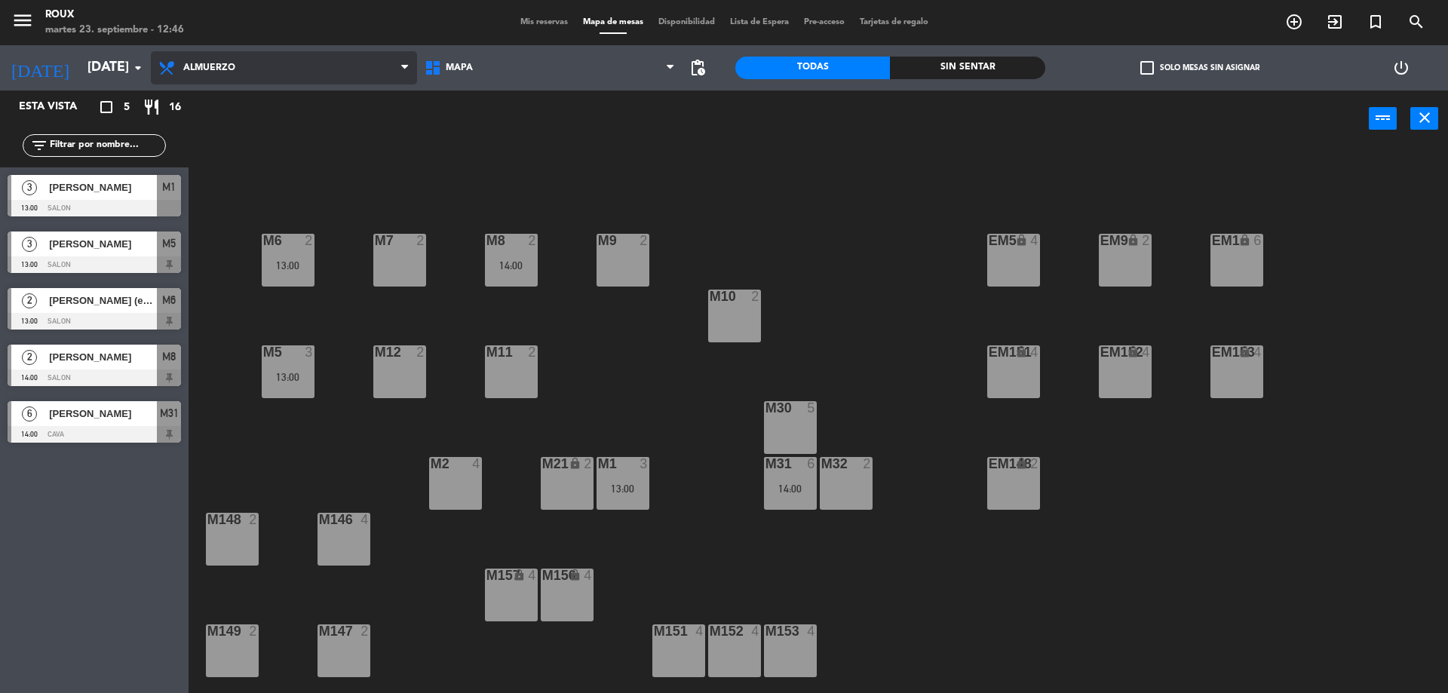
click at [198, 66] on span "Almuerzo" at bounding box center [209, 68] width 52 height 11
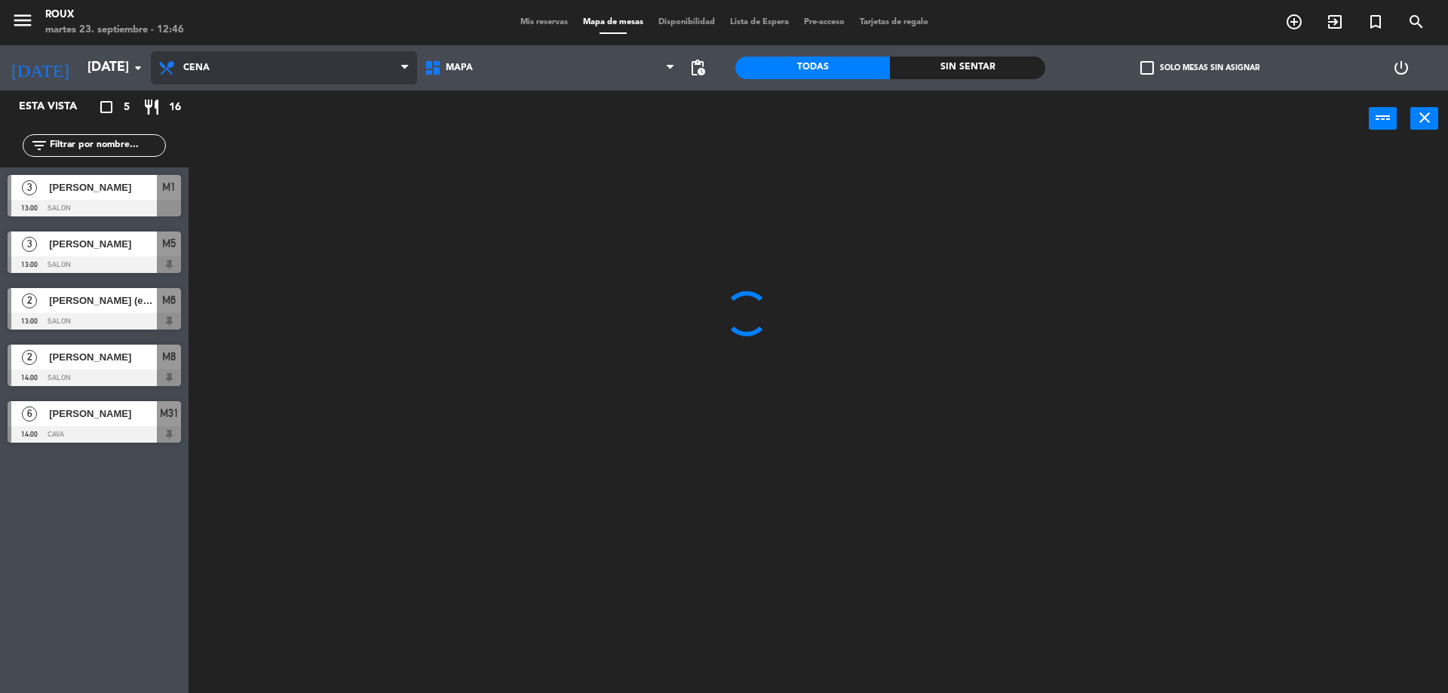
click at [213, 138] on ng-component "menu [PERSON_NAME] [DATE] 23. septiembre - 12:46 Mis reservas Mapa de mesas Dis…" at bounding box center [724, 348] width 1448 height 697
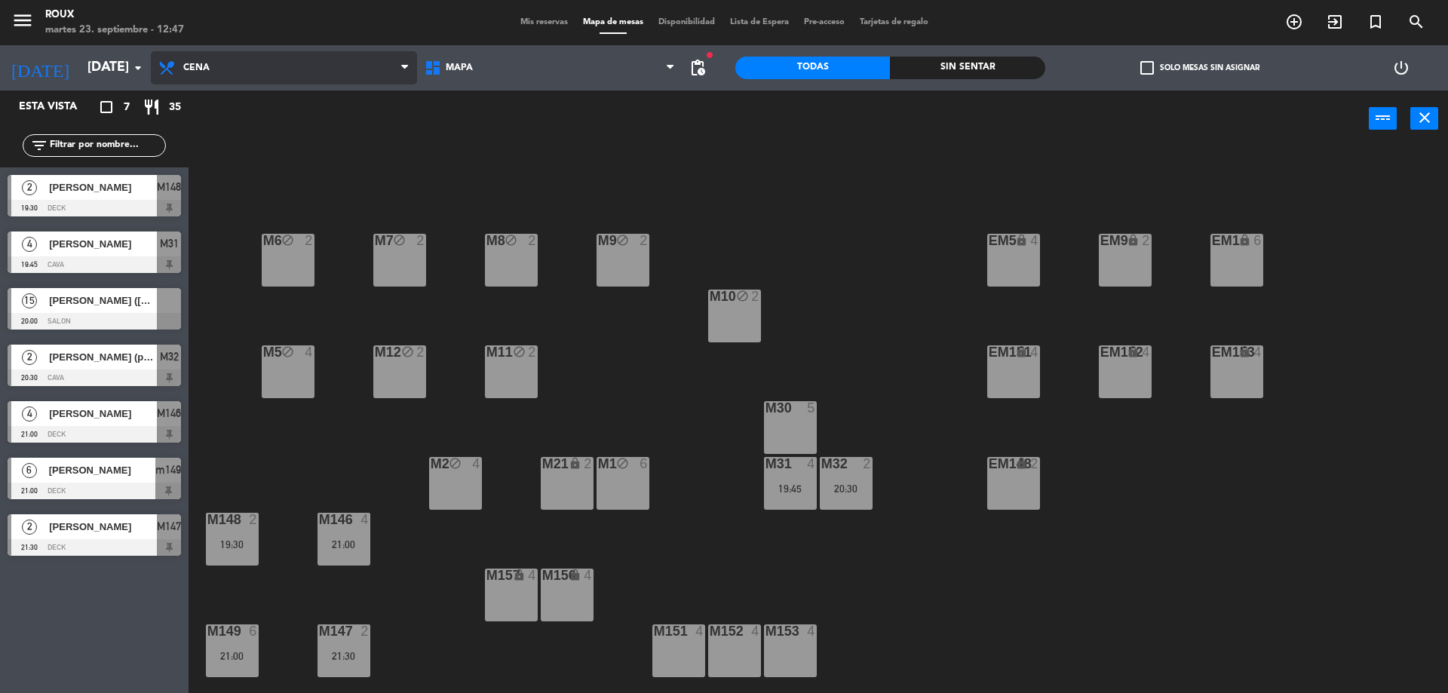
click at [210, 66] on span "Cena" at bounding box center [284, 67] width 266 height 33
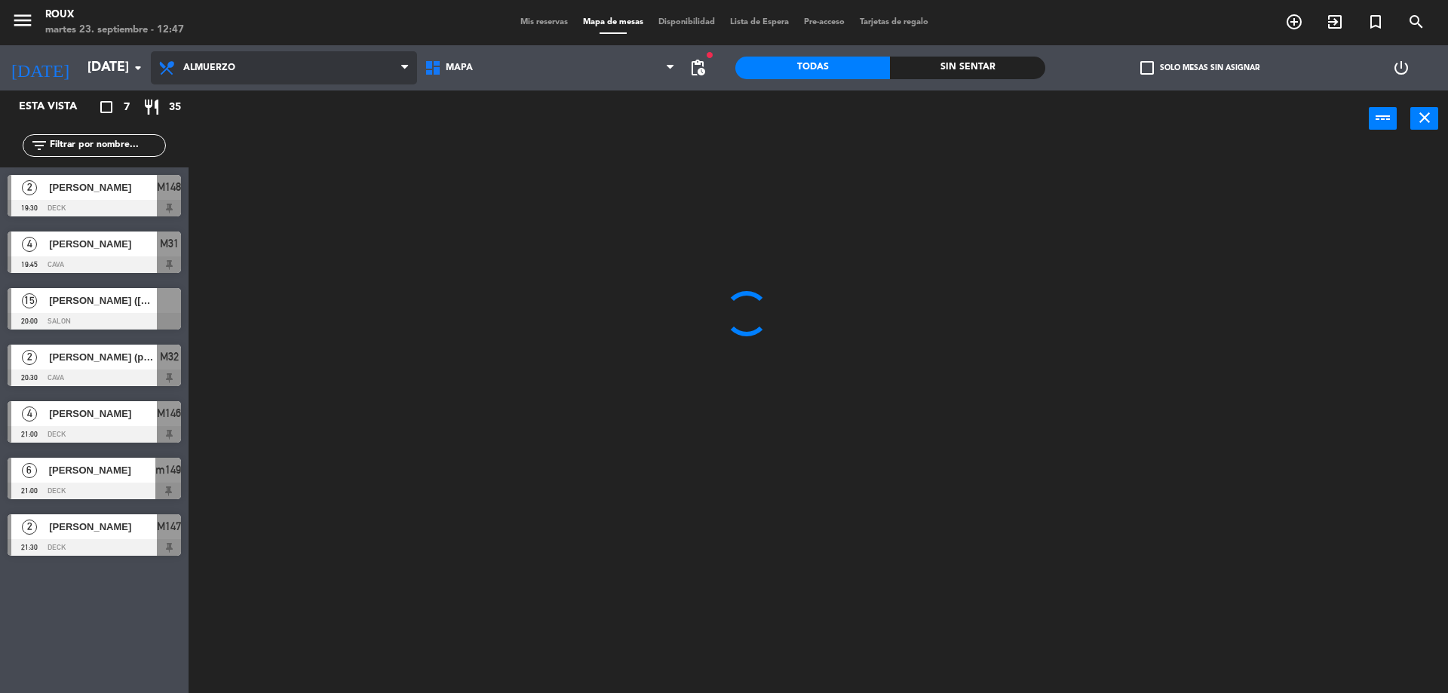
click at [245, 99] on ng-component "menu [PERSON_NAME] [DATE] 23. septiembre - 12:47 Mis reservas Mapa de mesas Dis…" at bounding box center [724, 348] width 1448 height 697
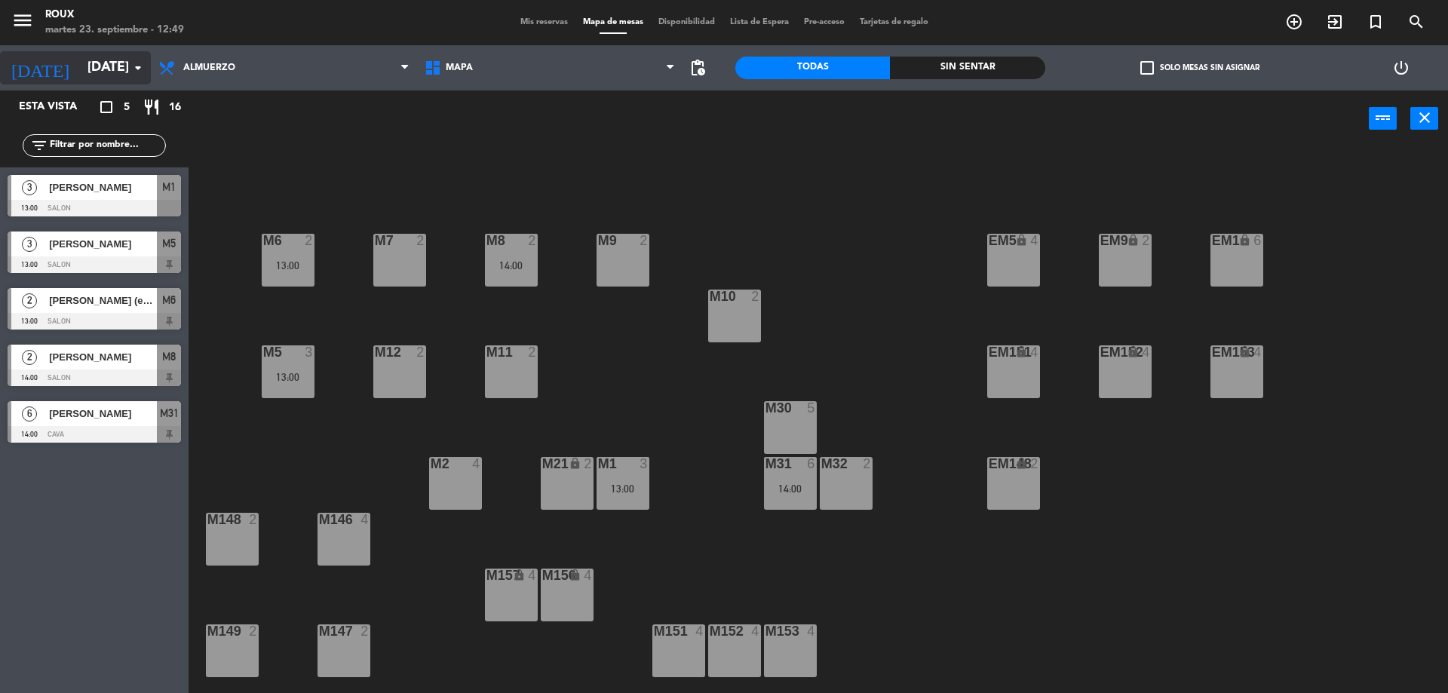
click at [94, 60] on input "[DATE]" at bounding box center [167, 68] width 175 height 30
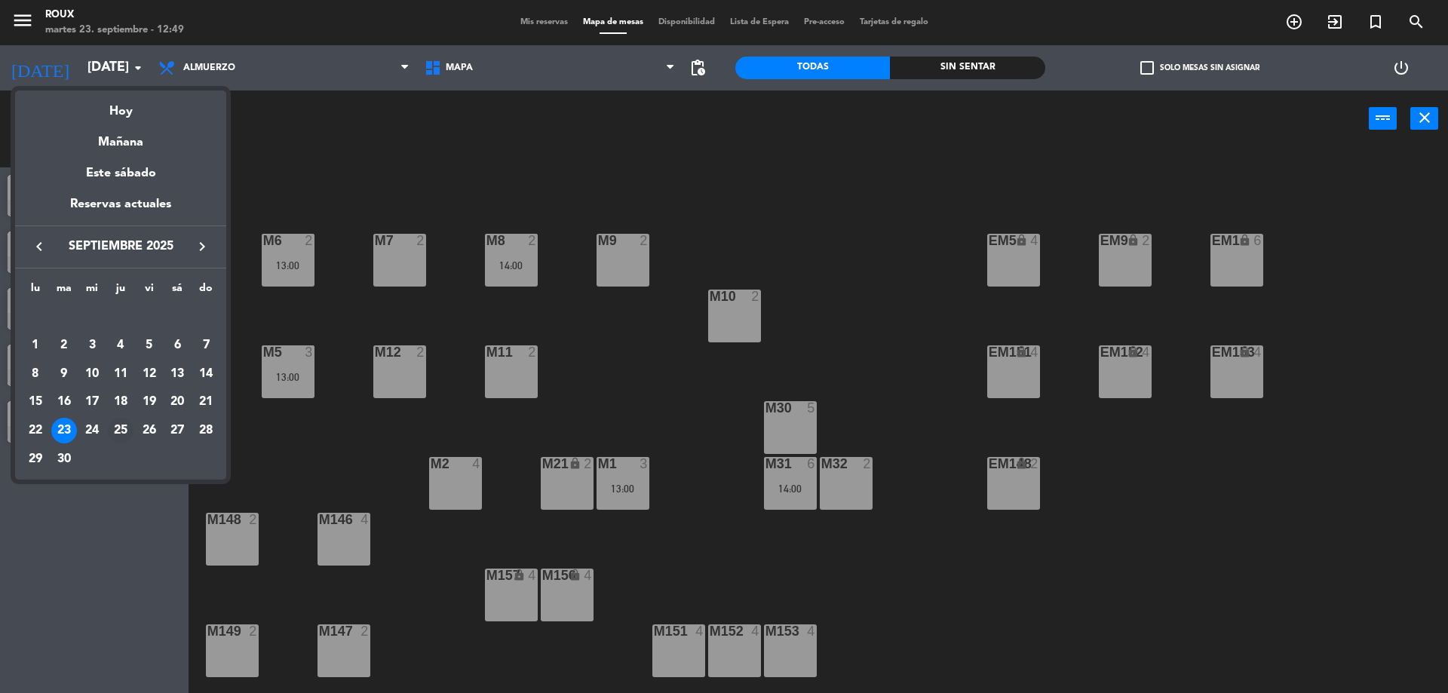
click at [115, 423] on div "25" at bounding box center [121, 431] width 26 height 26
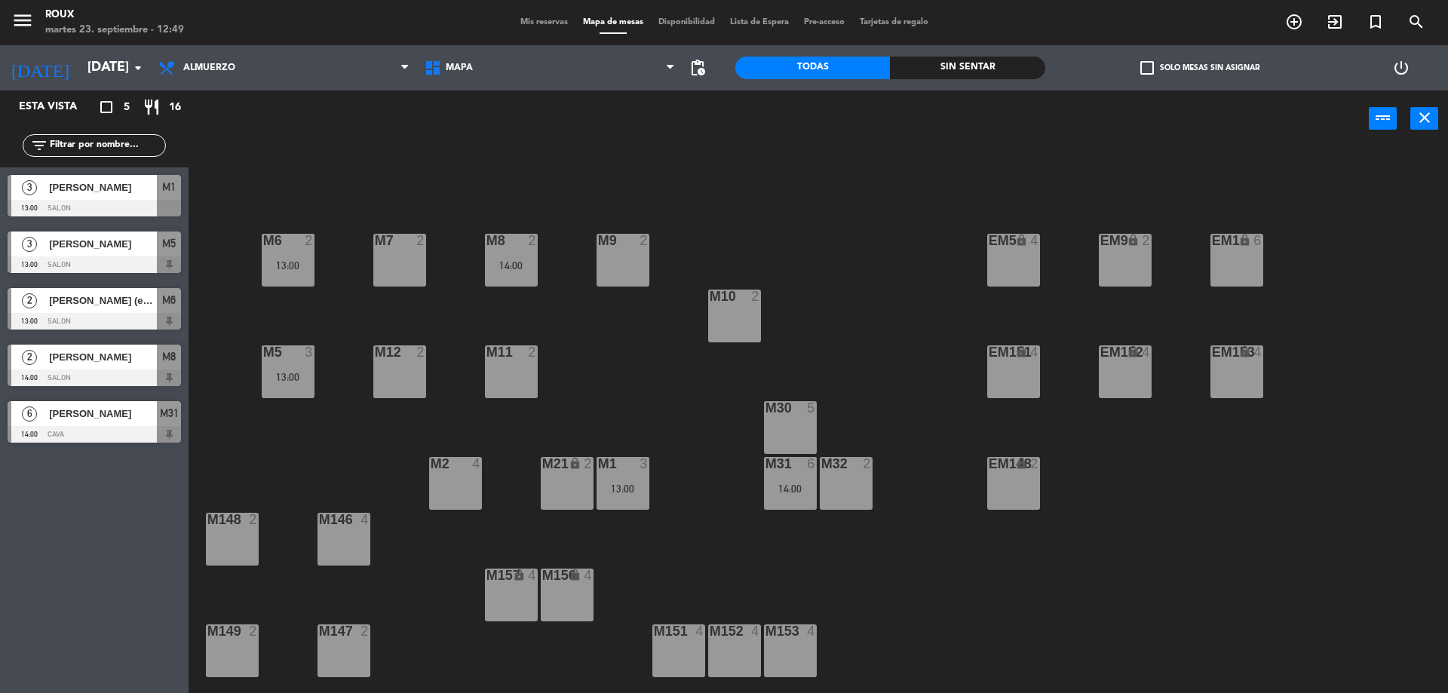
type input "[DEMOGRAPHIC_DATA][DATE]"
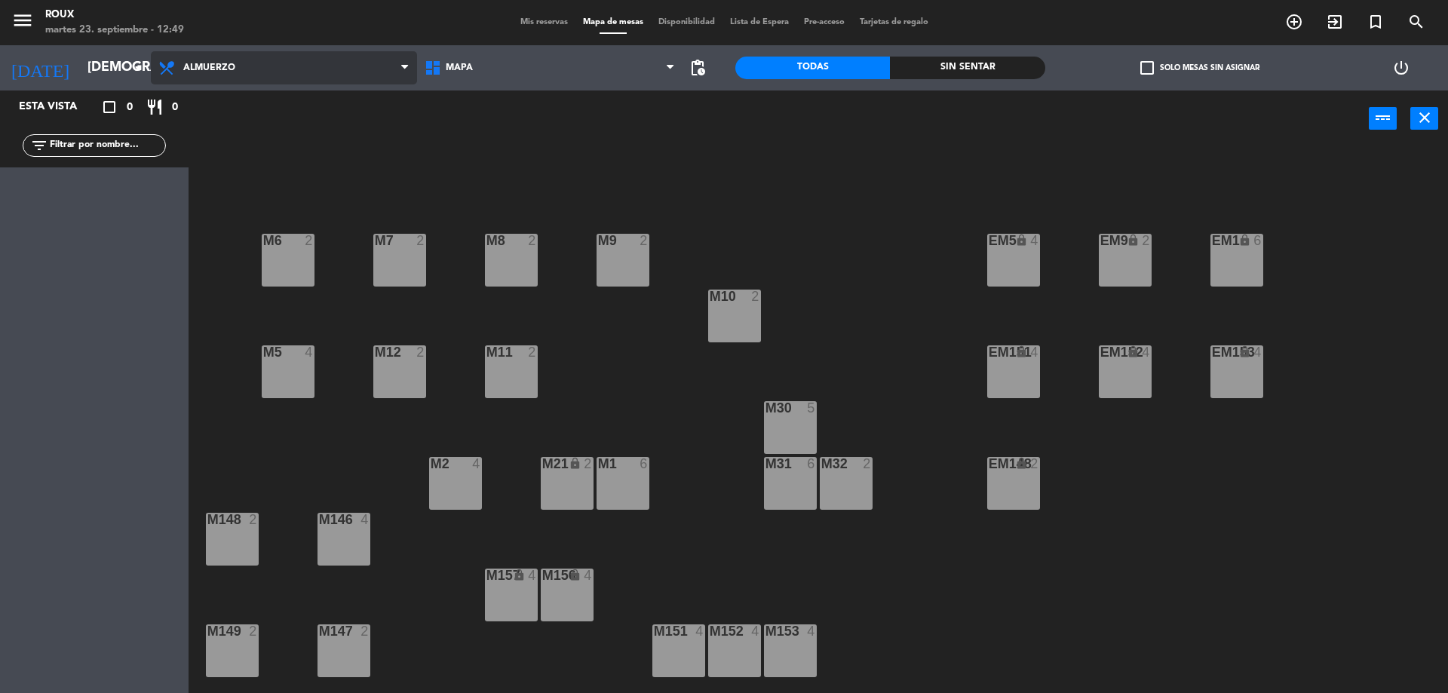
click at [230, 64] on span "Almuerzo" at bounding box center [209, 68] width 52 height 11
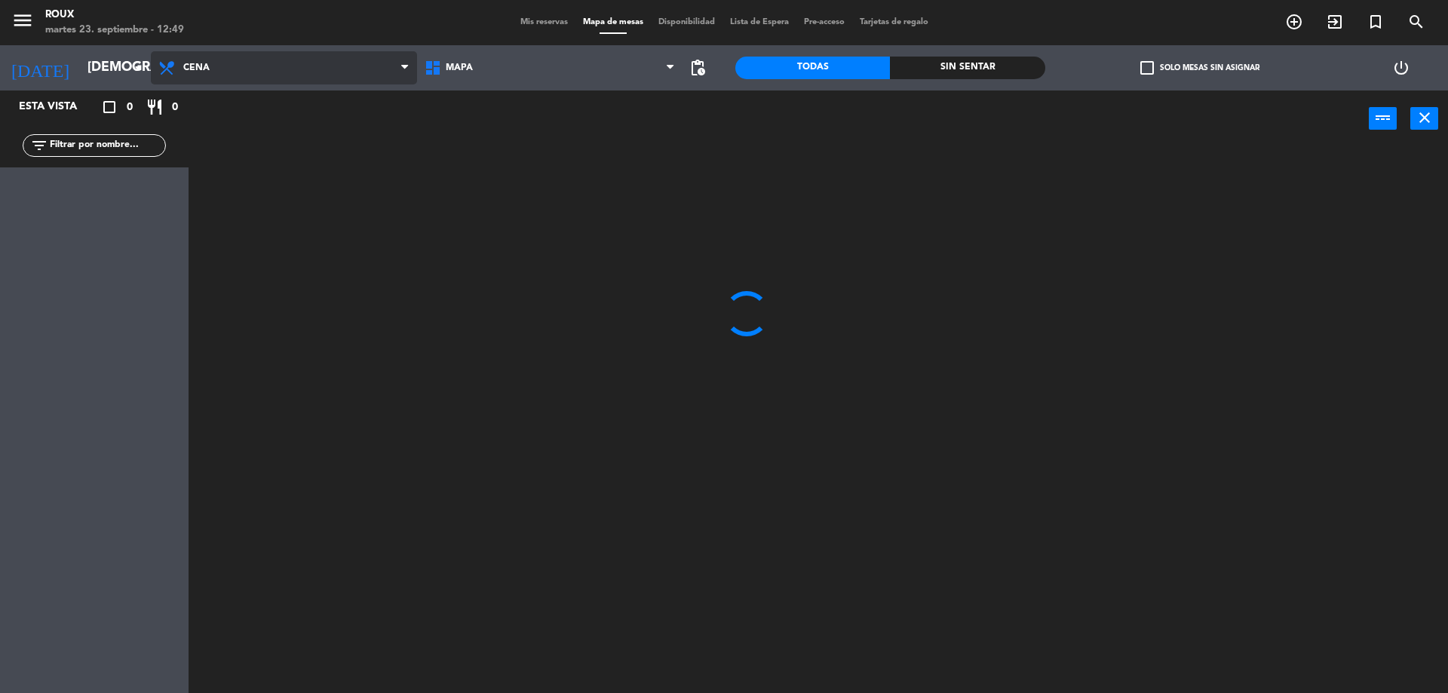
click at [241, 134] on ng-component "menu [PERSON_NAME] [DATE] 23. septiembre - 12:49 Mis reservas Mapa de mesas Dis…" at bounding box center [724, 348] width 1448 height 697
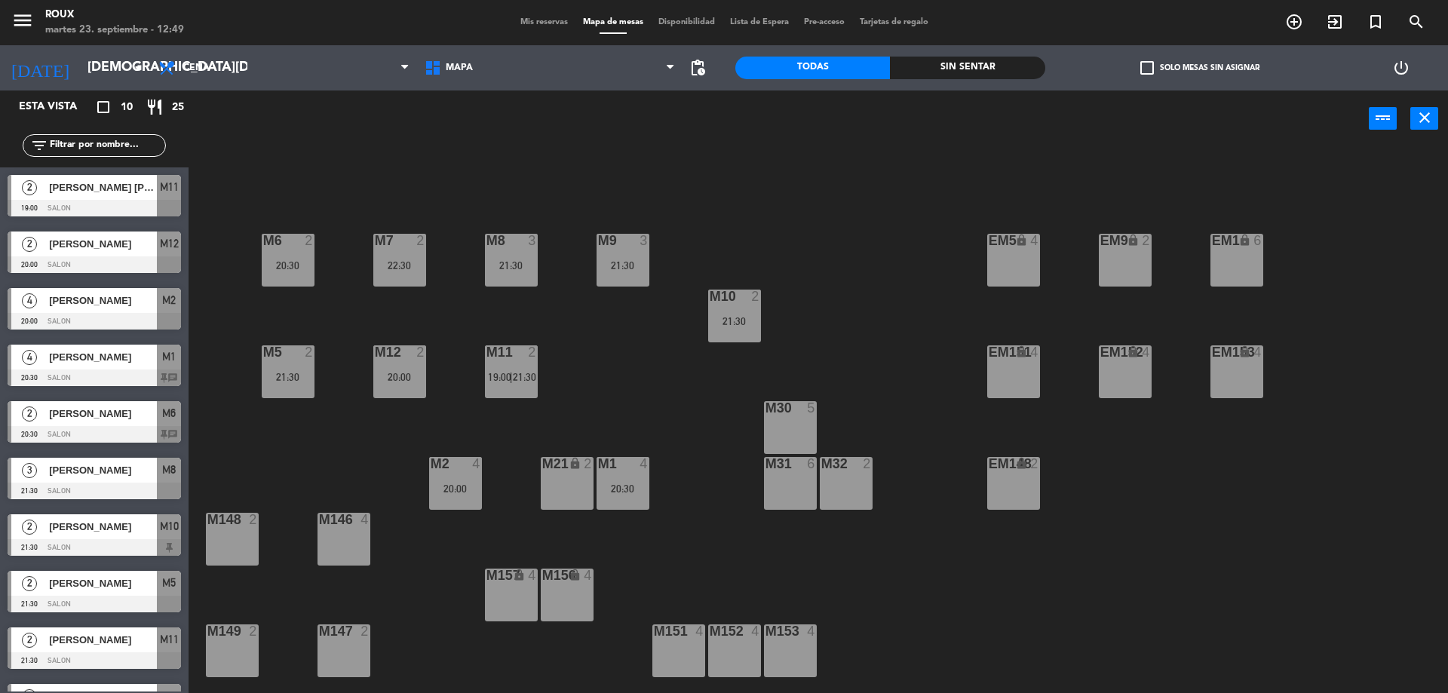
click at [392, 446] on div "M6 2 20:30 M7 2 22:30 M8 3 21:30 M9 3 21:30 EM9 lock 2 EM5 lock 4 EM1 lock 6 M1…" at bounding box center [825, 424] width 1245 height 546
click at [405, 260] on div "22:30" at bounding box center [399, 265] width 53 height 11
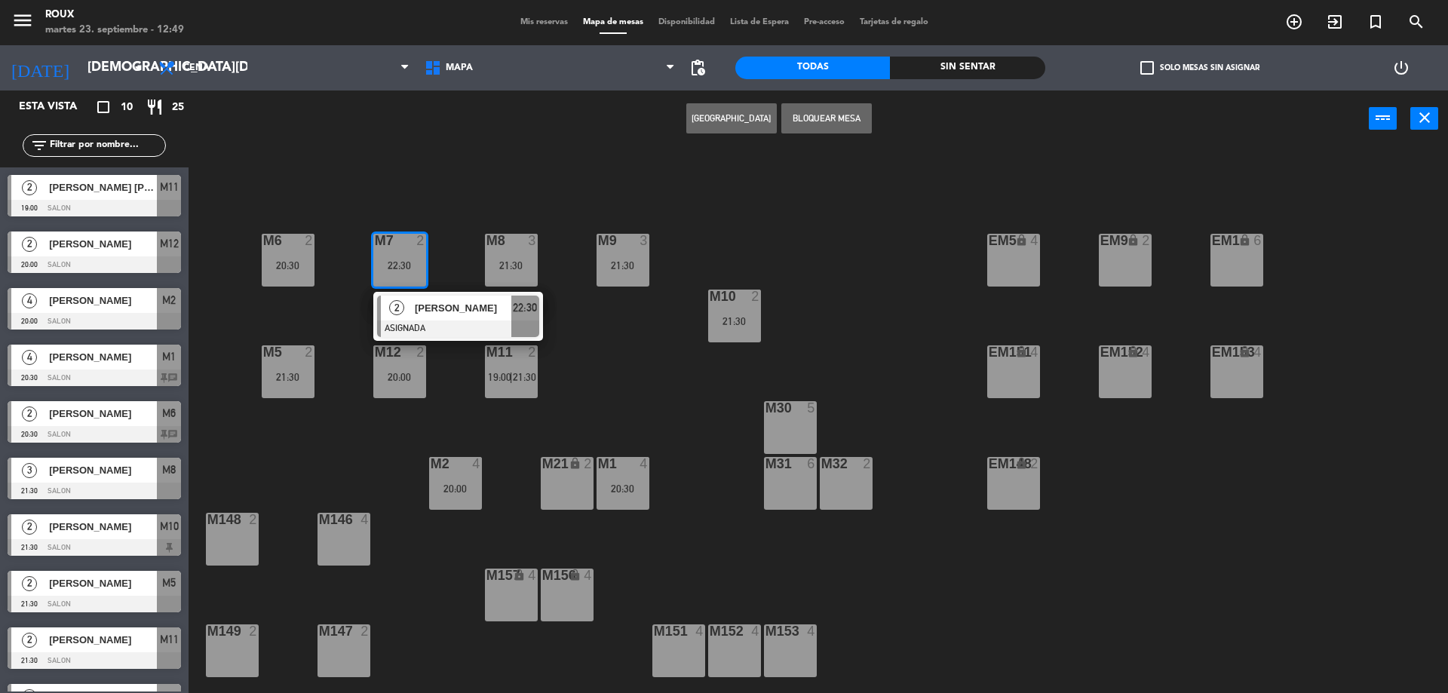
click at [449, 185] on div "M6 2 20:30 M7 2 22:30 2 [PERSON_NAME] ASIGNADA 22:30 M8 3 21:30 M9 3 21:30 EM9 …" at bounding box center [825, 424] width 1245 height 546
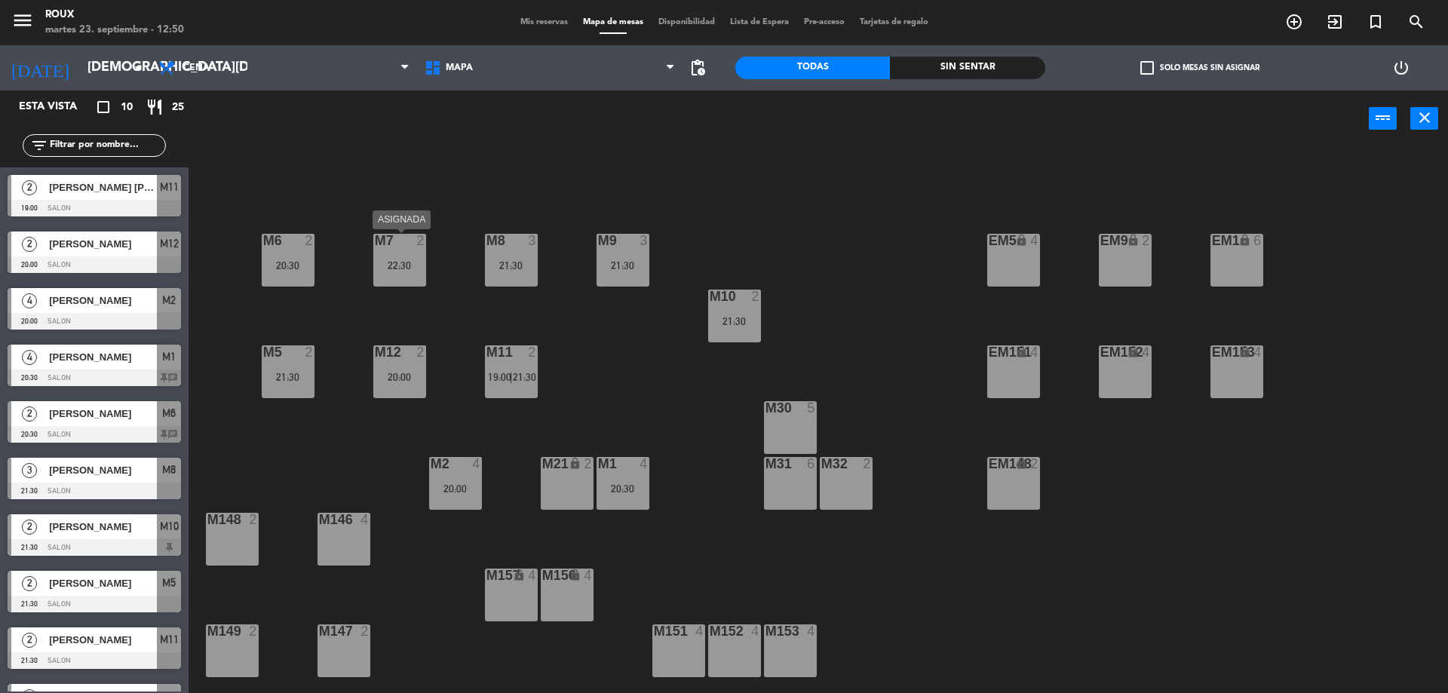
click at [418, 253] on div "M7 2 22:30" at bounding box center [399, 260] width 53 height 53
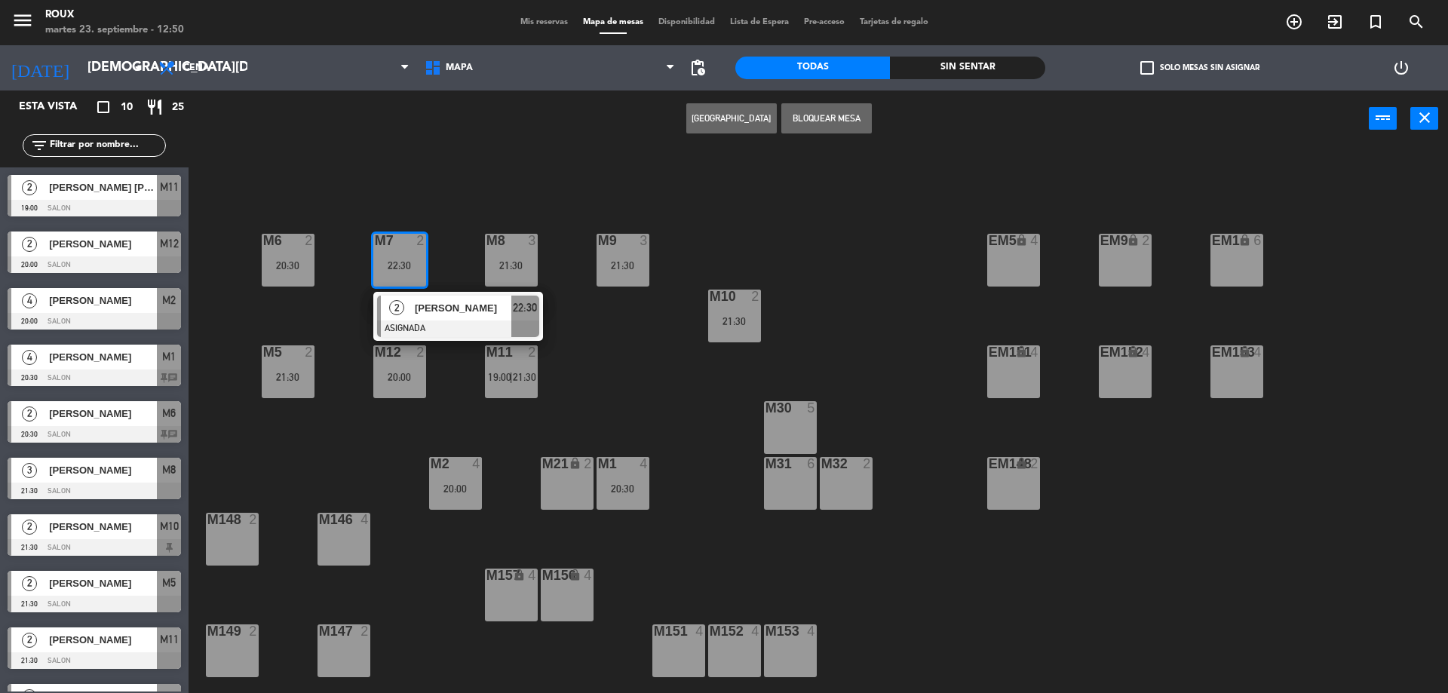
click at [750, 118] on button "[GEOGRAPHIC_DATA]" at bounding box center [731, 118] width 90 height 30
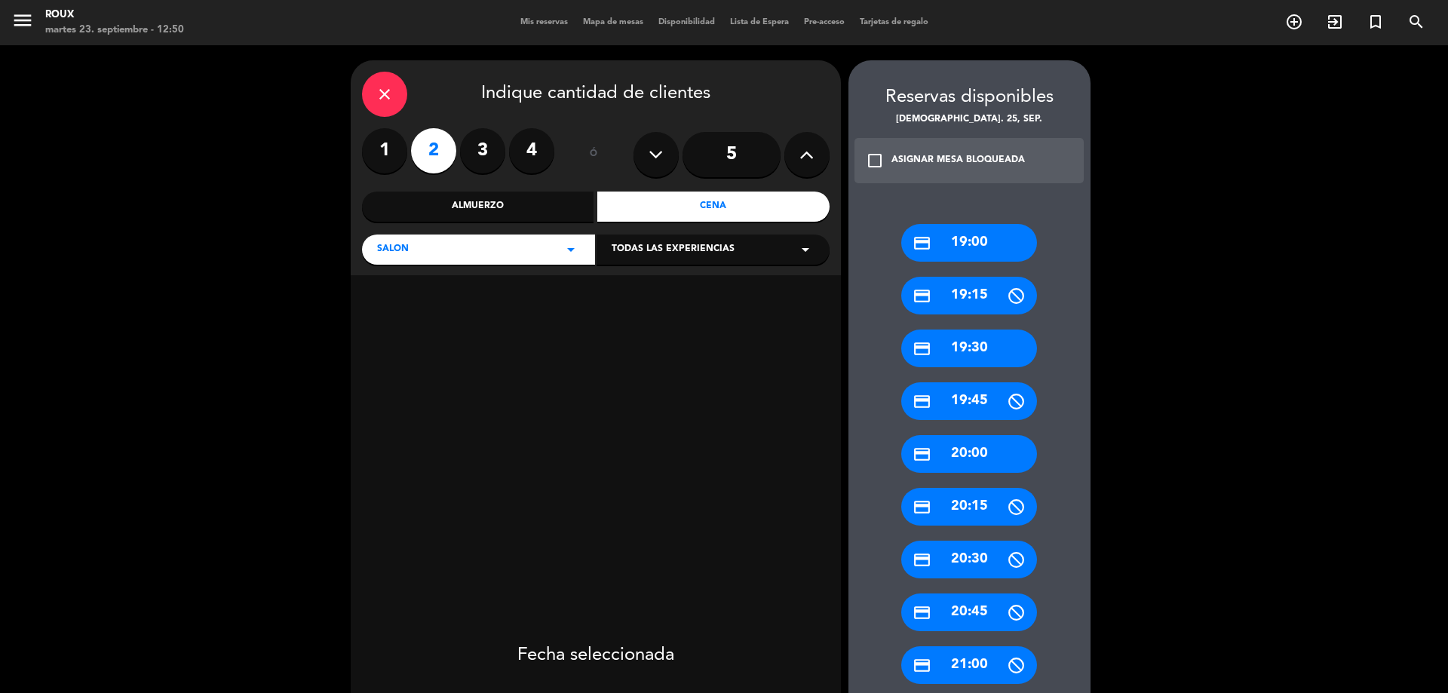
click at [998, 240] on div "credit_card 19:00" at bounding box center [969, 243] width 136 height 38
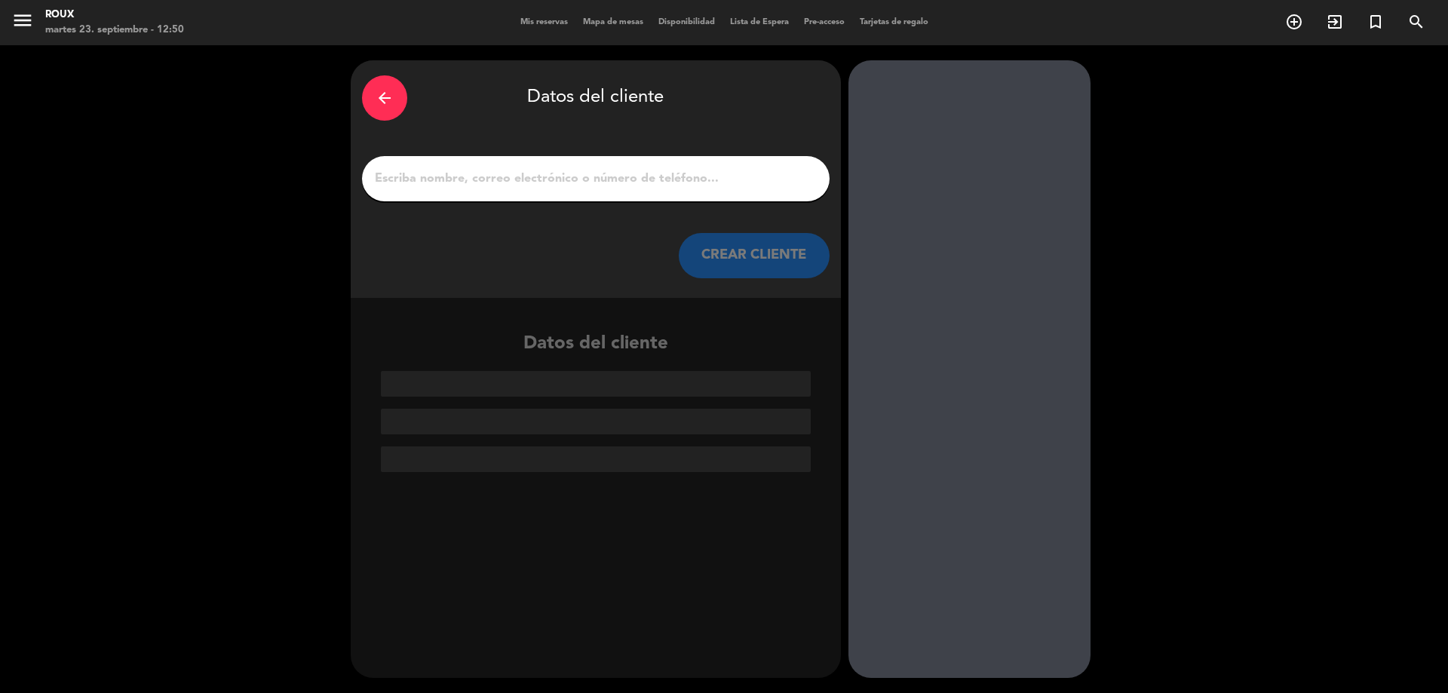
click at [590, 185] on input "1" at bounding box center [595, 178] width 445 height 21
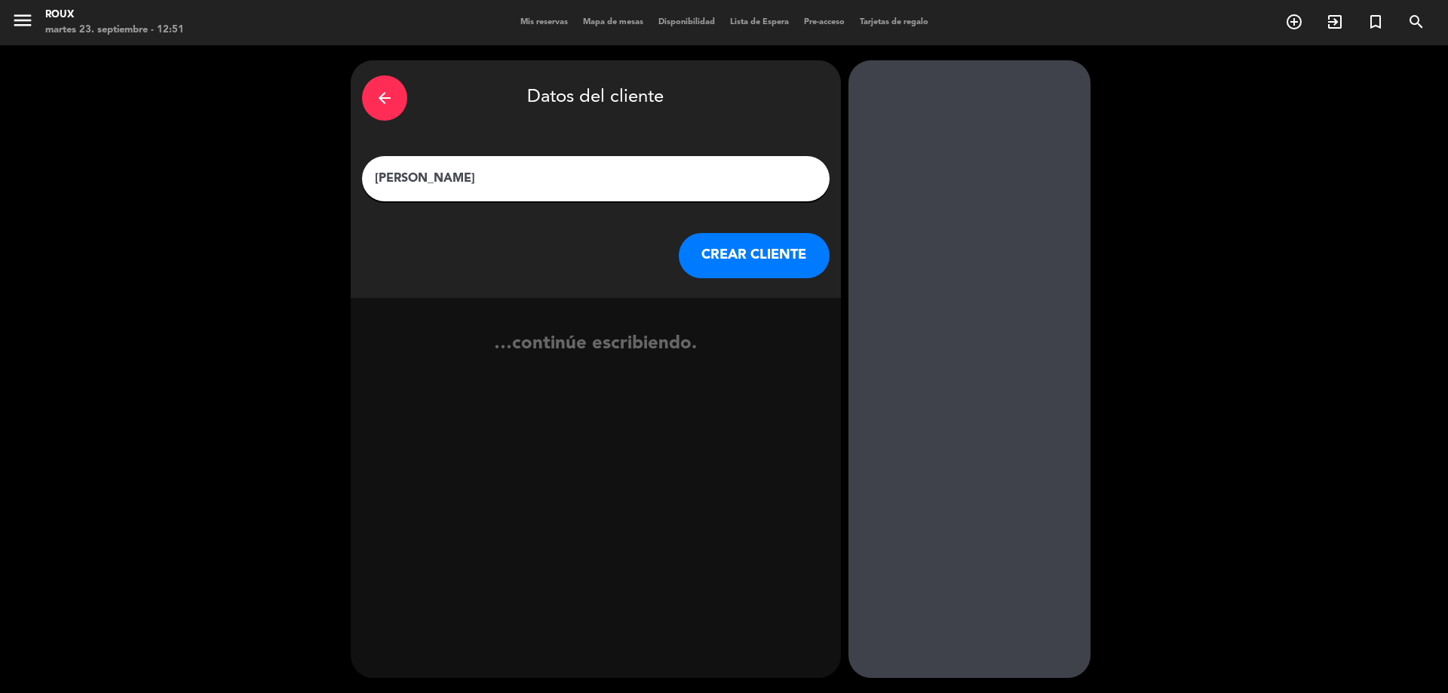
type input "[PERSON_NAME]"
click at [713, 253] on button "CREAR CLIENTE" at bounding box center [754, 255] width 151 height 45
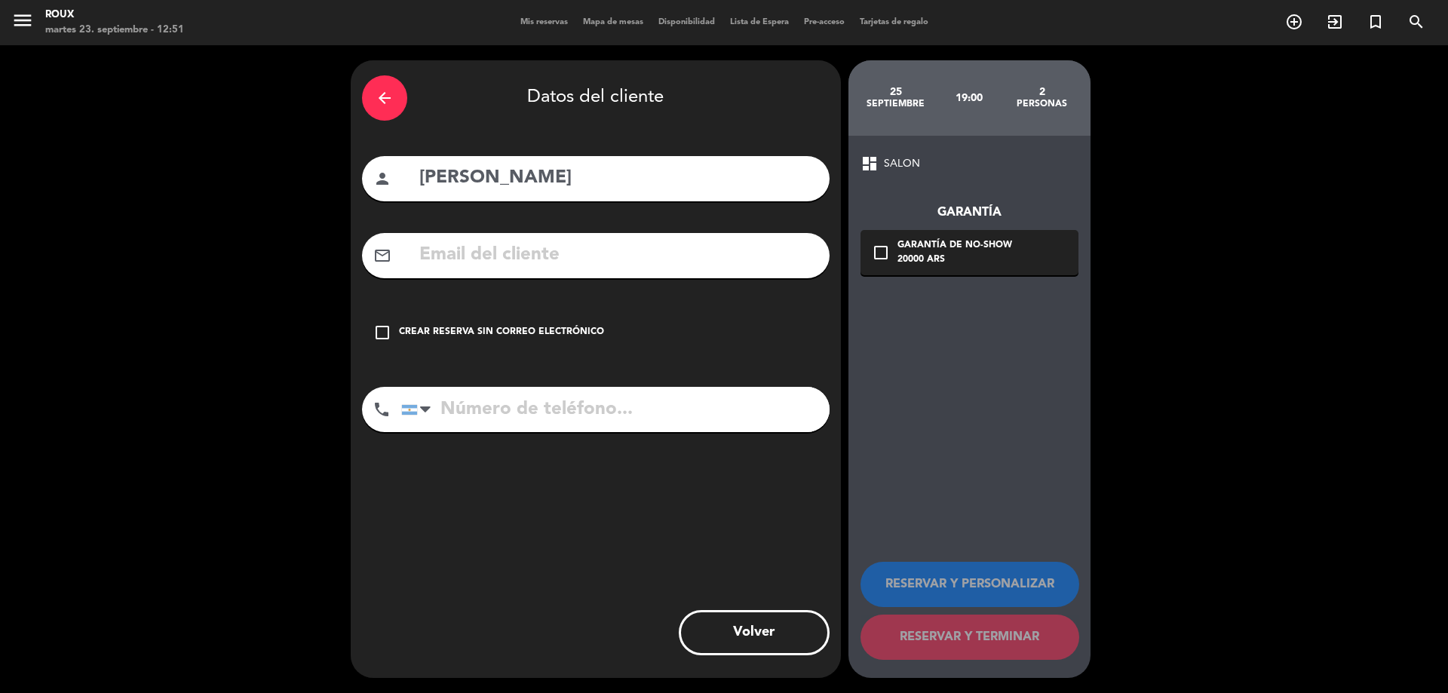
click at [622, 425] on div "phone [GEOGRAPHIC_DATA] +1 [GEOGRAPHIC_DATA] +44 [GEOGRAPHIC_DATA] ([GEOGRAPHIC…" at bounding box center [596, 415] width 468 height 56
click at [622, 412] on input "tel" at bounding box center [615, 409] width 428 height 45
type input "1144031197"
click at [691, 250] on input "text" at bounding box center [618, 255] width 400 height 31
type input "s"
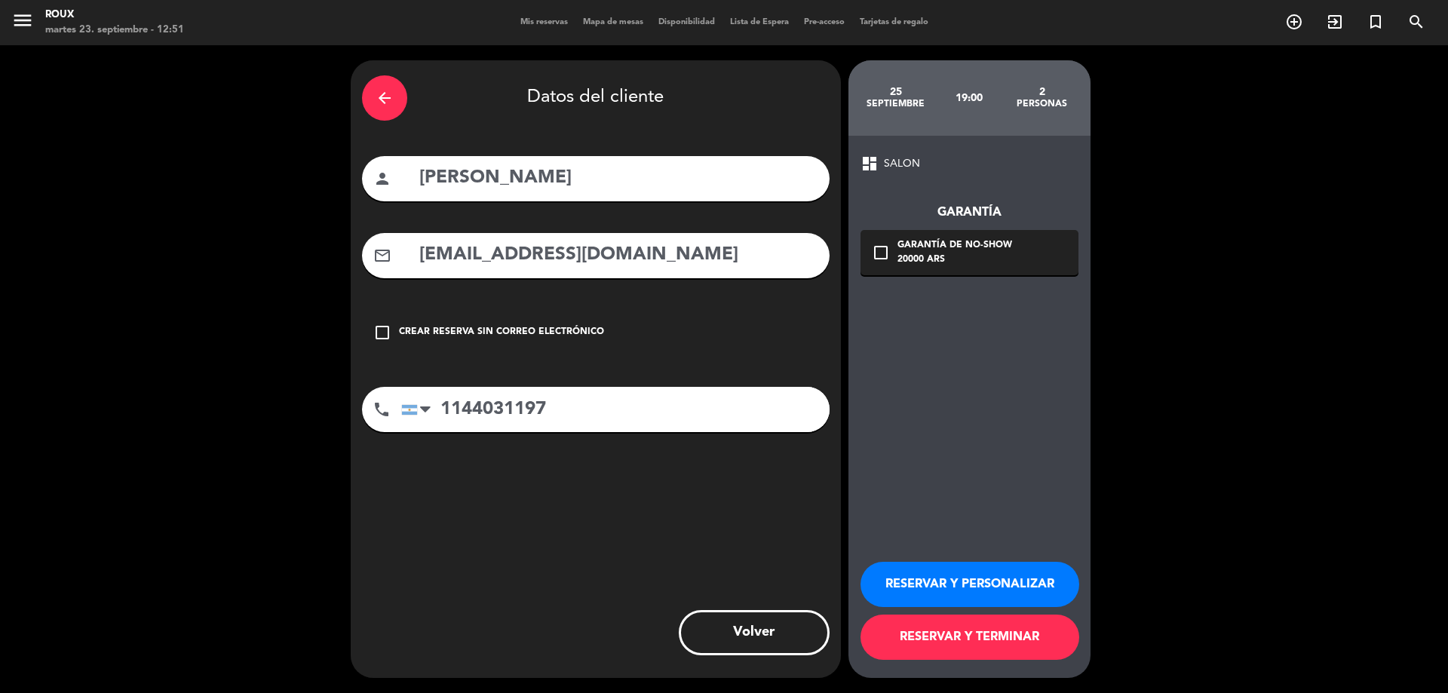
type input "[EMAIL_ADDRESS][DOMAIN_NAME]"
click at [869, 251] on div "check_box_outline_blank Garantía de no-show 20000 ARS" at bounding box center [969, 252] width 218 height 45
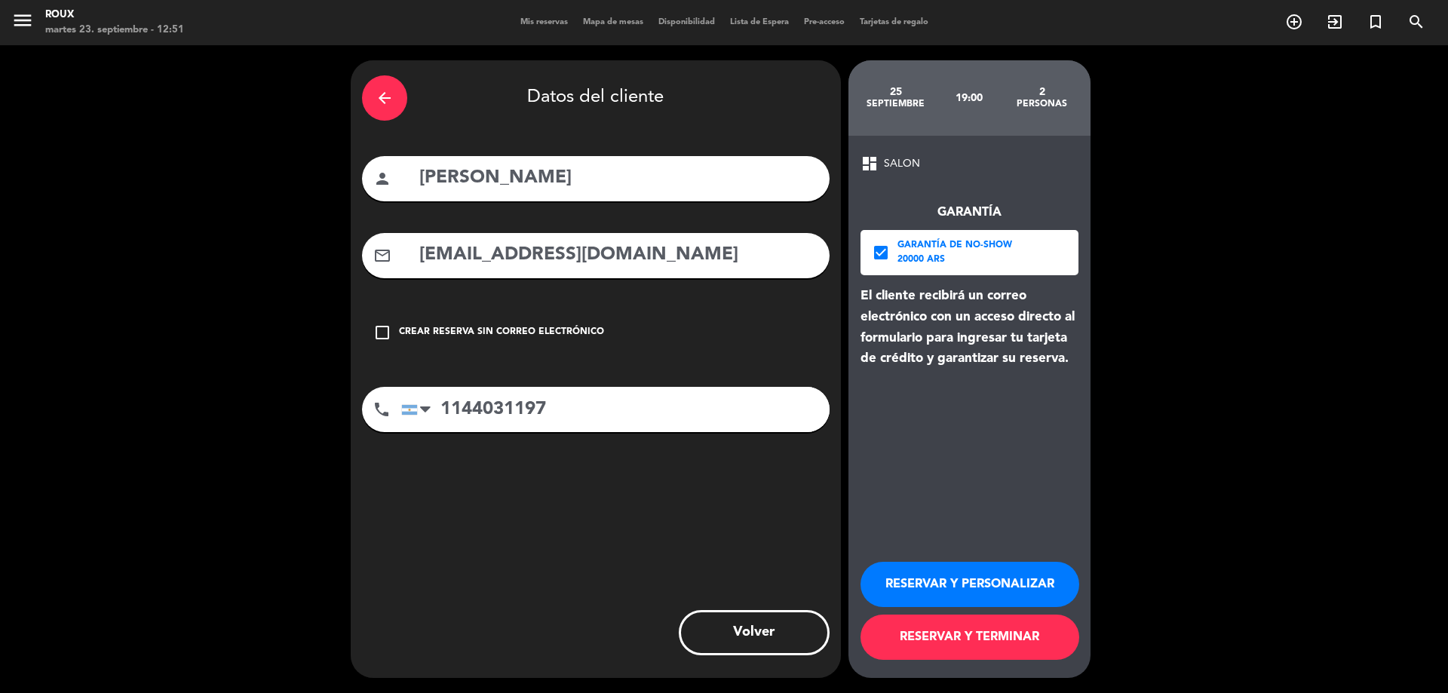
click at [1006, 634] on button "RESERVAR Y TERMINAR" at bounding box center [969, 637] width 219 height 45
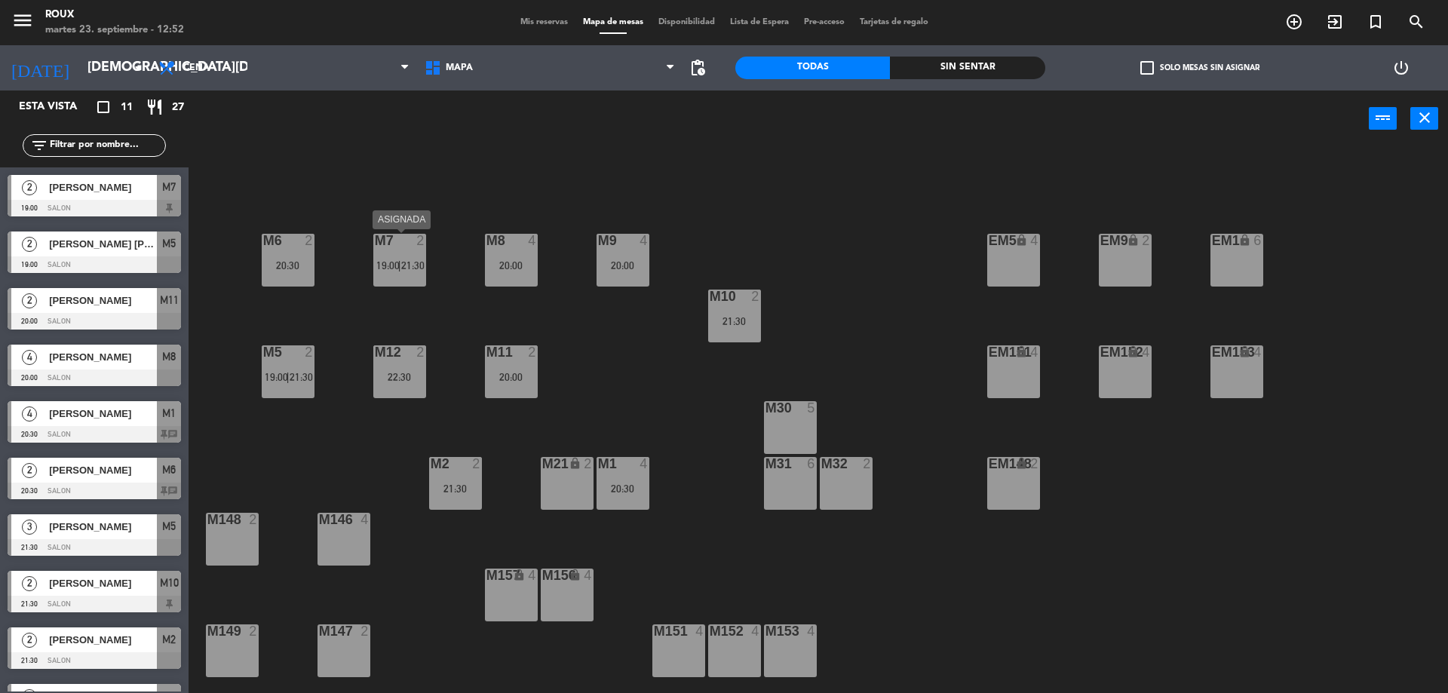
click at [394, 268] on span "19:00" at bounding box center [387, 265] width 23 height 12
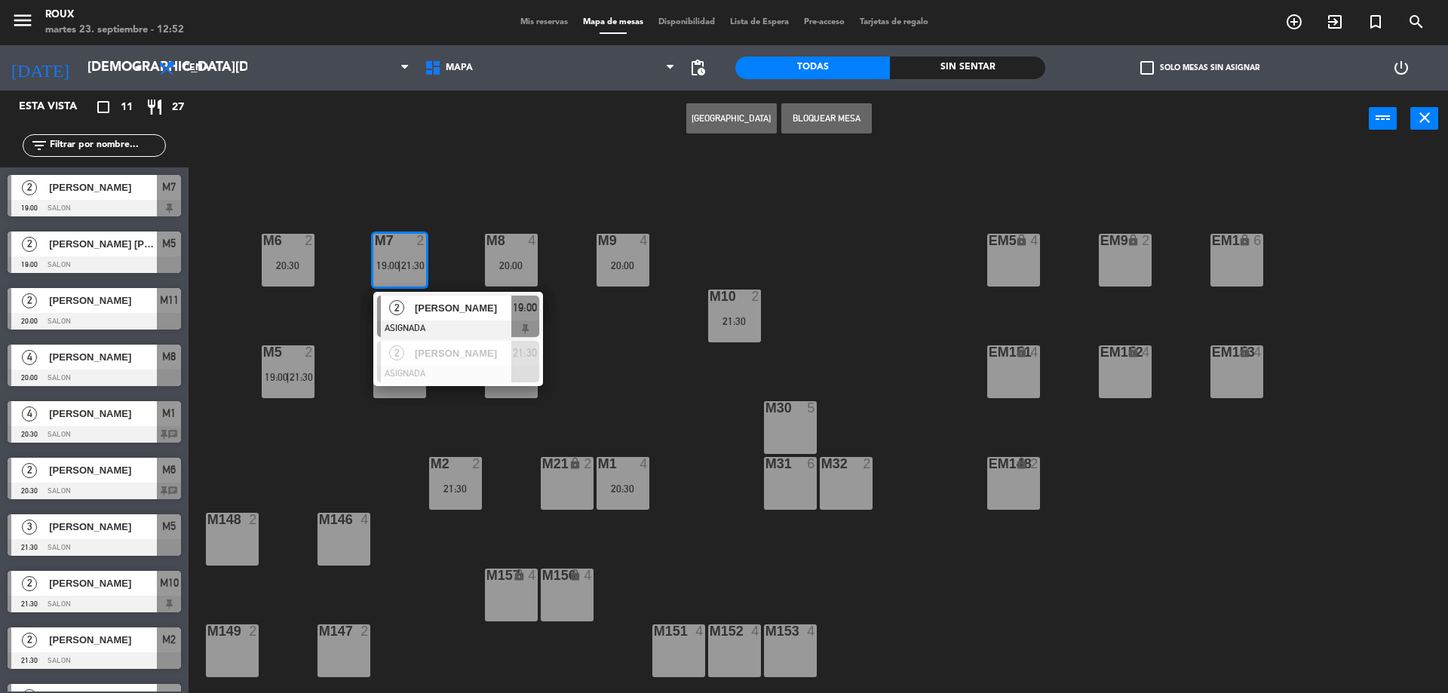
click at [445, 182] on div "M6 2 20:30 M7 2 19:00 | 21:30 2 [PERSON_NAME] ASIGNADA 19:00 2 [PERSON_NAME] AS…" at bounding box center [825, 424] width 1245 height 546
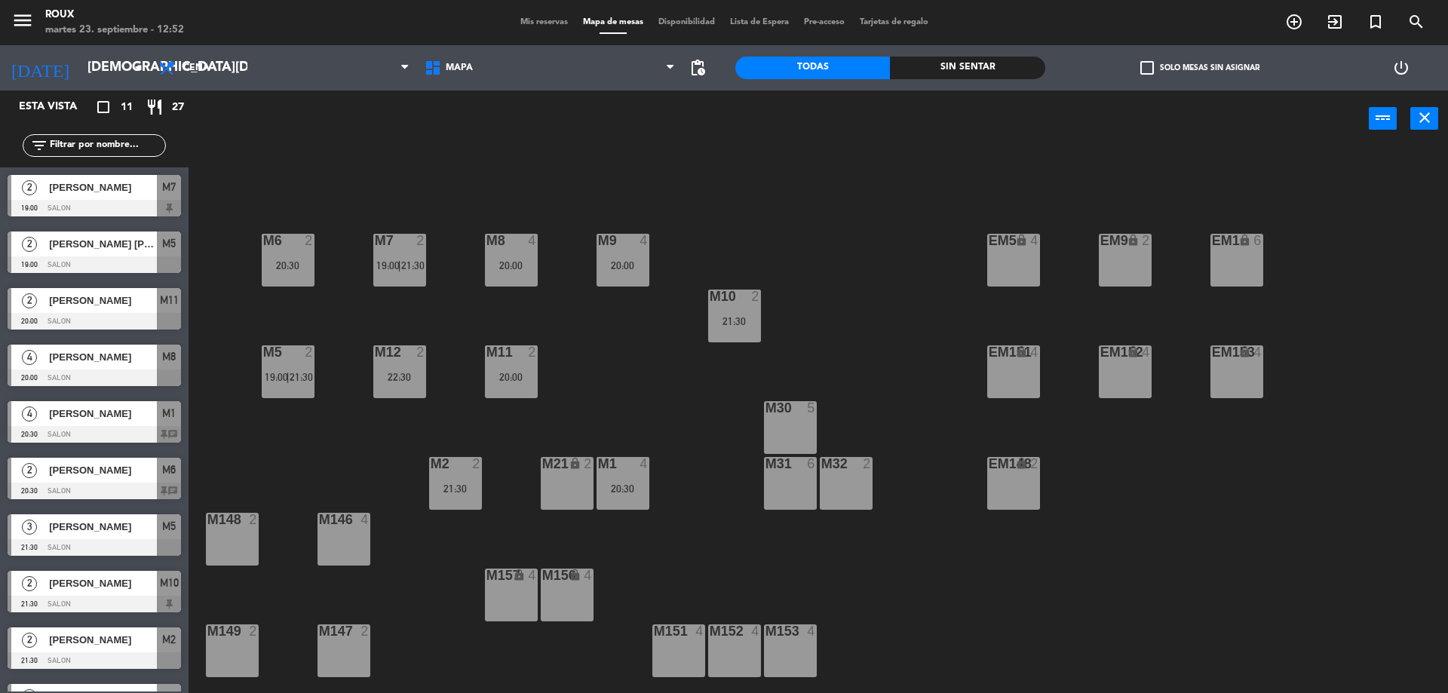
click at [420, 315] on div "M6 2 20:30 M7 2 19:00 | 21:30 M8 4 20:00 M9 4 20:00 EM9 lock 2 EM5 lock 4 EM1 l…" at bounding box center [825, 424] width 1245 height 546
click at [402, 274] on div "M7 2 19:00 | 21:30" at bounding box center [399, 260] width 53 height 53
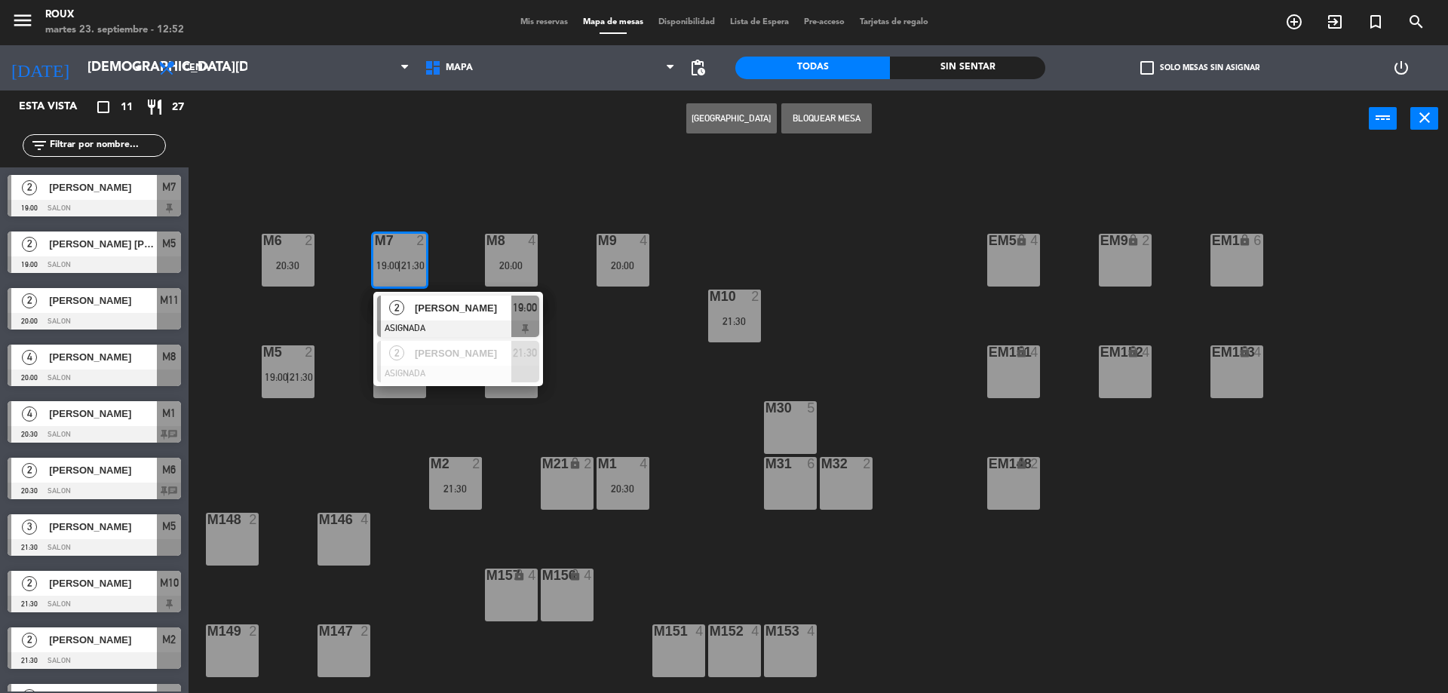
click at [456, 310] on span "[PERSON_NAME]" at bounding box center [463, 308] width 97 height 16
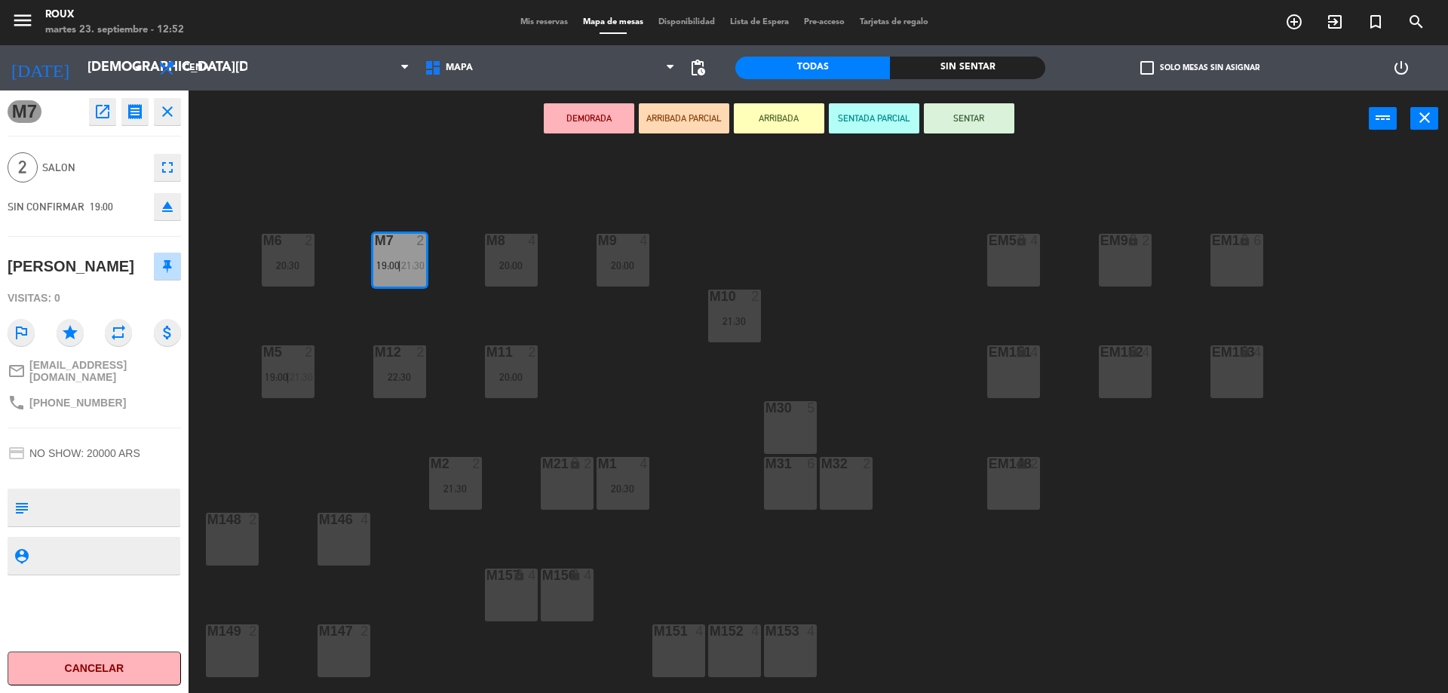
click at [121, 495] on textarea at bounding box center [107, 508] width 144 height 32
type textarea "CUMPLEAÑOS DE LA SEÑORA! preparar tortita y brindis"
click at [200, 441] on main "M6 2 20:30 M7 2 19:00 | 21:30 M8 4 20:00 M9 4 20:00 EM9 lock 2 EM5 lock 4 EM1 l…" at bounding box center [818, 416] width 1259 height 560
click at [541, 18] on span "Mis reservas" at bounding box center [544, 22] width 63 height 8
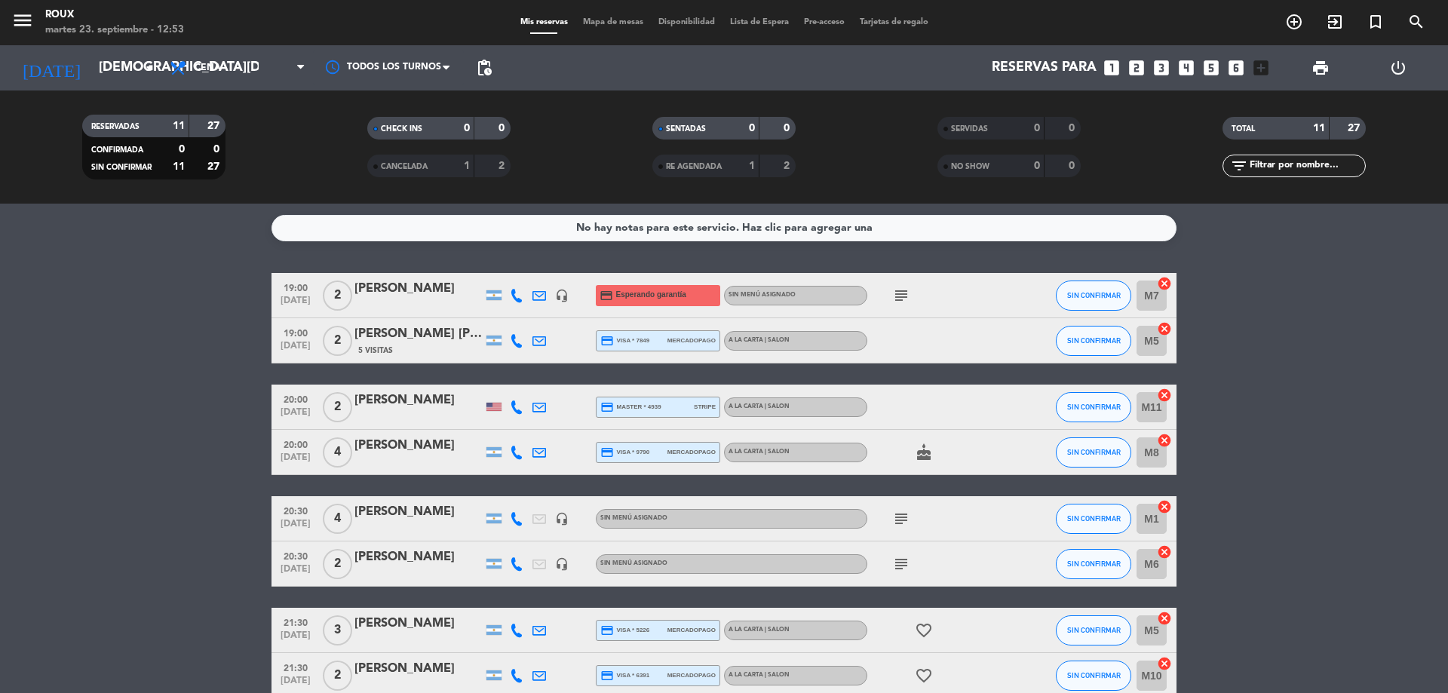
click at [396, 302] on div at bounding box center [418, 305] width 128 height 12
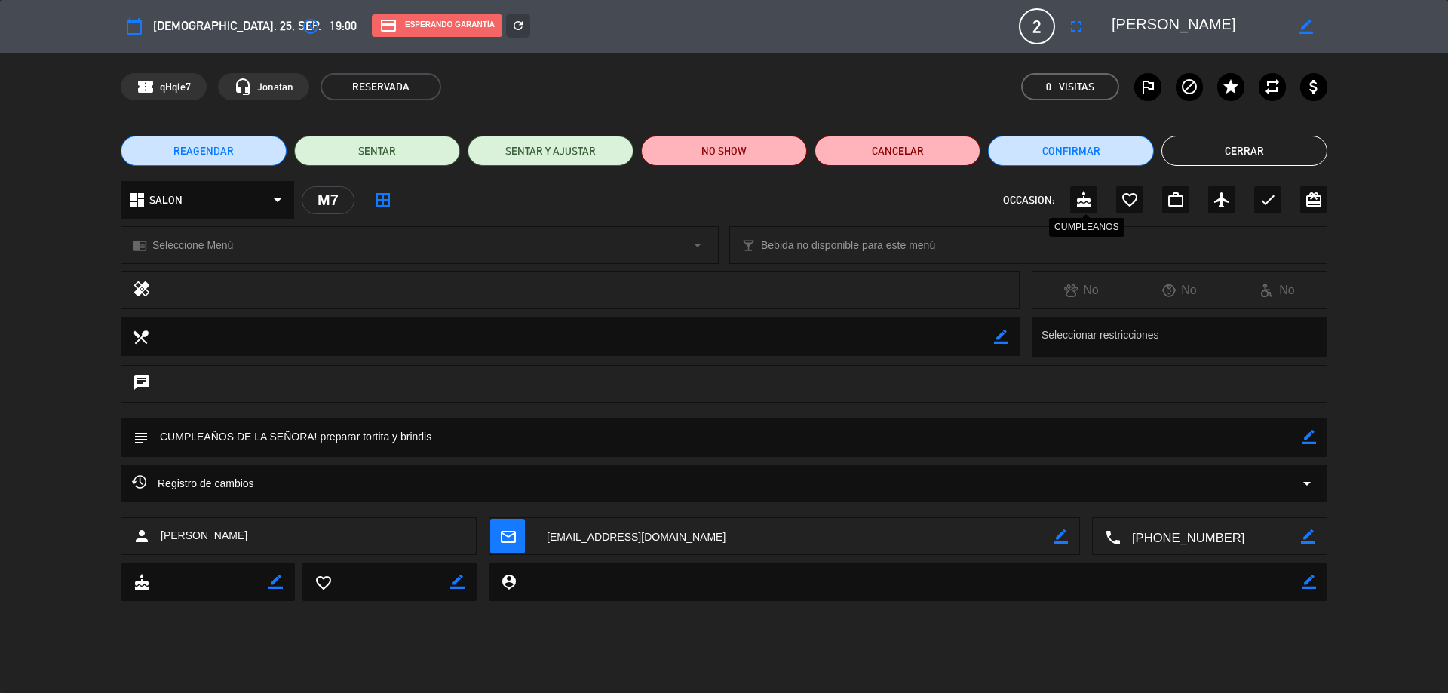
click at [1081, 203] on icon "cake" at bounding box center [1084, 200] width 18 height 18
click at [1268, 147] on button "Cerrar" at bounding box center [1244, 151] width 166 height 30
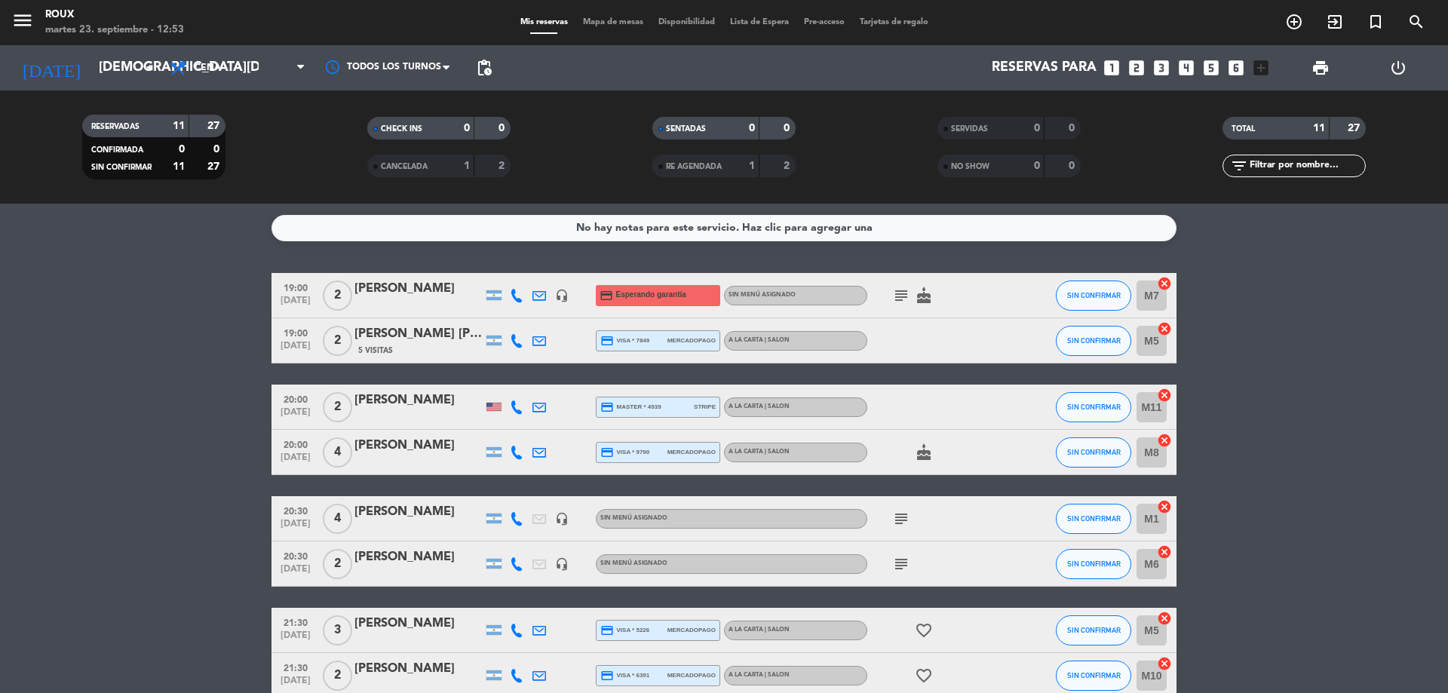
click at [624, 17] on div "Mis reservas Mapa de mesas Disponibilidad Lista de Espera Pre-acceso Tarjetas d…" at bounding box center [724, 23] width 423 height 14
click at [629, 21] on span "Mapa de mesas" at bounding box center [612, 22] width 75 height 8
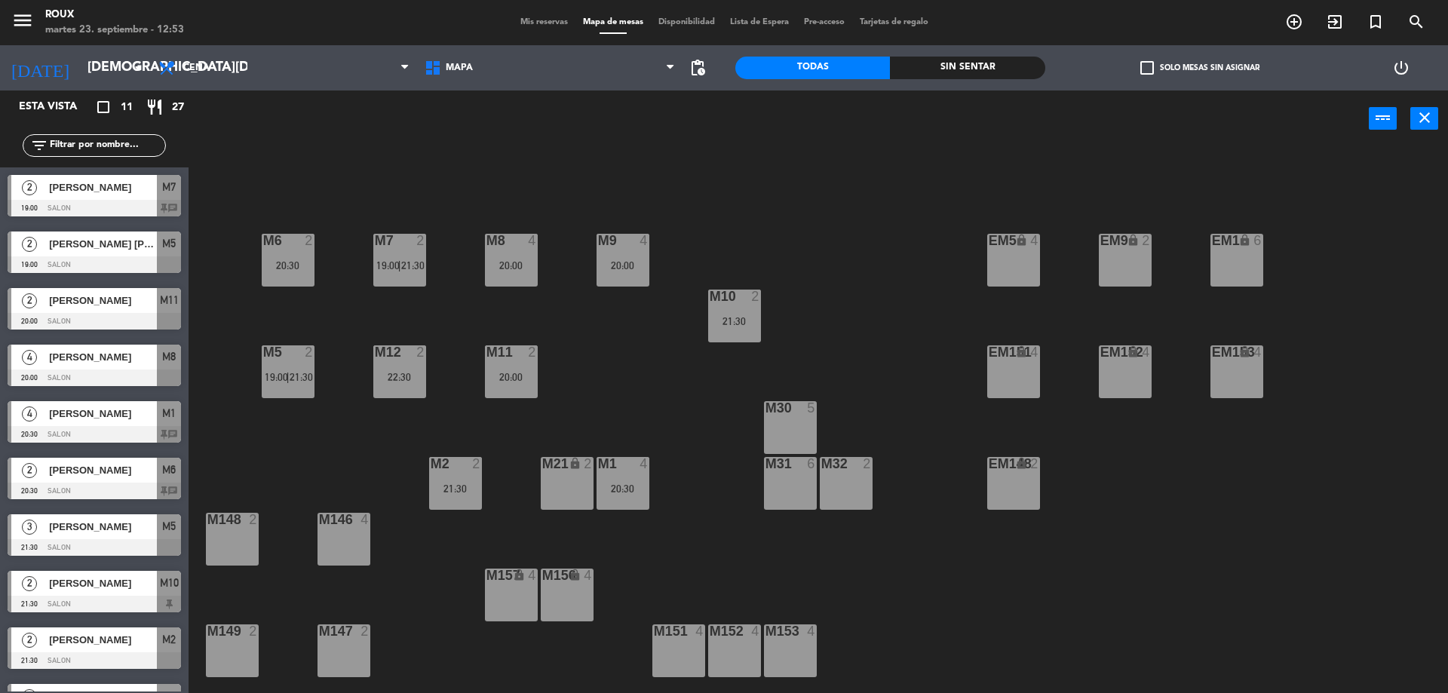
click at [449, 336] on div "M6 2 20:30 M7 2 19:00 | 21:30 M8 4 20:00 M9 4 20:00 EM9 lock 2 EM5 lock 4 EM1 l…" at bounding box center [825, 424] width 1245 height 546
click at [115, 69] on input "[DEMOGRAPHIC_DATA][DATE]" at bounding box center [167, 68] width 175 height 30
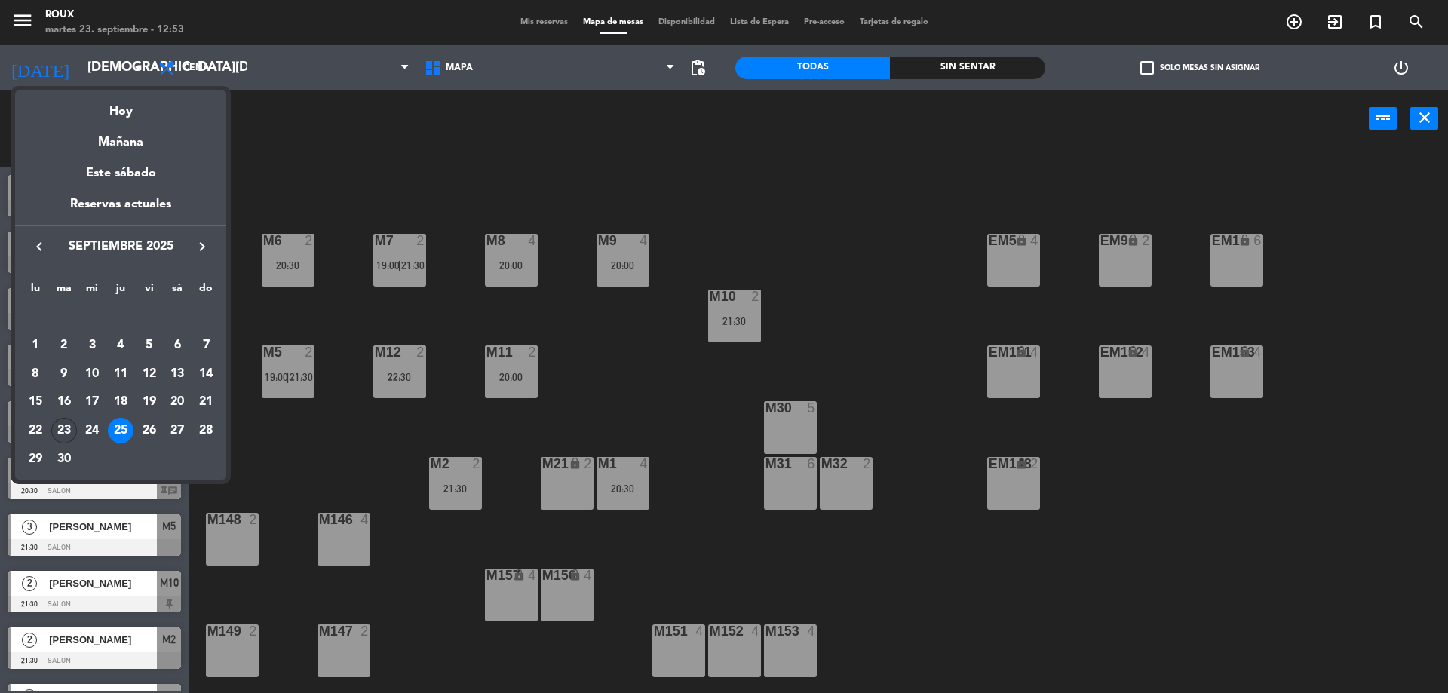
click at [62, 425] on div "23" at bounding box center [64, 431] width 26 height 26
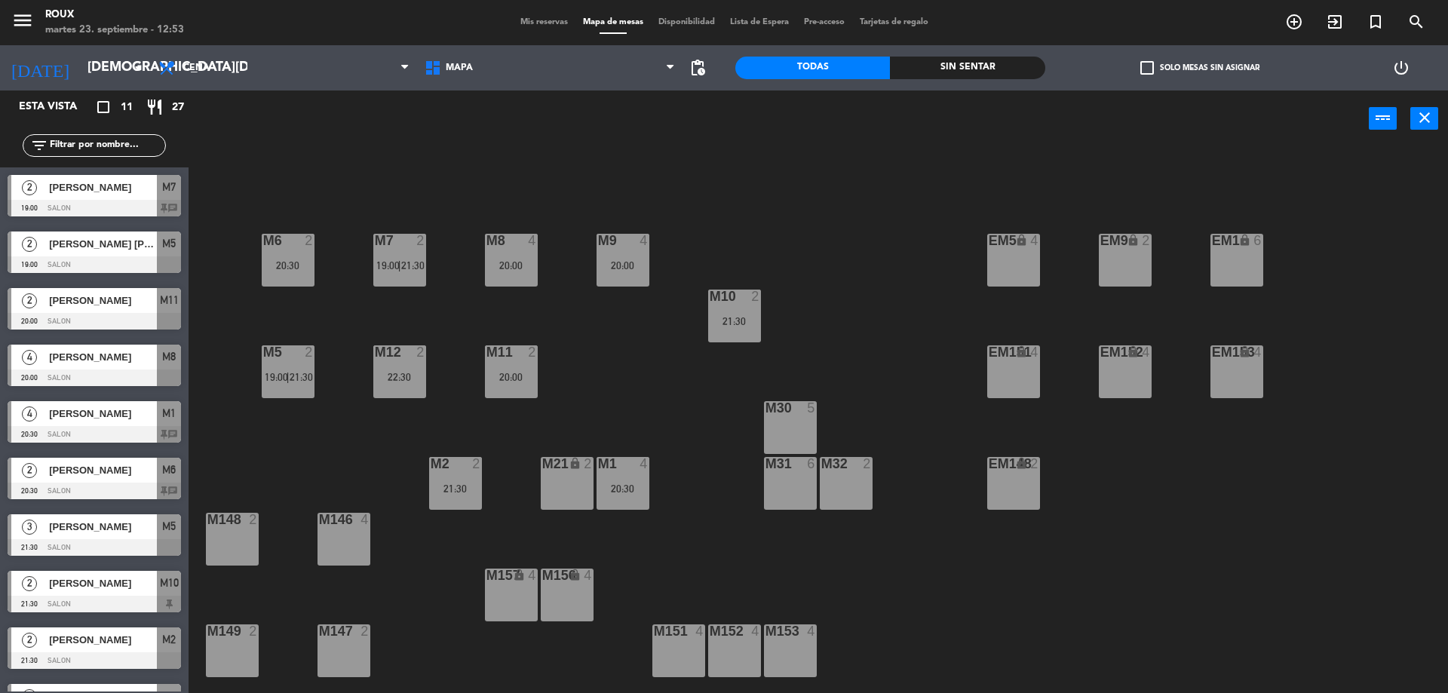
type input "[DATE]"
